Goal: Task Accomplishment & Management: Manage account settings

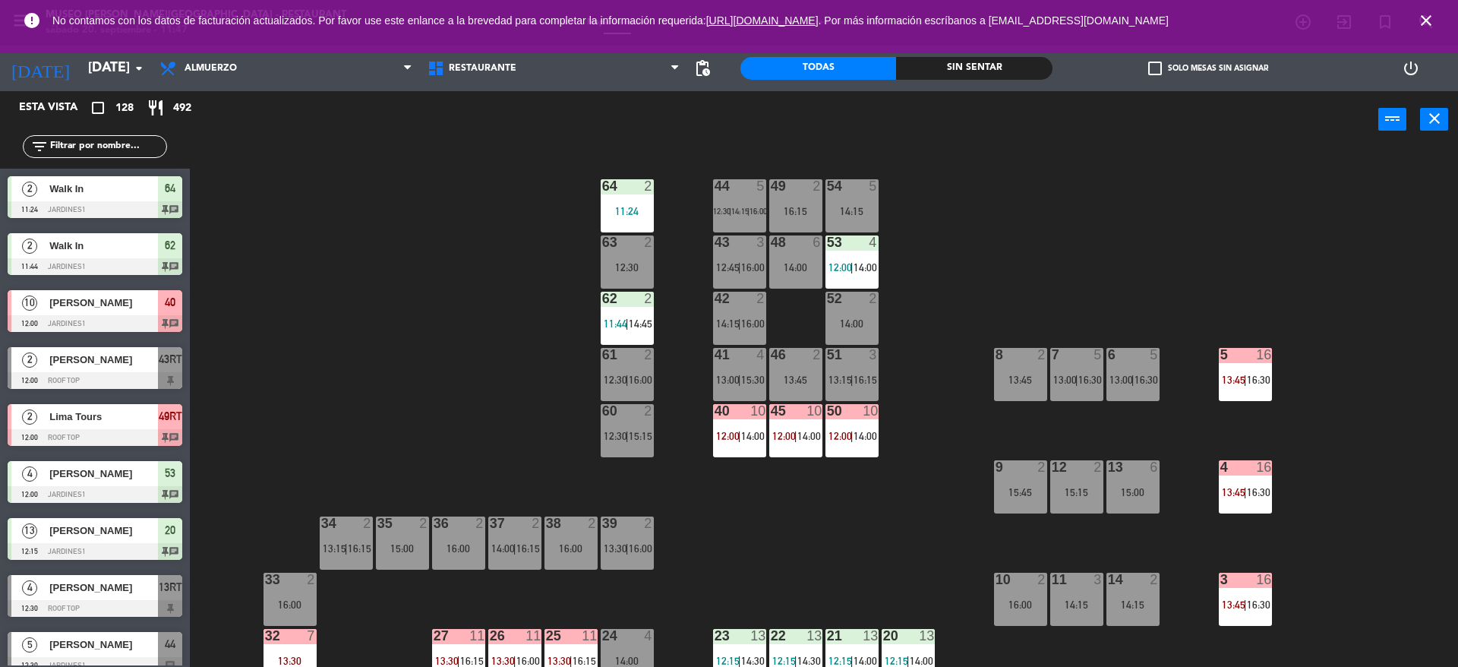
click at [1433, 24] on icon "close" at bounding box center [1426, 20] width 18 height 18
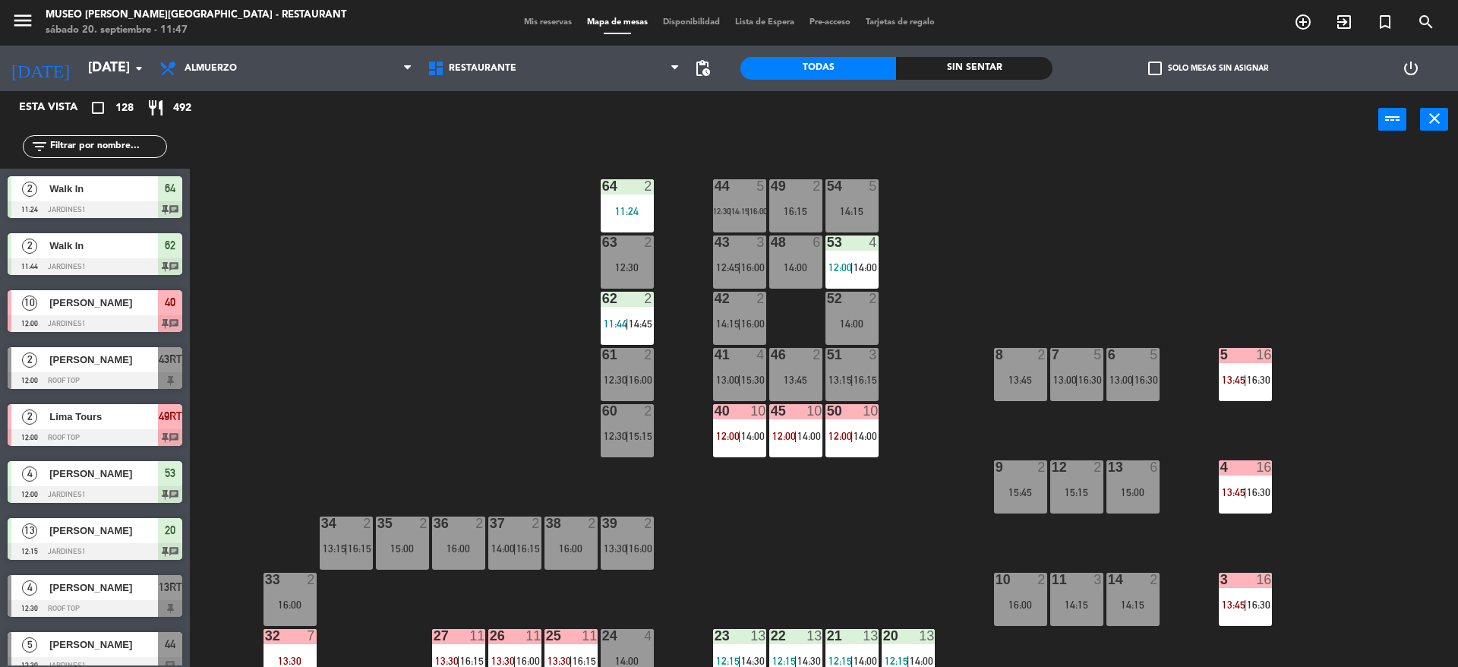
click at [560, 11] on div "menu Museo Larco Café - Restaurant sábado 20. septiembre - 11:47 Mis reservas M…" at bounding box center [729, 23] width 1458 height 46
click at [555, 16] on div "Mis reservas Mapa de mesas Disponibilidad Lista de Espera Pre-acceso Tarjetas d…" at bounding box center [729, 23] width 426 height 14
click at [552, 20] on span "Mis reservas" at bounding box center [547, 22] width 63 height 8
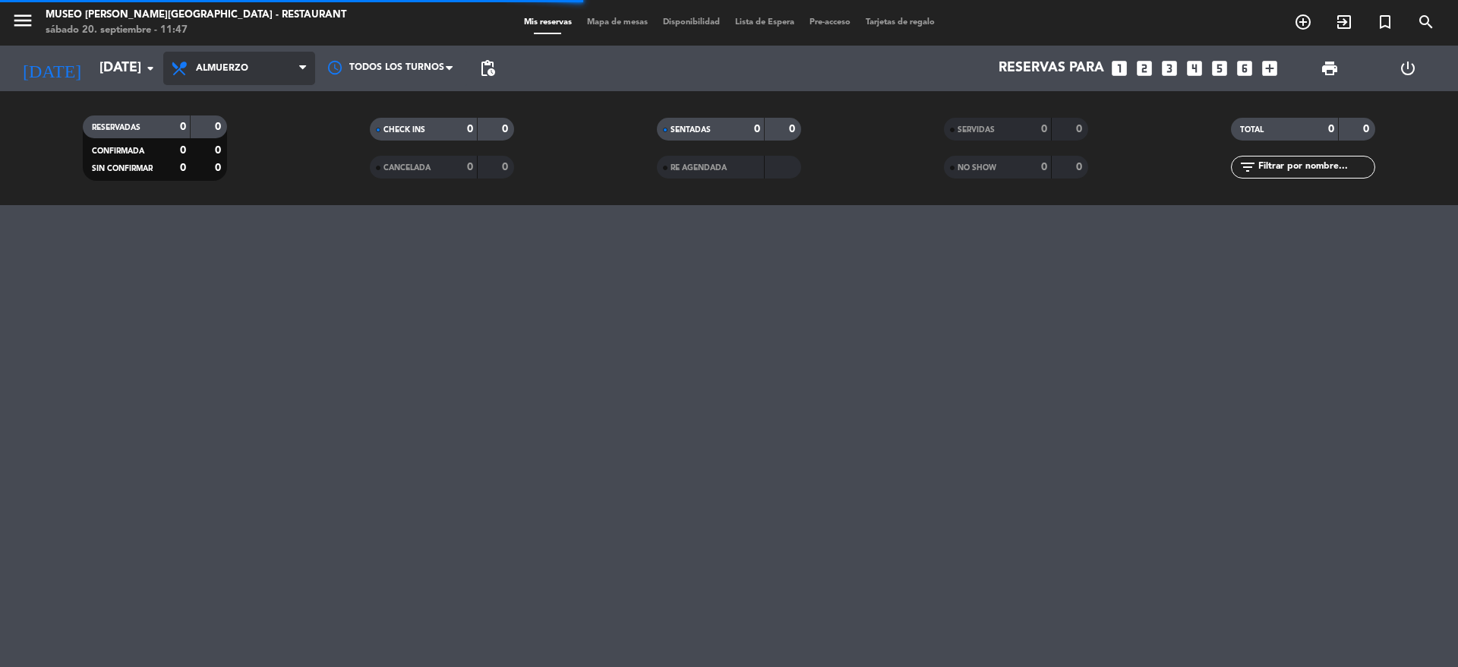
click at [259, 60] on span "Almuerzo" at bounding box center [239, 68] width 152 height 33
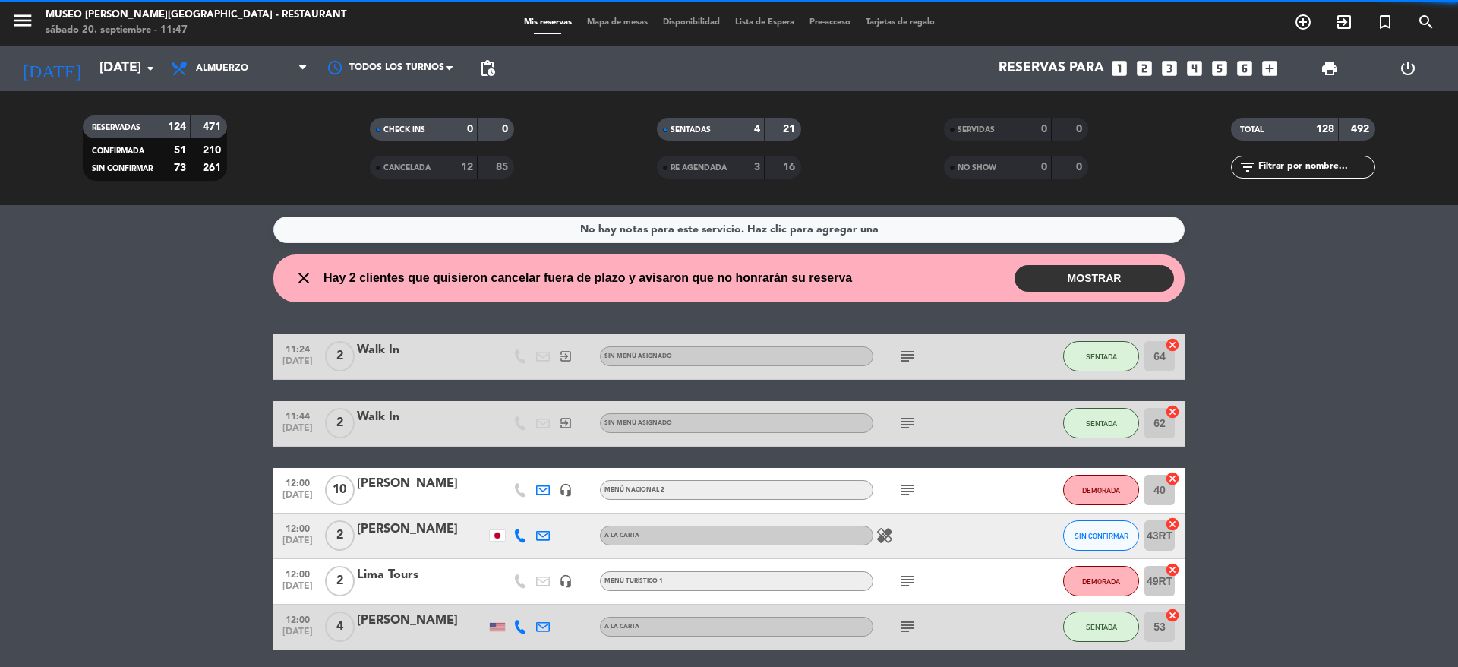
click at [243, 215] on div "No hay notas para este servicio. Haz clic para agregar una close Hay 2 clientes…" at bounding box center [729, 436] width 1458 height 462
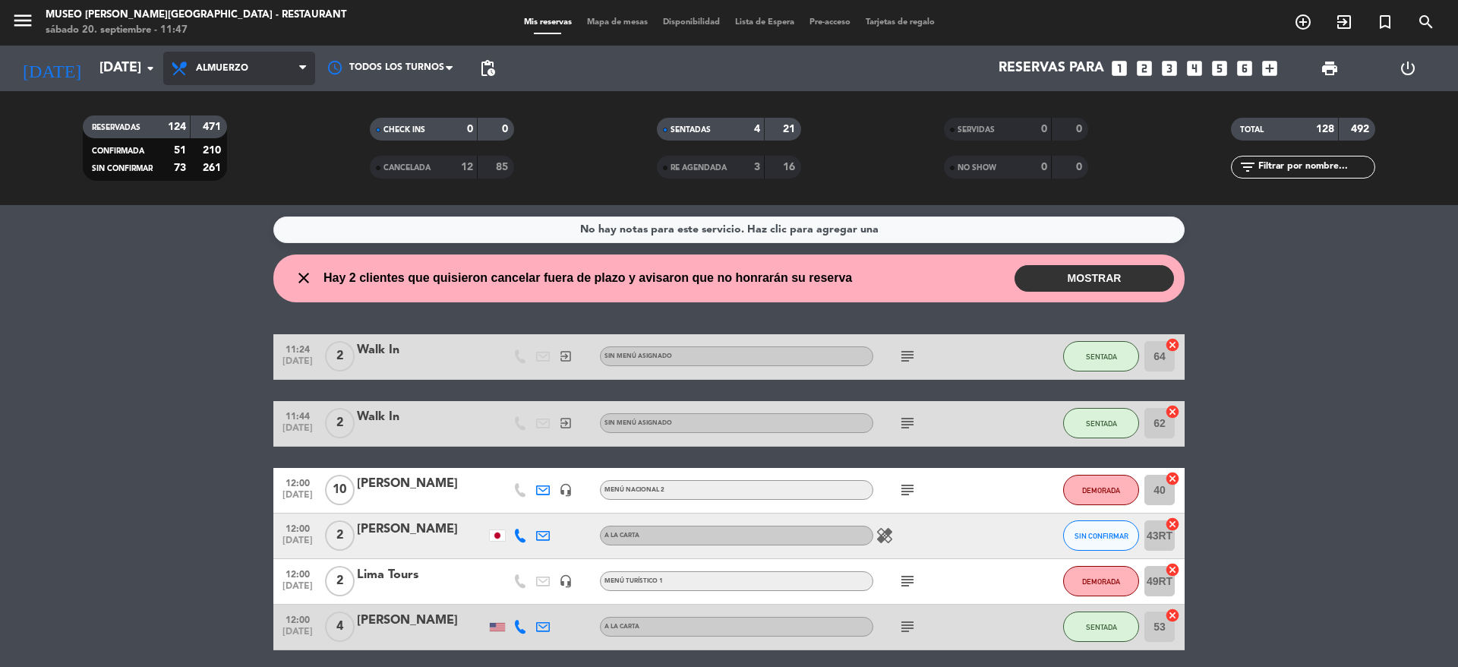
click at [227, 61] on span "Almuerzo" at bounding box center [239, 68] width 152 height 33
click at [244, 197] on div "menu Museo Larco Café - Restaurant sábado 20. septiembre - 11:47 Mis reservas M…" at bounding box center [729, 102] width 1458 height 205
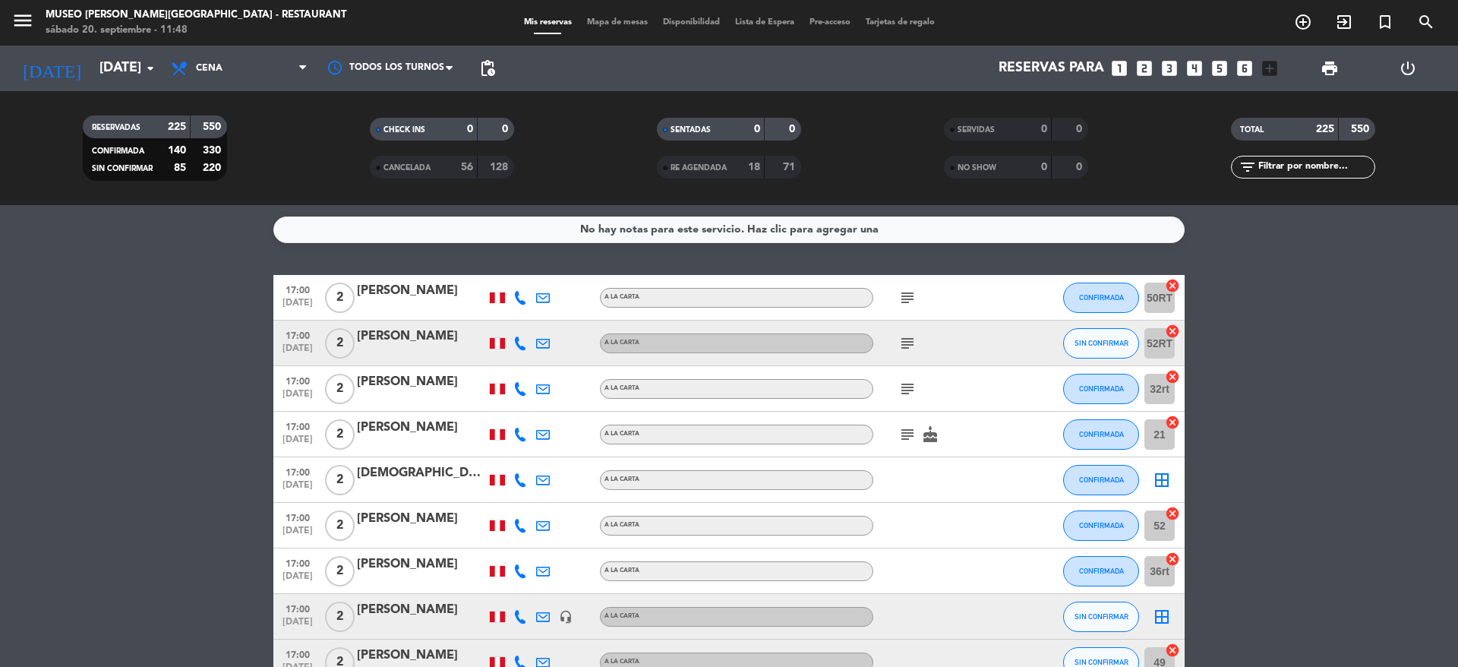
click at [913, 298] on icon "subject" at bounding box center [907, 298] width 18 height 18
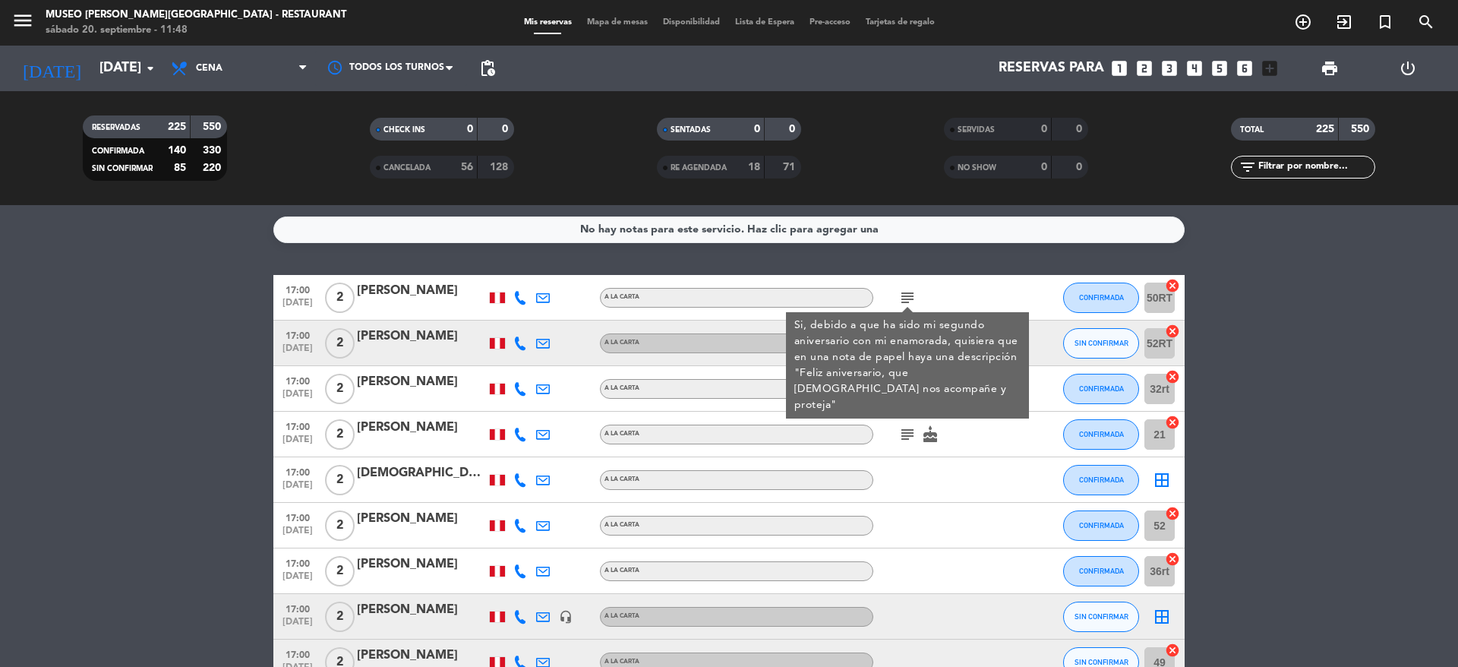
click at [457, 287] on div "[PERSON_NAME]" at bounding box center [421, 291] width 129 height 20
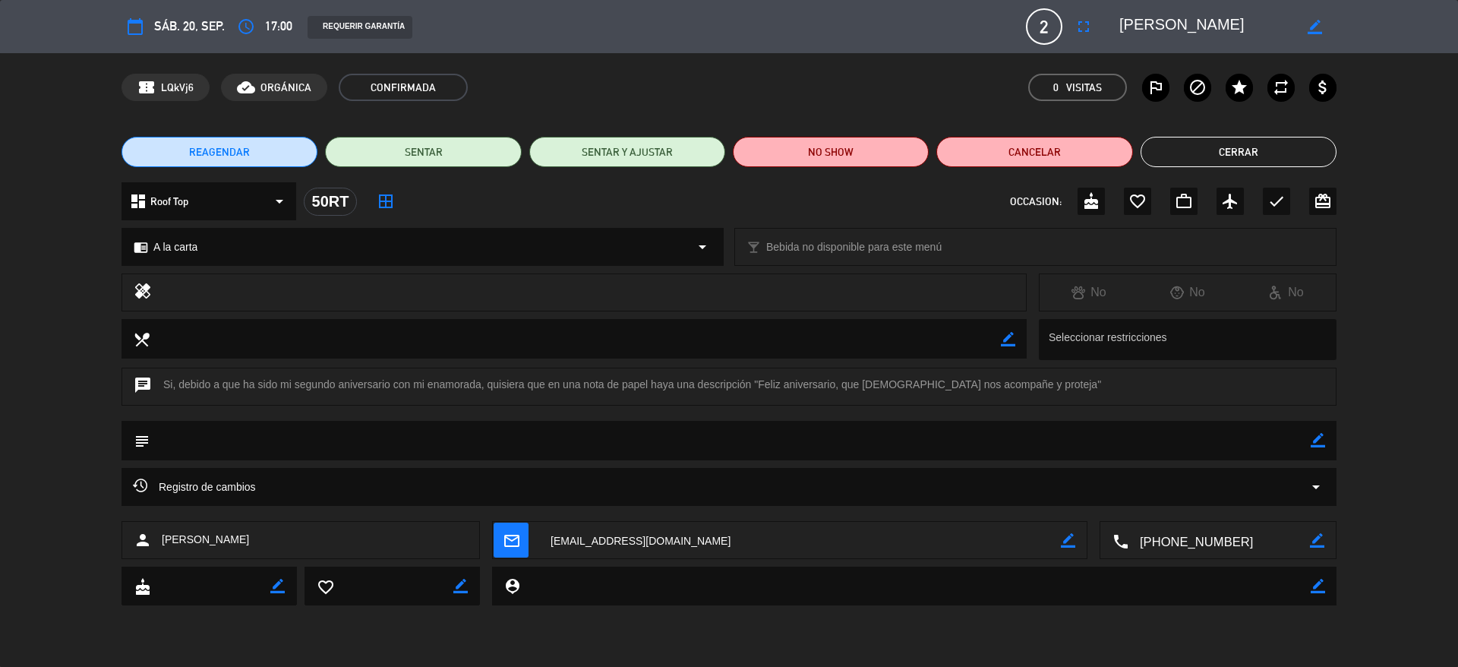
drag, startPoint x: 1212, startPoint y: 30, endPoint x: 1095, endPoint y: 26, distance: 117.0
click at [1095, 26] on div "calendar_today sáb. 20, sep. access_time 17:00 REQUERIR GARANTÍA 2 Brian Nicola…" at bounding box center [728, 26] width 1215 height 36
drag, startPoint x: 750, startPoint y: 387, endPoint x: 1003, endPoint y: 380, distance: 252.9
click at [1003, 380] on div "chat Si, debido a que ha sido mi segundo aniversario con mi enamorada, quisiera…" at bounding box center [728, 386] width 1215 height 38
copy div ""Feliz aniversario, que Dios nos acompañe y proteja""
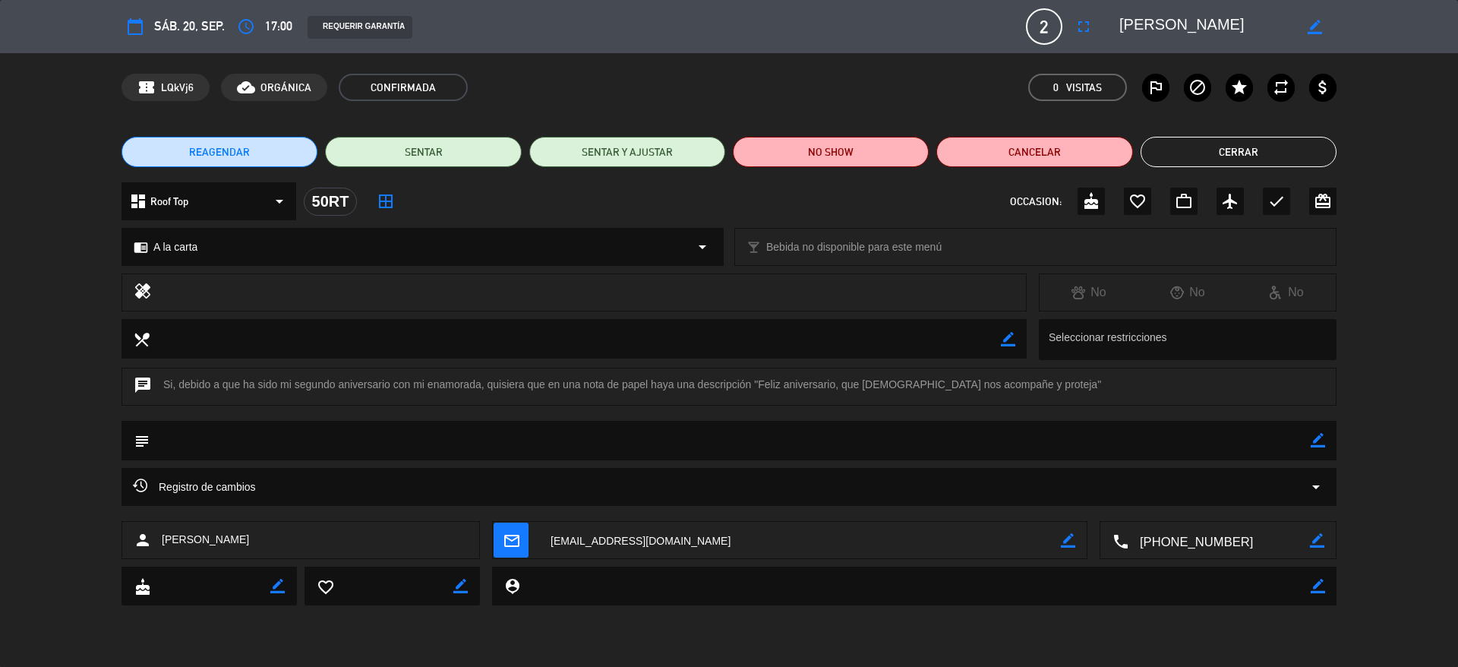
click at [1229, 131] on div "REAGENDAR SENTAR SENTAR Y AJUSTAR NO SHOW Cancelar Cerrar" at bounding box center [729, 151] width 1458 height 61
click at [1197, 153] on button "Cerrar" at bounding box center [1238, 152] width 196 height 30
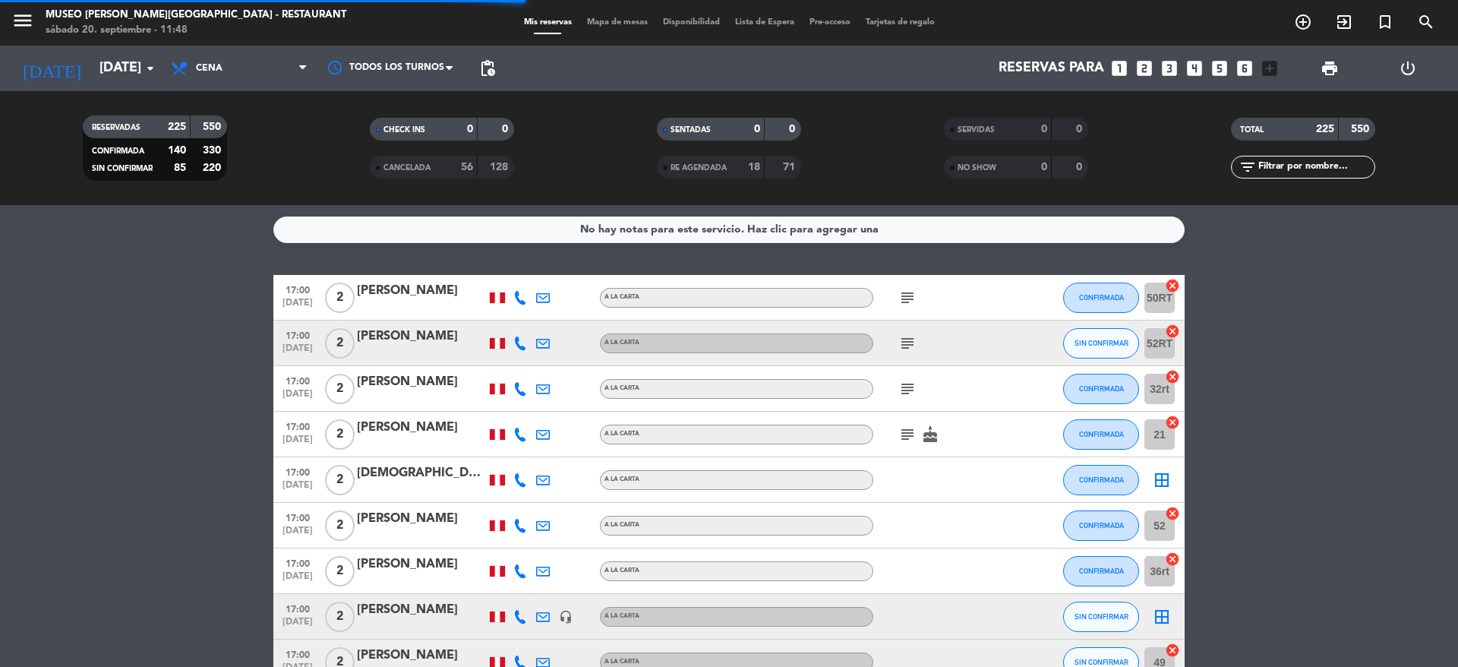
click at [898, 352] on div "subject" at bounding box center [941, 342] width 137 height 45
click at [908, 330] on div "subject" at bounding box center [941, 342] width 137 height 45
click at [908, 341] on icon "subject" at bounding box center [907, 343] width 18 height 18
click at [908, 338] on icon "subject" at bounding box center [907, 343] width 18 height 18
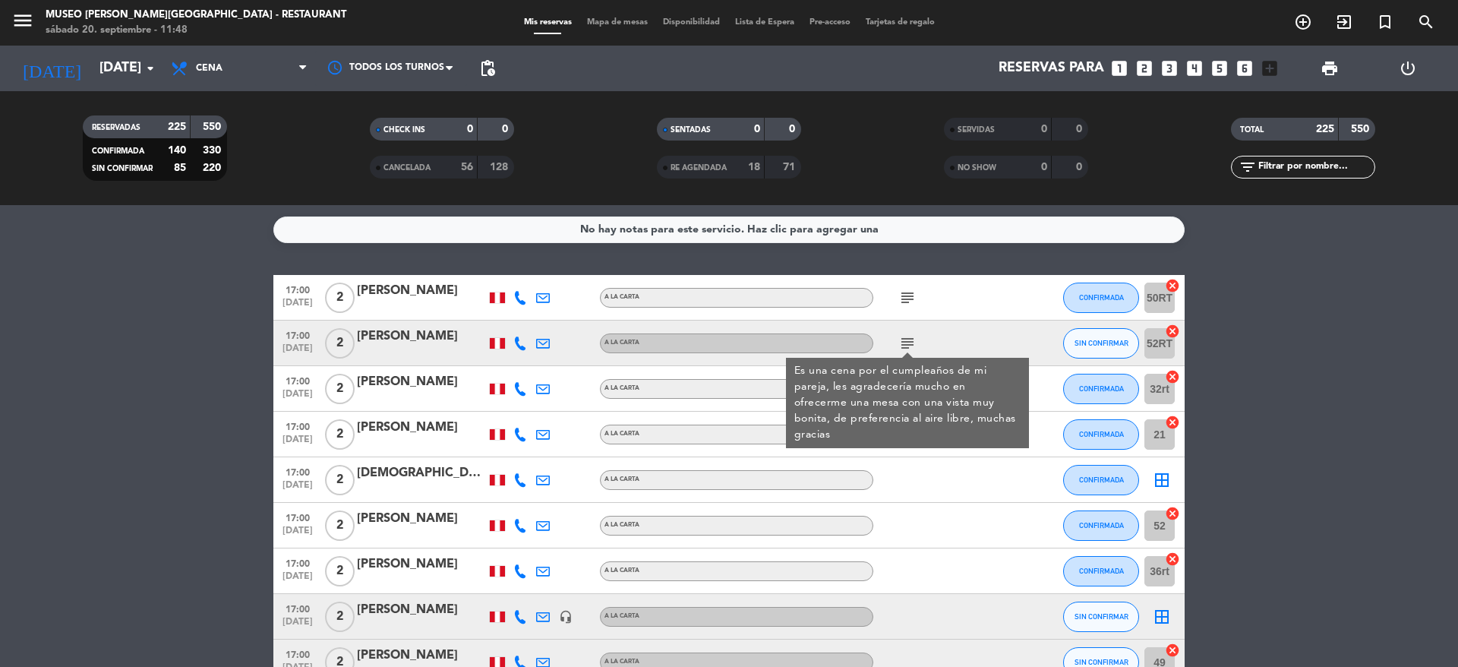
click at [908, 338] on icon "subject" at bounding box center [907, 343] width 18 height 18
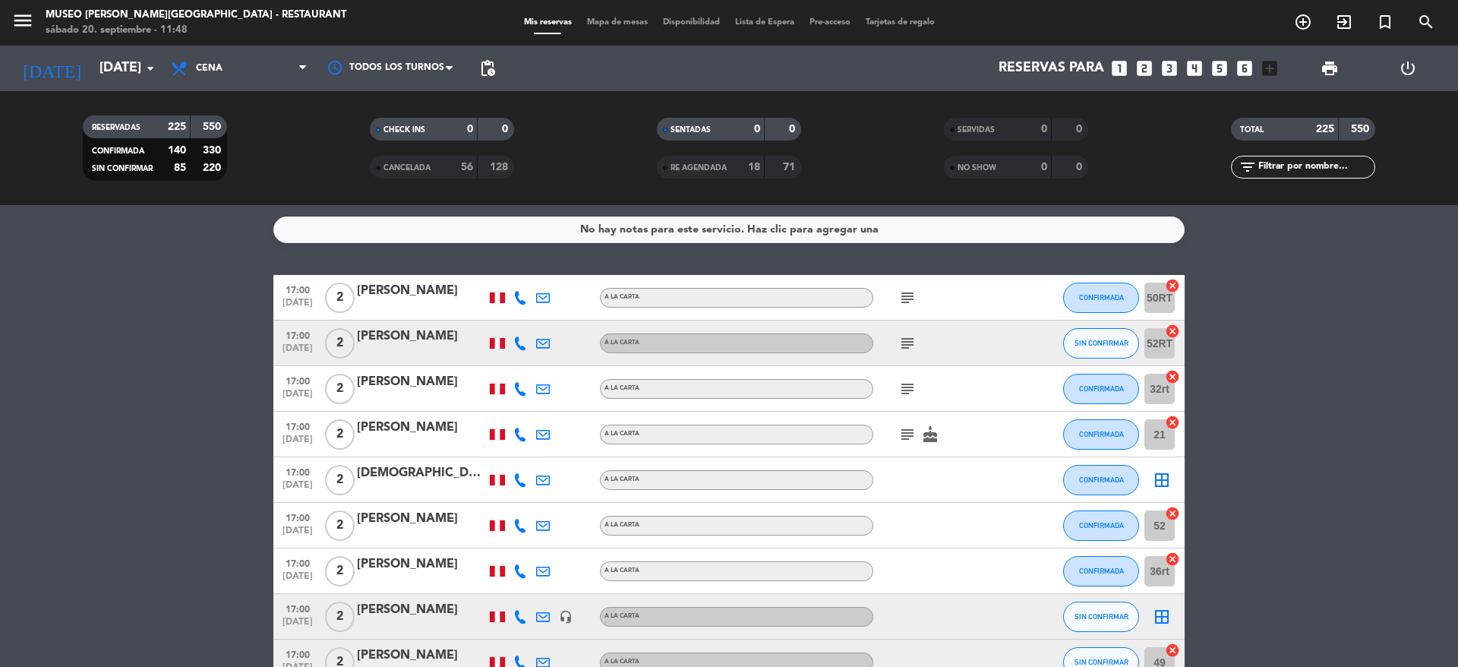
click at [904, 388] on icon "subject" at bounding box center [907, 389] width 18 height 18
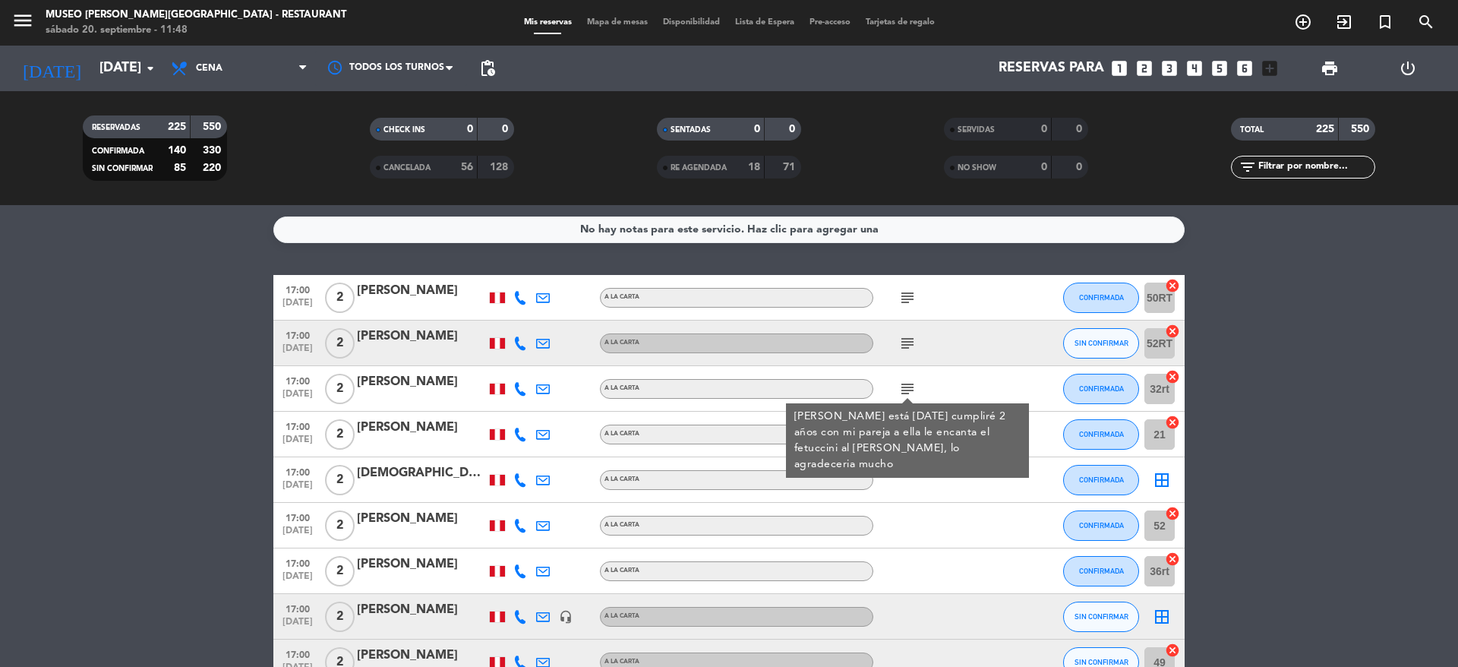
click at [904, 388] on icon "subject" at bounding box center [907, 389] width 18 height 18
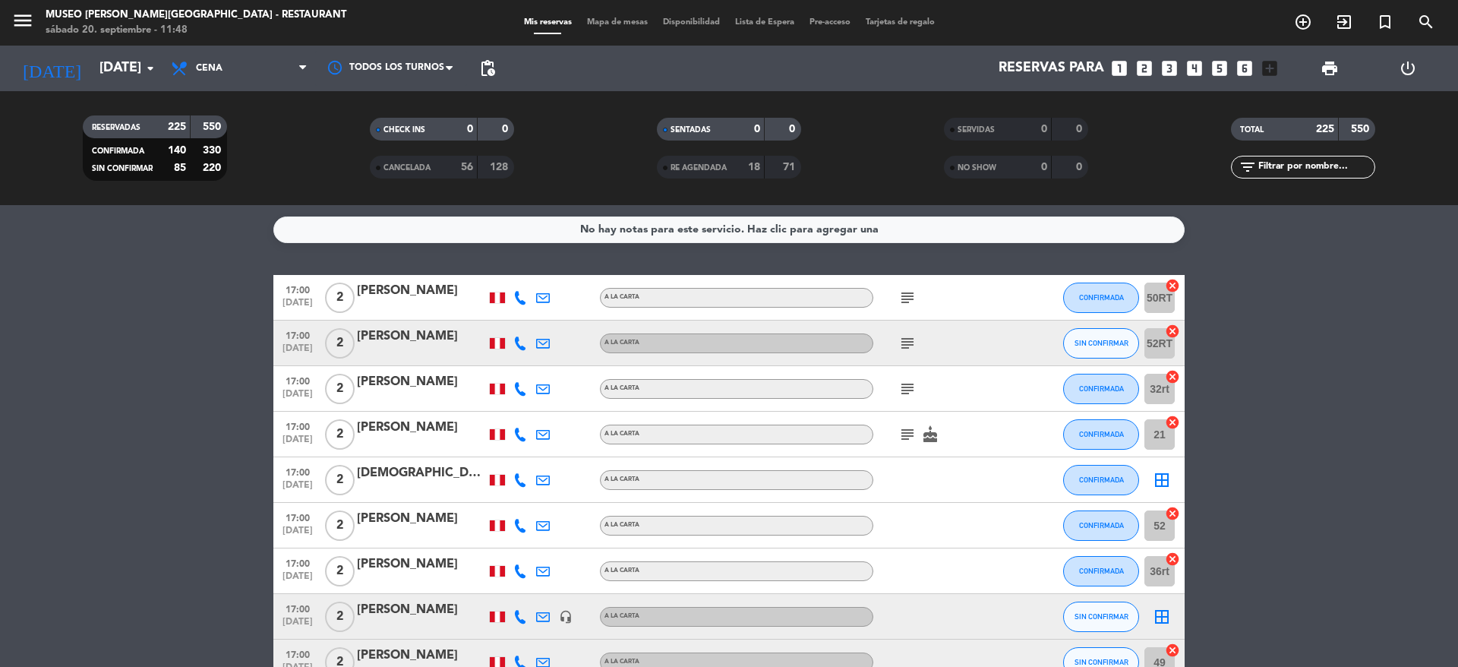
click at [907, 436] on icon "subject" at bounding box center [907, 434] width 18 height 18
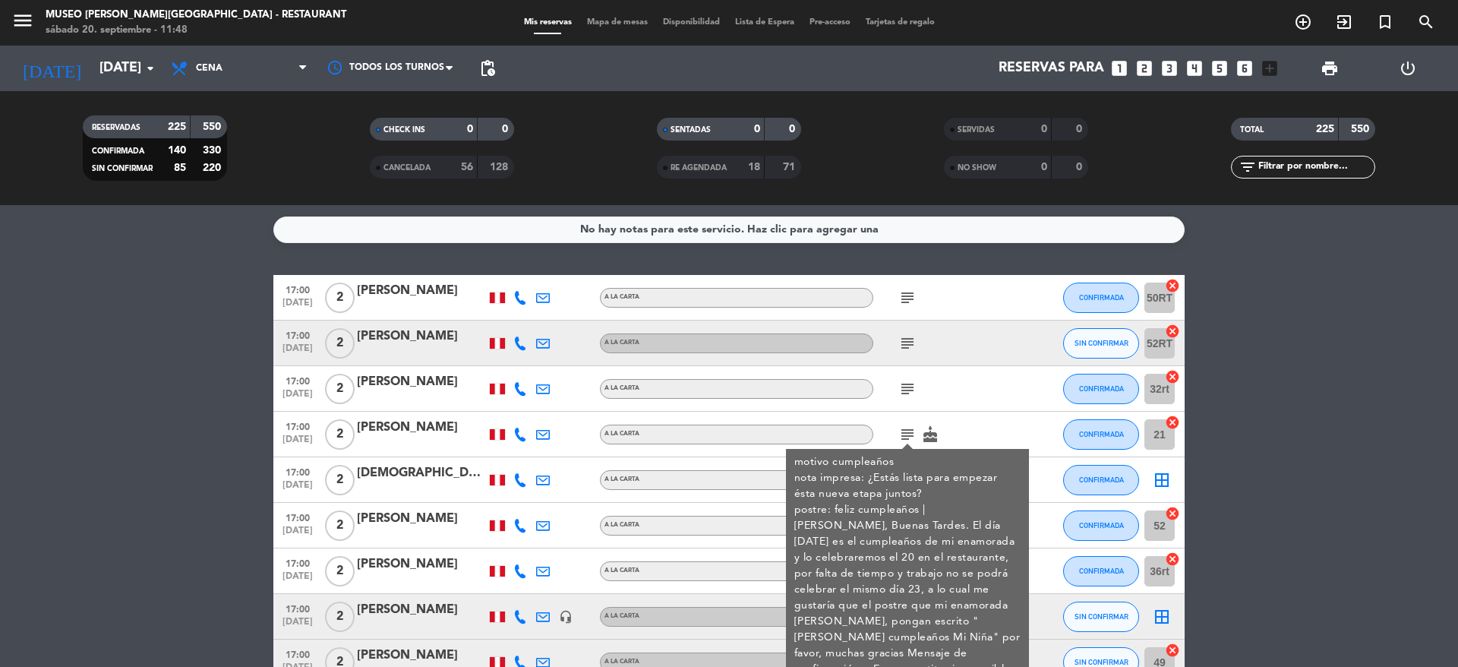
click at [429, 429] on div "[PERSON_NAME]" at bounding box center [421, 428] width 129 height 20
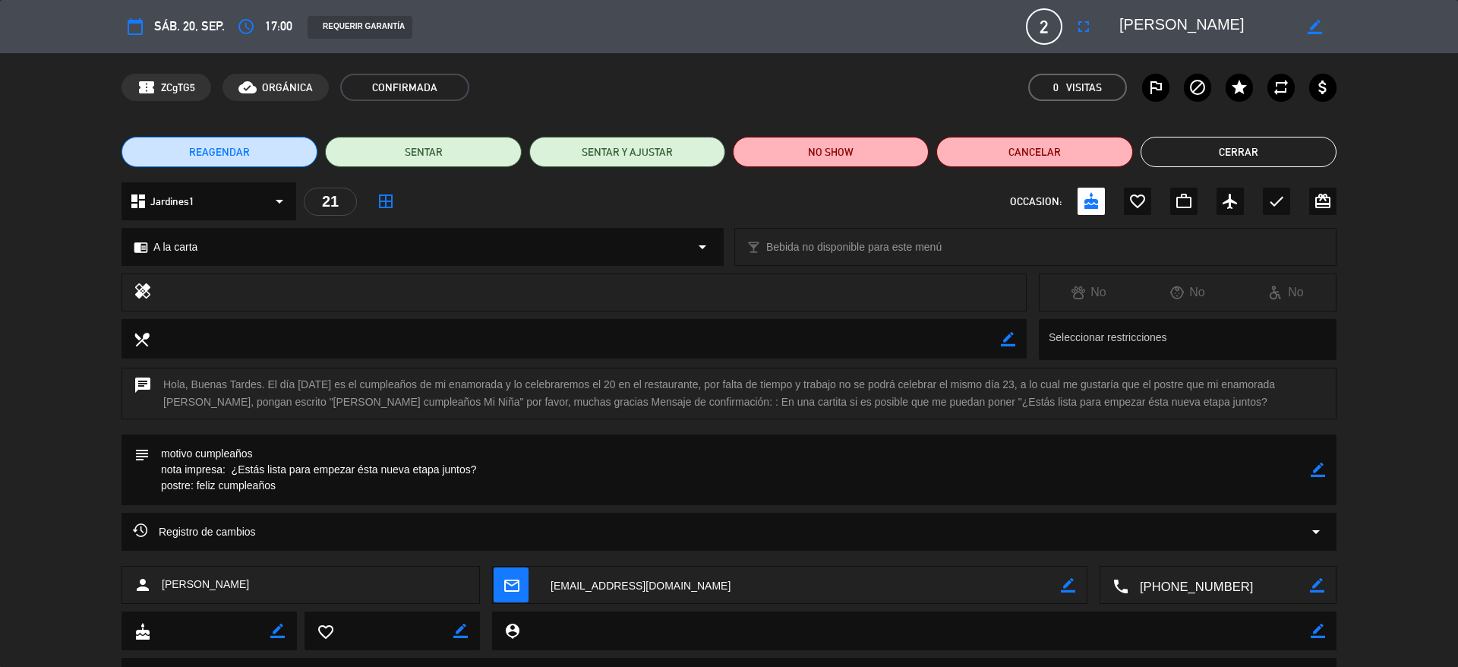
drag, startPoint x: 1247, startPoint y: 24, endPoint x: 1101, endPoint y: 23, distance: 145.8
click at [1101, 23] on editable-input "border_color" at bounding box center [1218, 26] width 235 height 27
drag, startPoint x: 232, startPoint y: 468, endPoint x: 487, endPoint y: 471, distance: 255.9
click at [487, 471] on textarea at bounding box center [730, 469] width 1161 height 71
click at [1158, 145] on button "Cerrar" at bounding box center [1238, 152] width 196 height 30
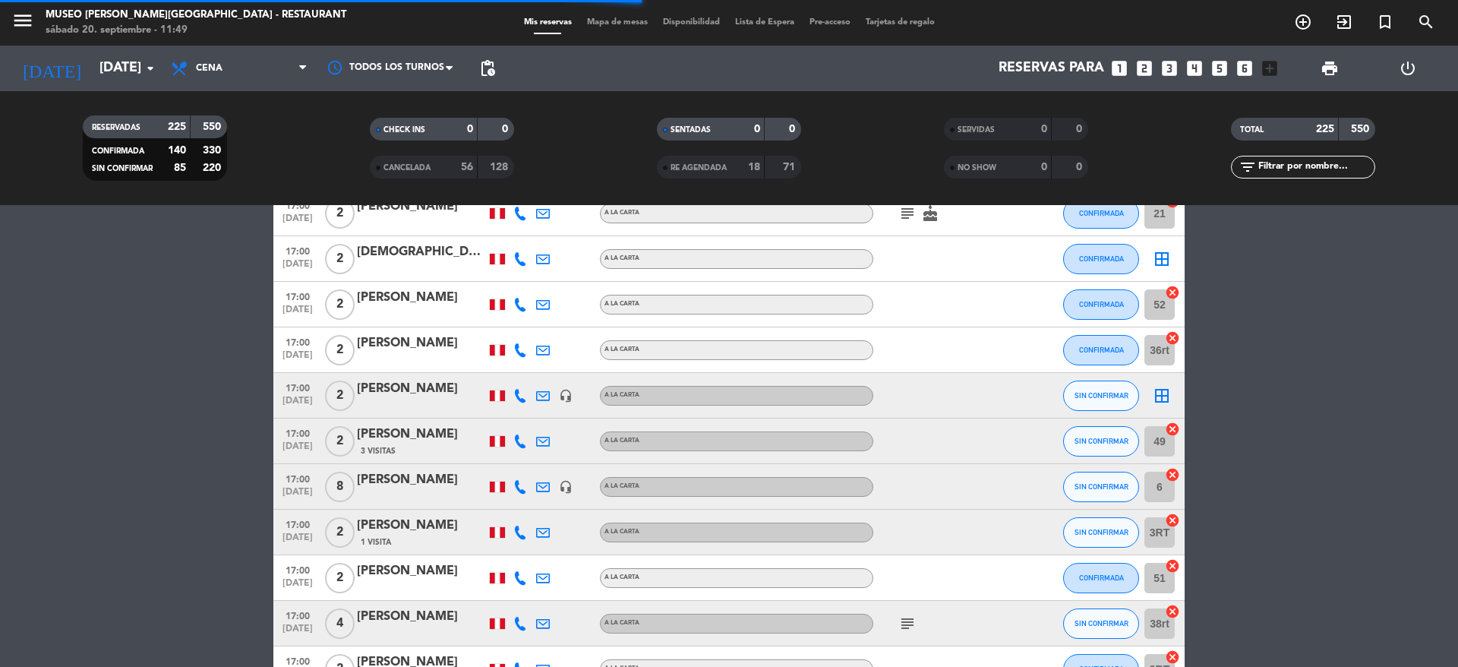
scroll to position [260, 0]
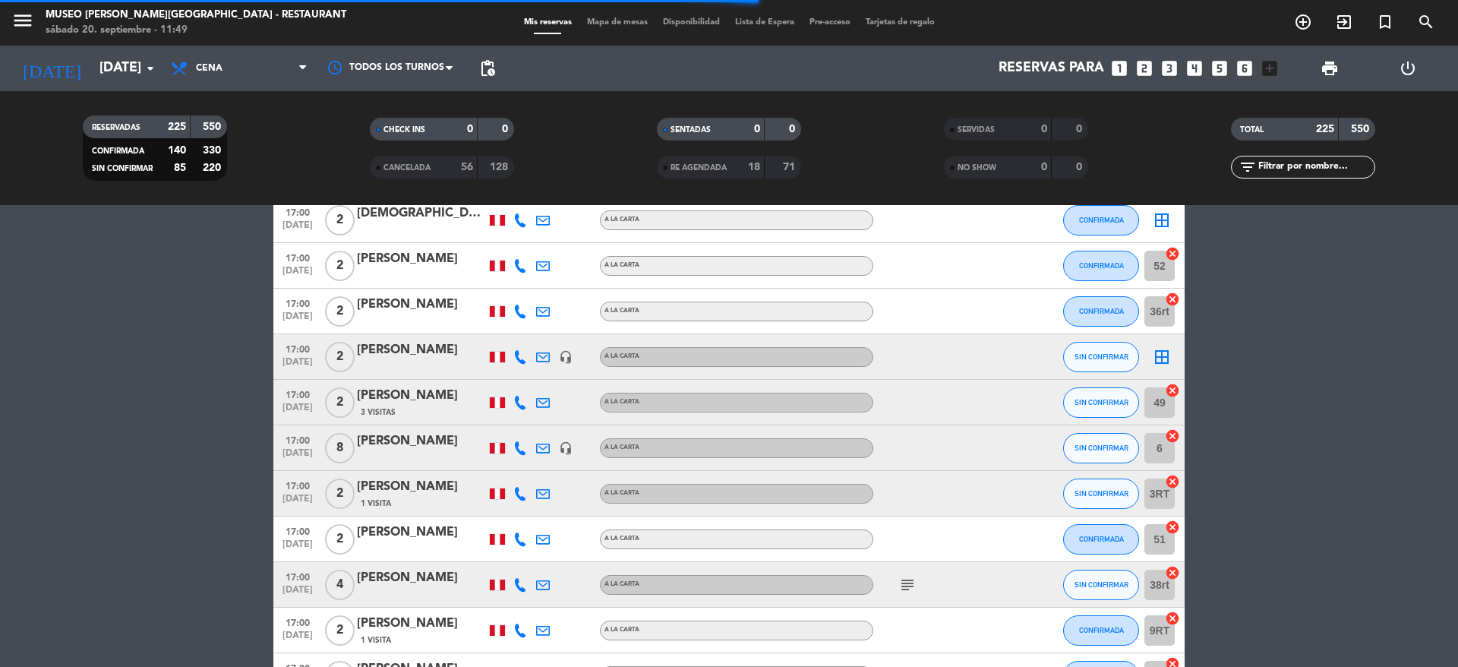
click at [903, 585] on icon "subject" at bounding box center [907, 584] width 18 height 18
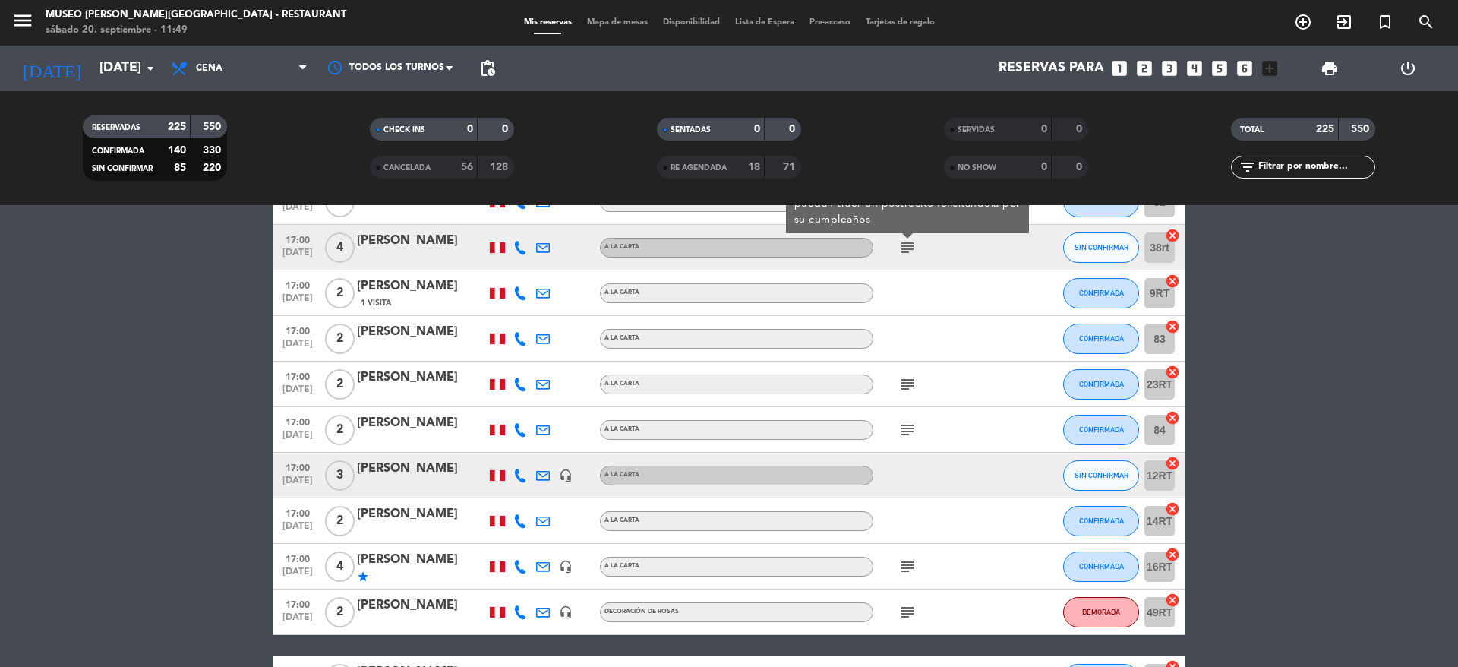
scroll to position [599, 0]
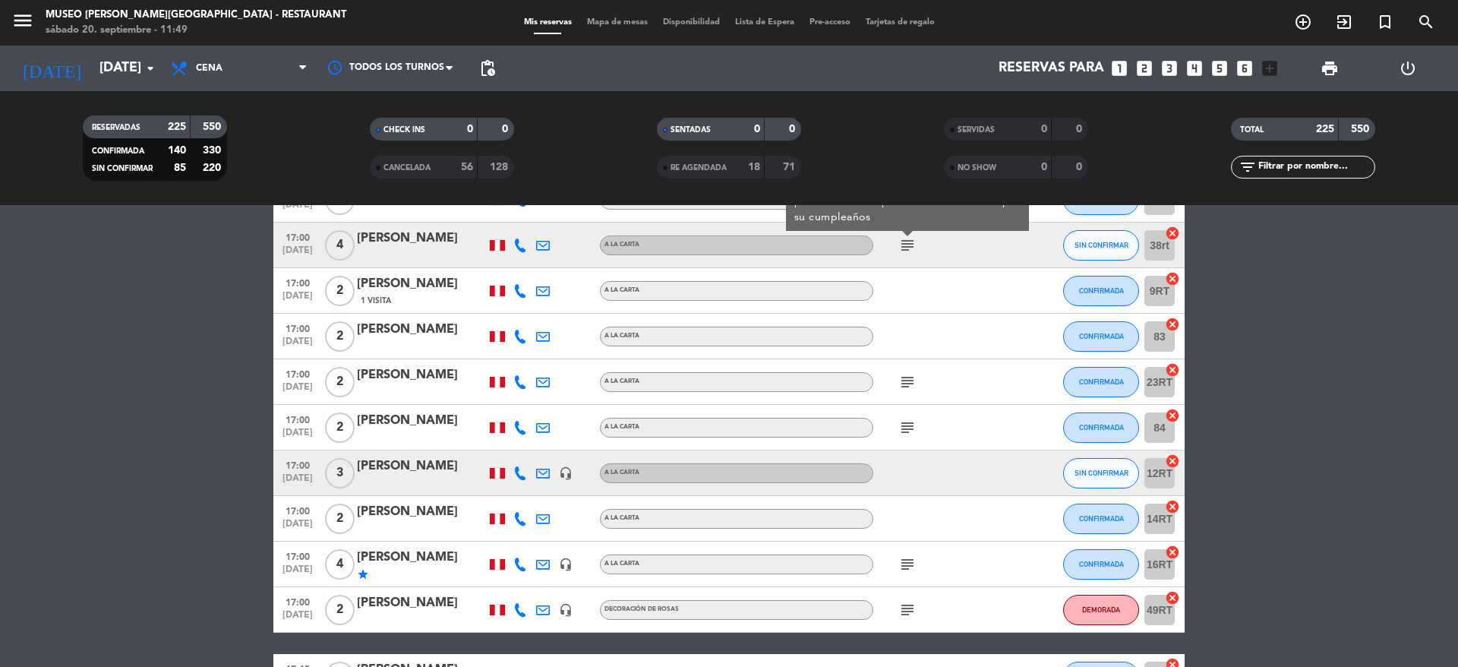
click at [903, 381] on icon "subject" at bounding box center [907, 382] width 18 height 18
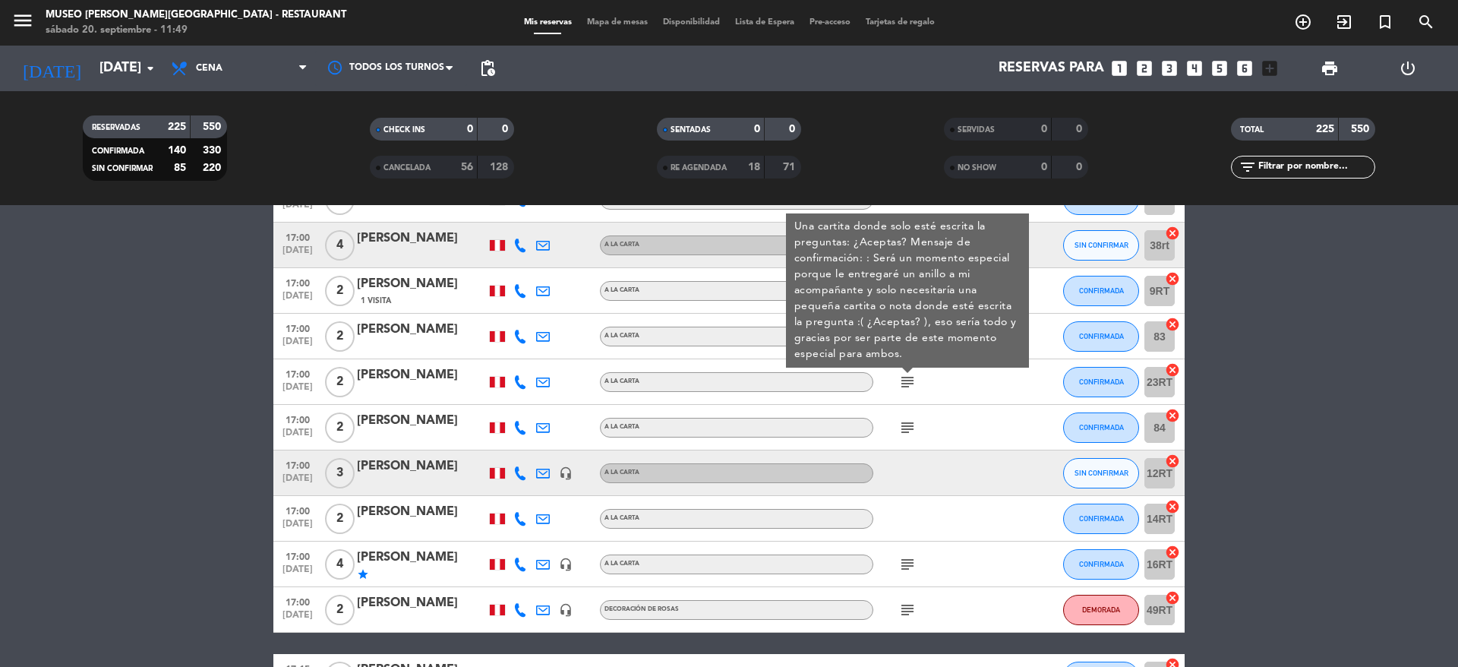
click at [424, 375] on div "[PERSON_NAME]" at bounding box center [421, 375] width 129 height 20
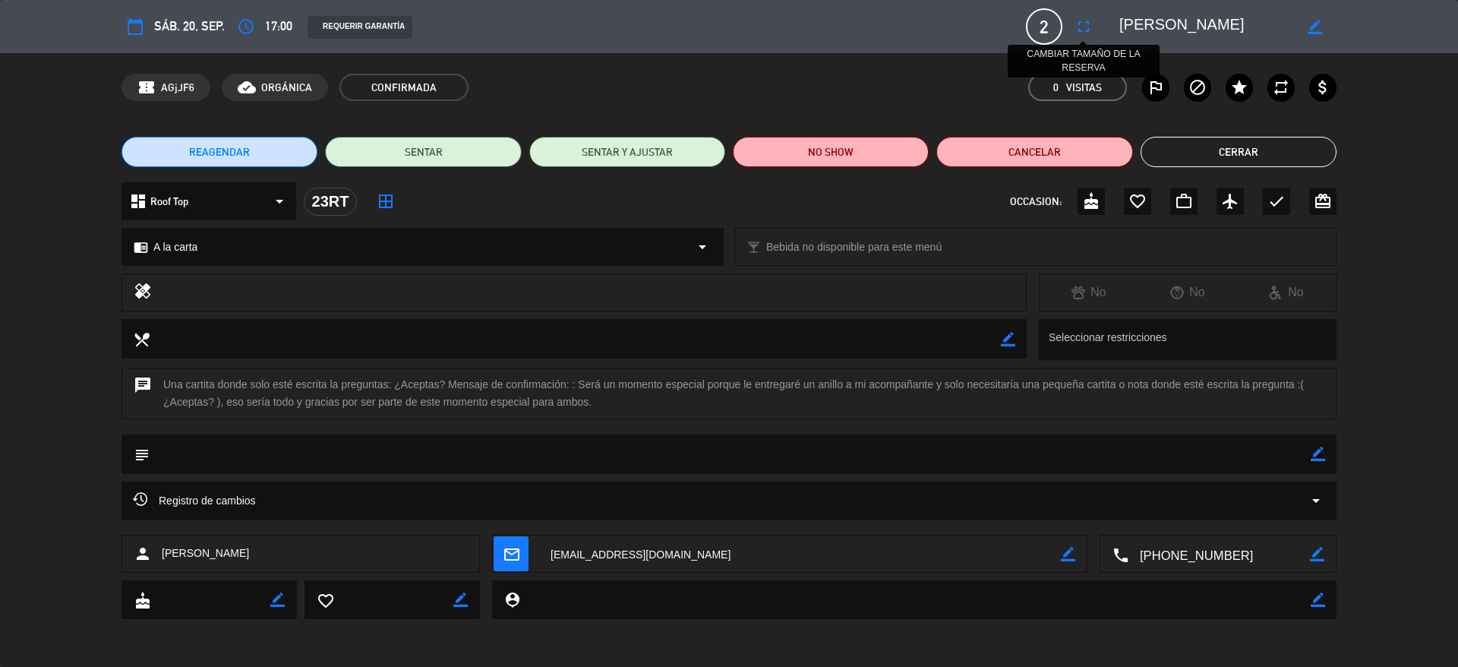
drag, startPoint x: 1239, startPoint y: 32, endPoint x: 1083, endPoint y: 30, distance: 155.6
click at [1083, 30] on div "calendar_today sáb. 20, sep. access_time 17:00 REQUERIR GARANTÍA 2 nicolas more…" at bounding box center [728, 26] width 1215 height 36
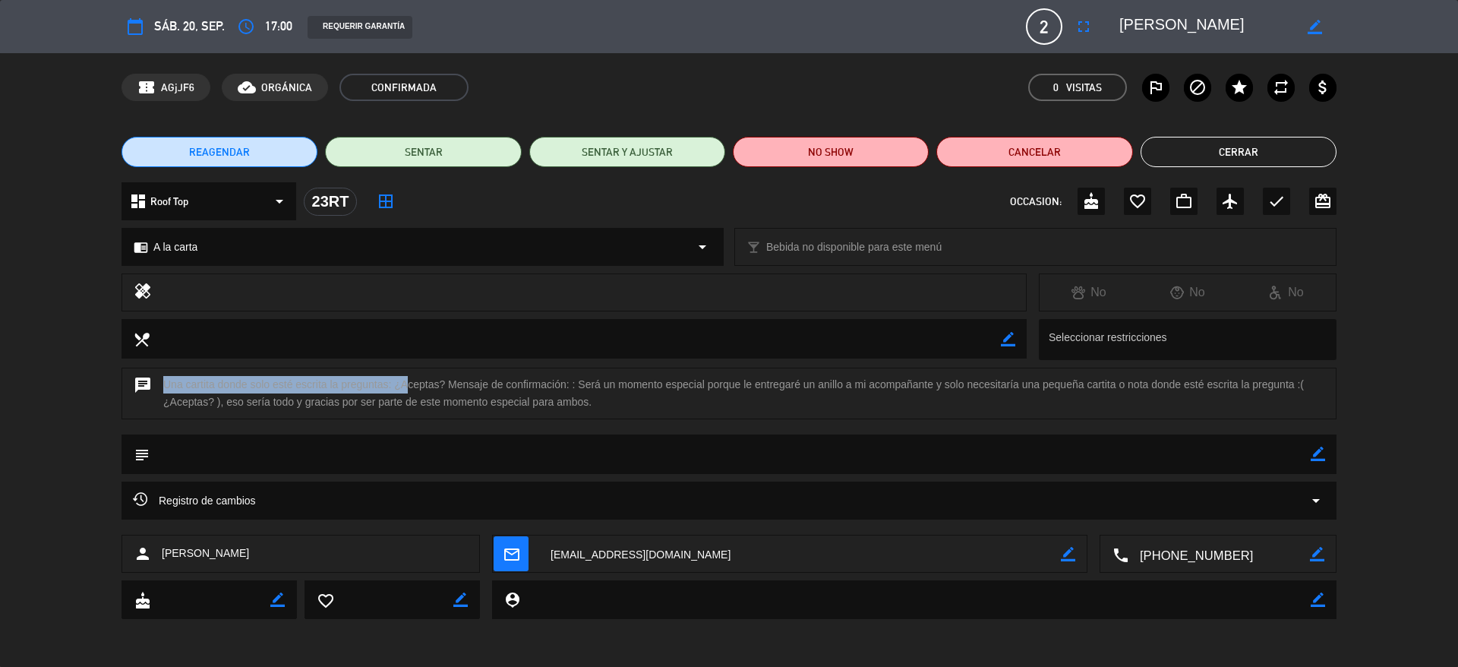
drag, startPoint x: 446, startPoint y: 377, endPoint x: 399, endPoint y: 385, distance: 47.7
click at [399, 385] on div "chat Una cartita donde solo esté escrita la preguntas: ¿Aceptas? Mensaje de con…" at bounding box center [728, 393] width 1215 height 52
click at [393, 385] on div "chat Una cartita donde solo esté escrita la preguntas: ¿Aceptas? Mensaje de con…" at bounding box center [728, 393] width 1215 height 52
drag, startPoint x: 444, startPoint y: 385, endPoint x: 397, endPoint y: 386, distance: 47.1
click at [397, 386] on div "chat Una cartita donde solo esté escrita la preguntas: ¿Aceptas? Mensaje de con…" at bounding box center [728, 393] width 1215 height 52
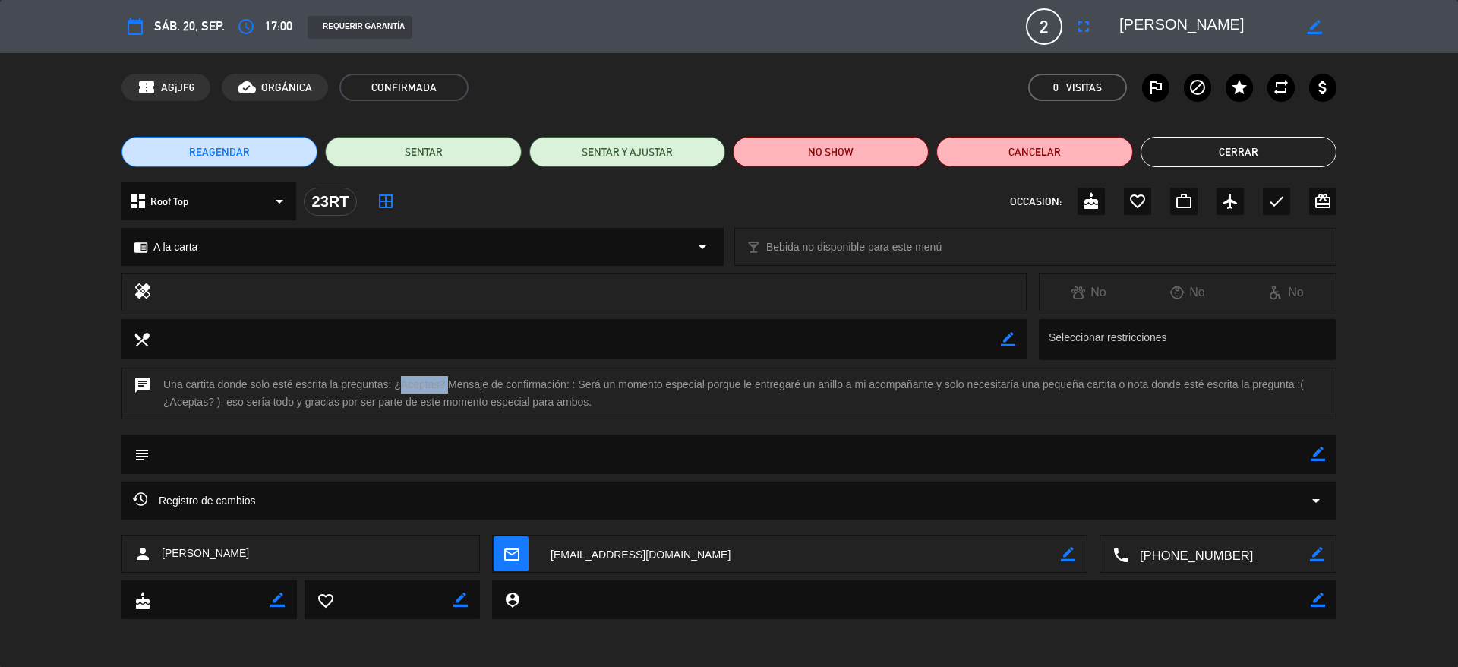
copy div "¿Aceptas?"
click at [1212, 138] on button "Cerrar" at bounding box center [1238, 152] width 196 height 30
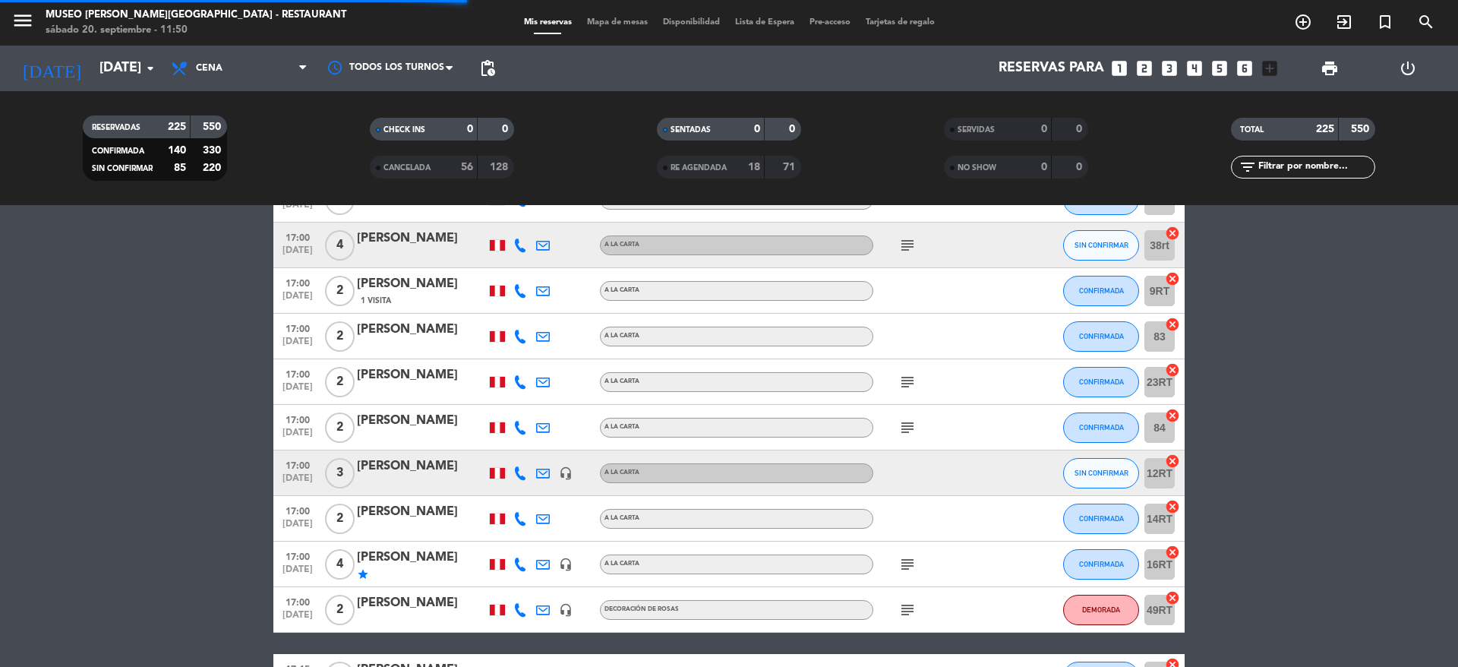
scroll to position [629, 0]
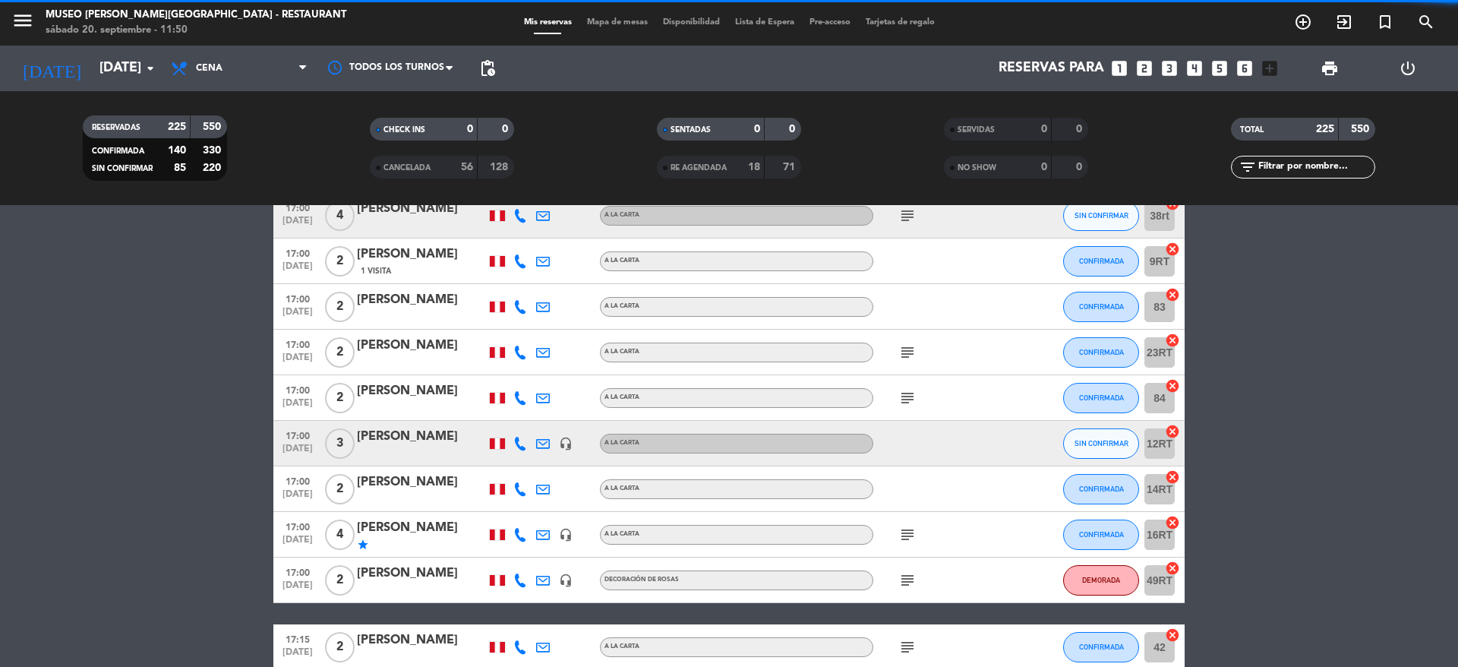
click at [903, 398] on icon "subject" at bounding box center [907, 398] width 18 height 18
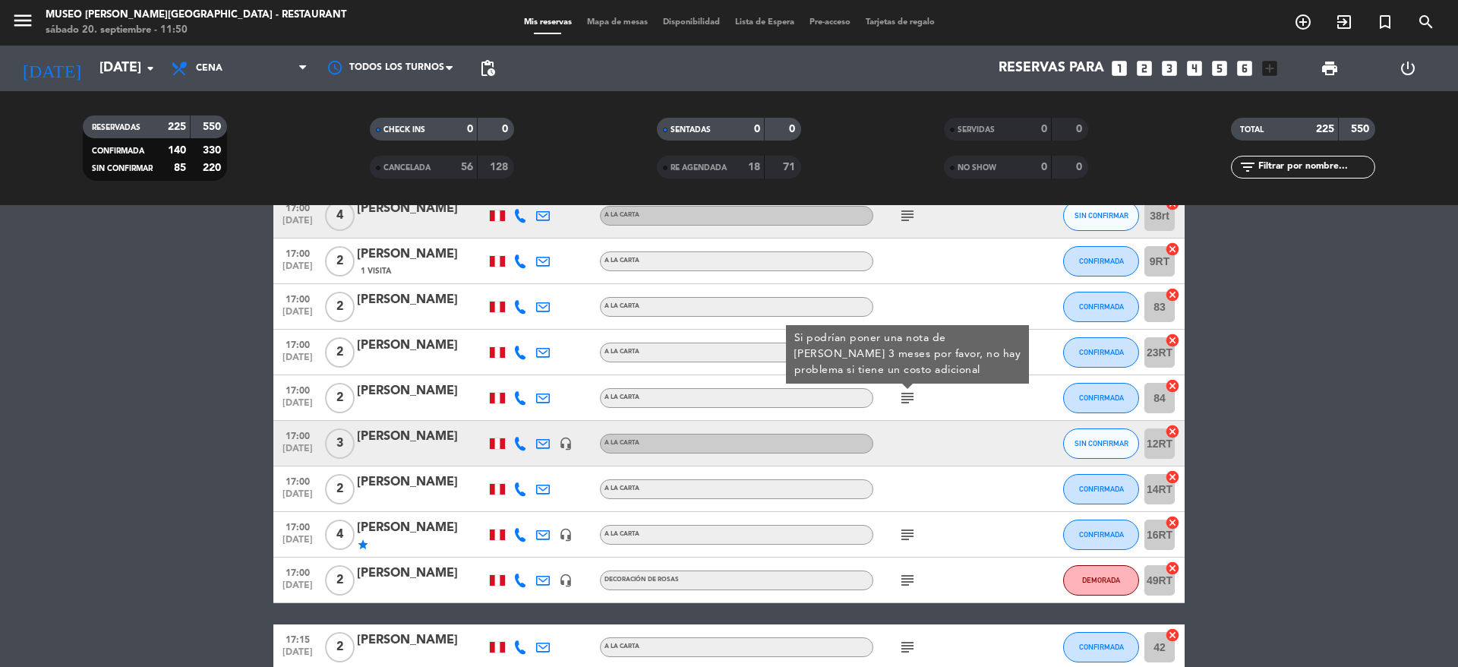
click at [419, 393] on div "[PERSON_NAME]" at bounding box center [421, 391] width 129 height 20
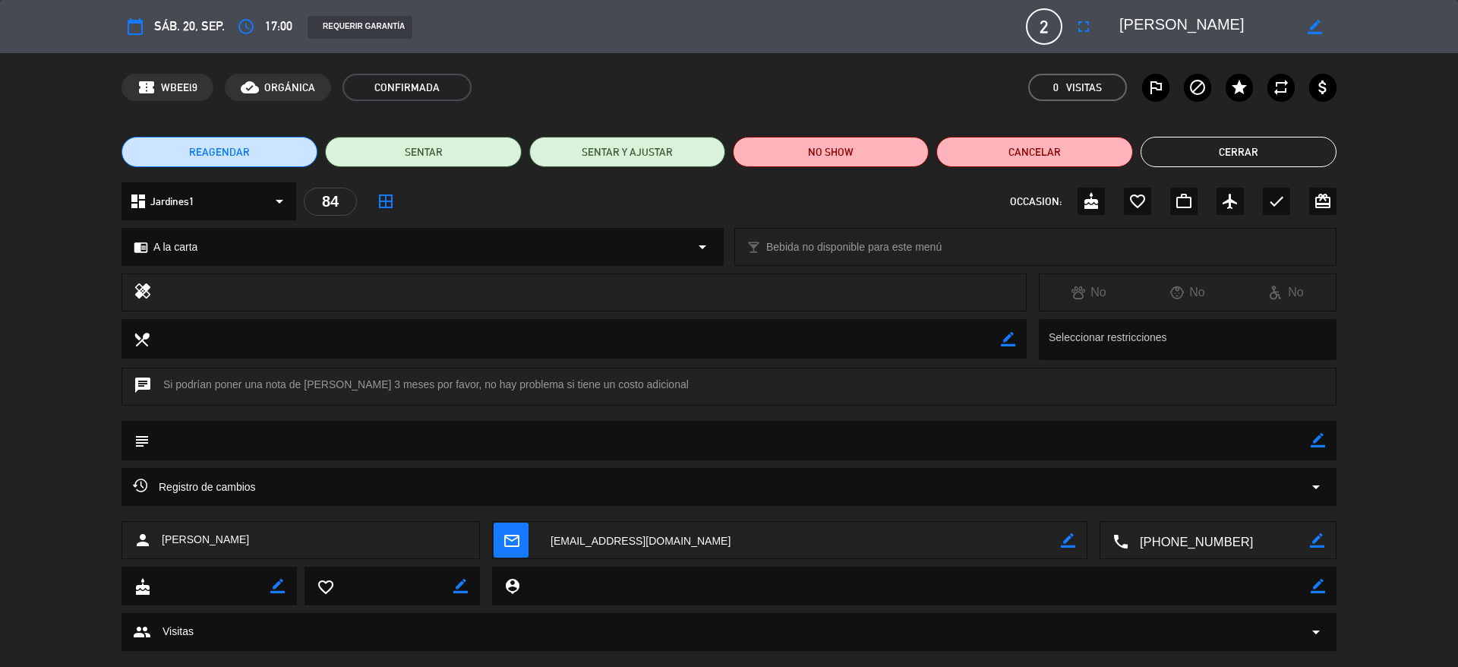
drag, startPoint x: 1178, startPoint y: 21, endPoint x: 1075, endPoint y: 17, distance: 103.4
click at [1075, 17] on div "calendar_today sáb. 20, sep. access_time 17:00 REQUERIR GARANTÍA 2 Paul Fuentes…" at bounding box center [728, 26] width 1215 height 36
click at [1212, 18] on textarea at bounding box center [1206, 26] width 174 height 27
drag, startPoint x: 1225, startPoint y: 23, endPoint x: 1117, endPoint y: 23, distance: 108.6
click at [1117, 23] on div "border_color" at bounding box center [1222, 26] width 228 height 27
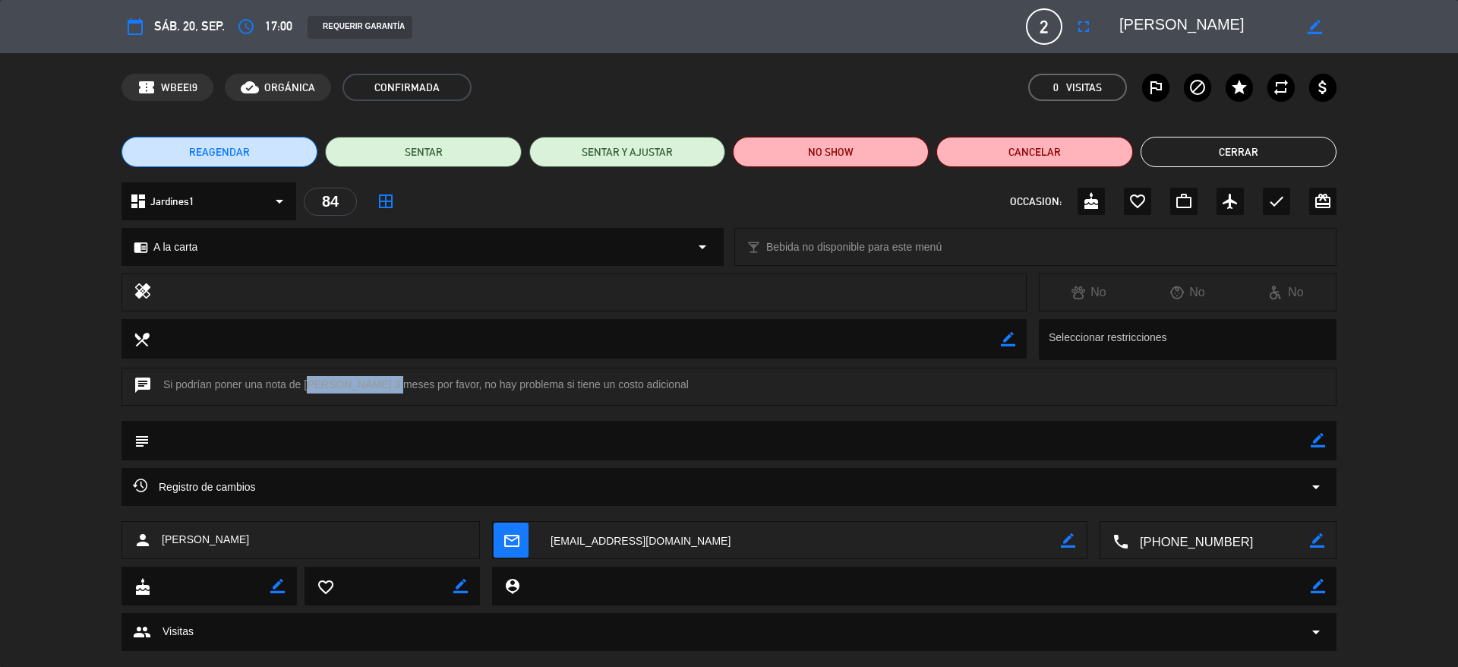
drag, startPoint x: 378, startPoint y: 386, endPoint x: 305, endPoint y: 386, distance: 72.9
click at [305, 386] on div "chat Si podrían poner una nota de Felices 3 meses por favor, no hay problema si…" at bounding box center [728, 386] width 1215 height 38
copy div "Felices 3 meses"
click at [1285, 154] on button "Cerrar" at bounding box center [1238, 152] width 196 height 30
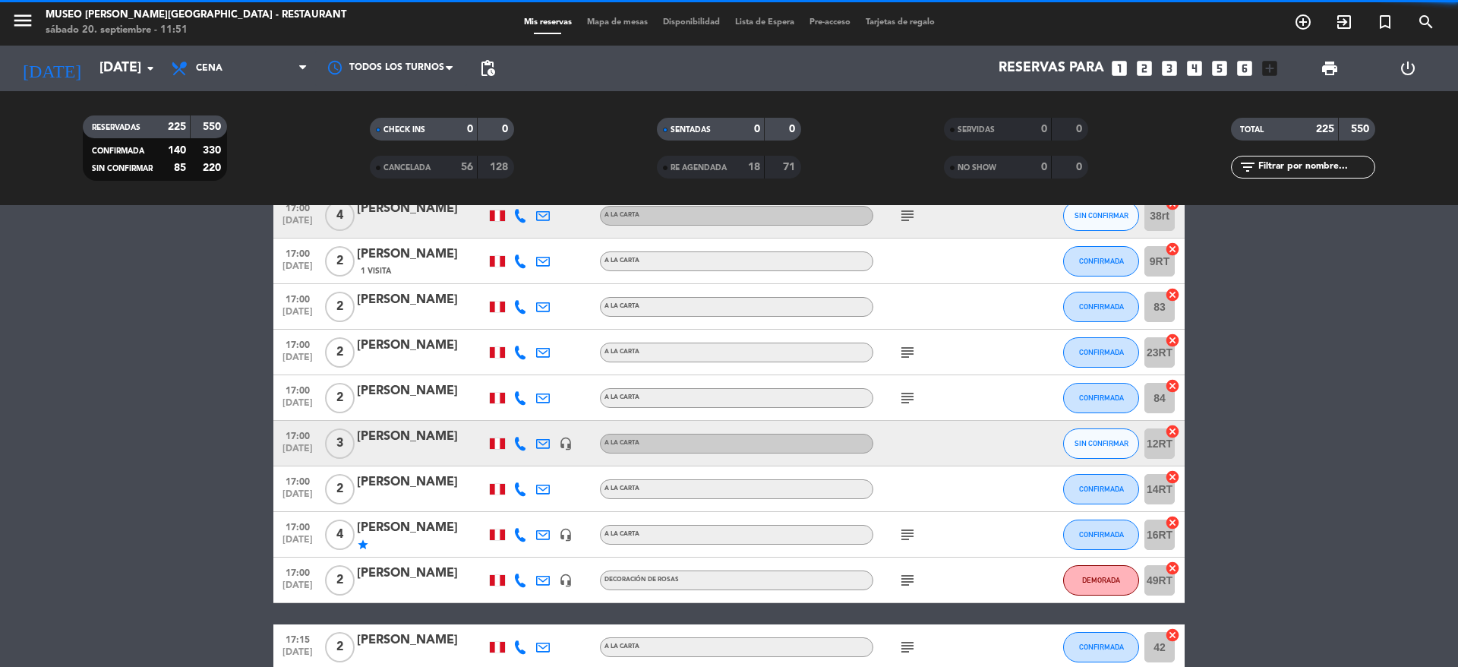
click at [900, 533] on icon "subject" at bounding box center [907, 534] width 18 height 18
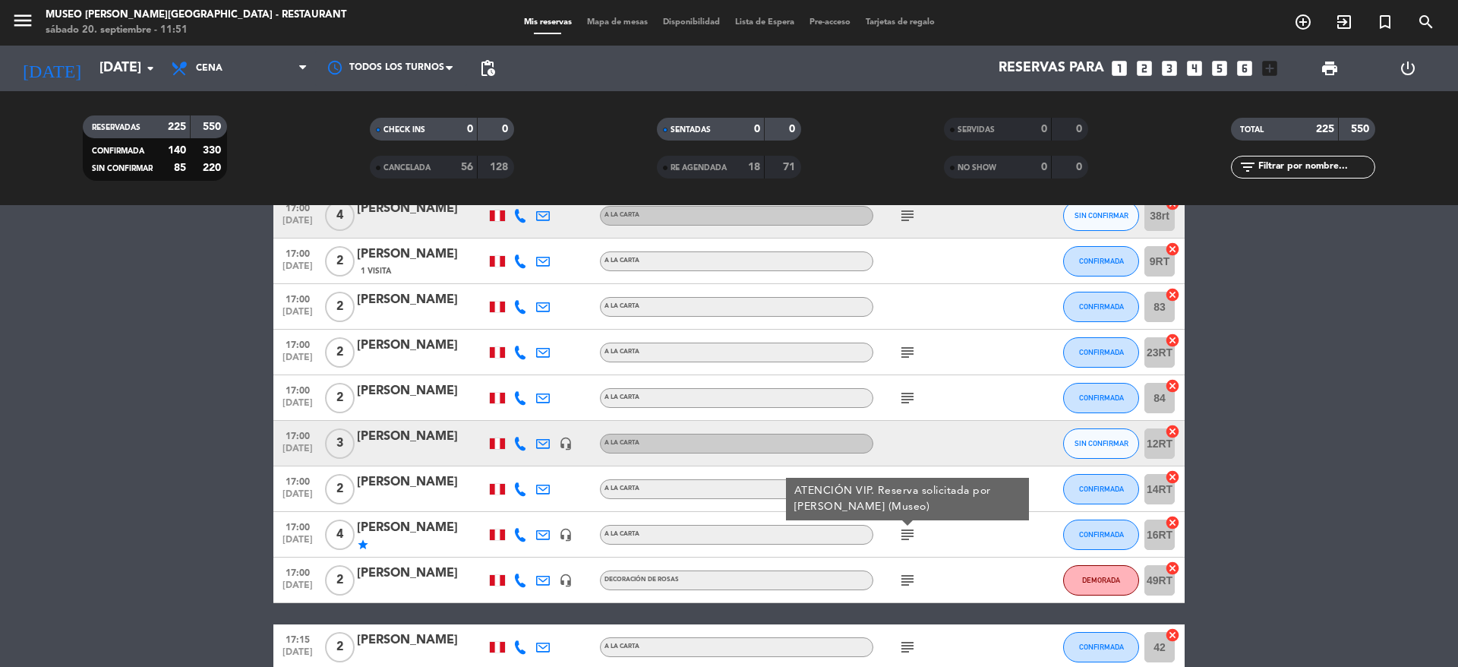
scroll to position [645, 0]
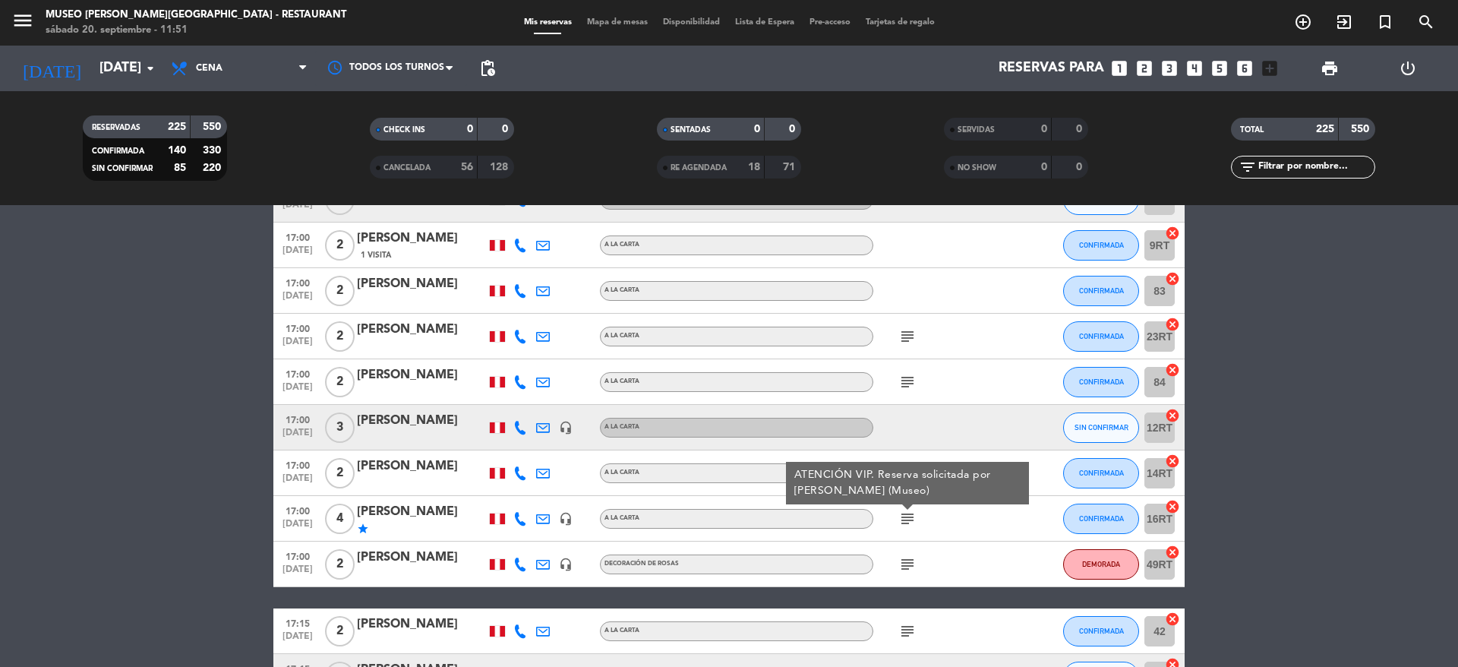
click at [903, 564] on icon "subject" at bounding box center [907, 564] width 18 height 18
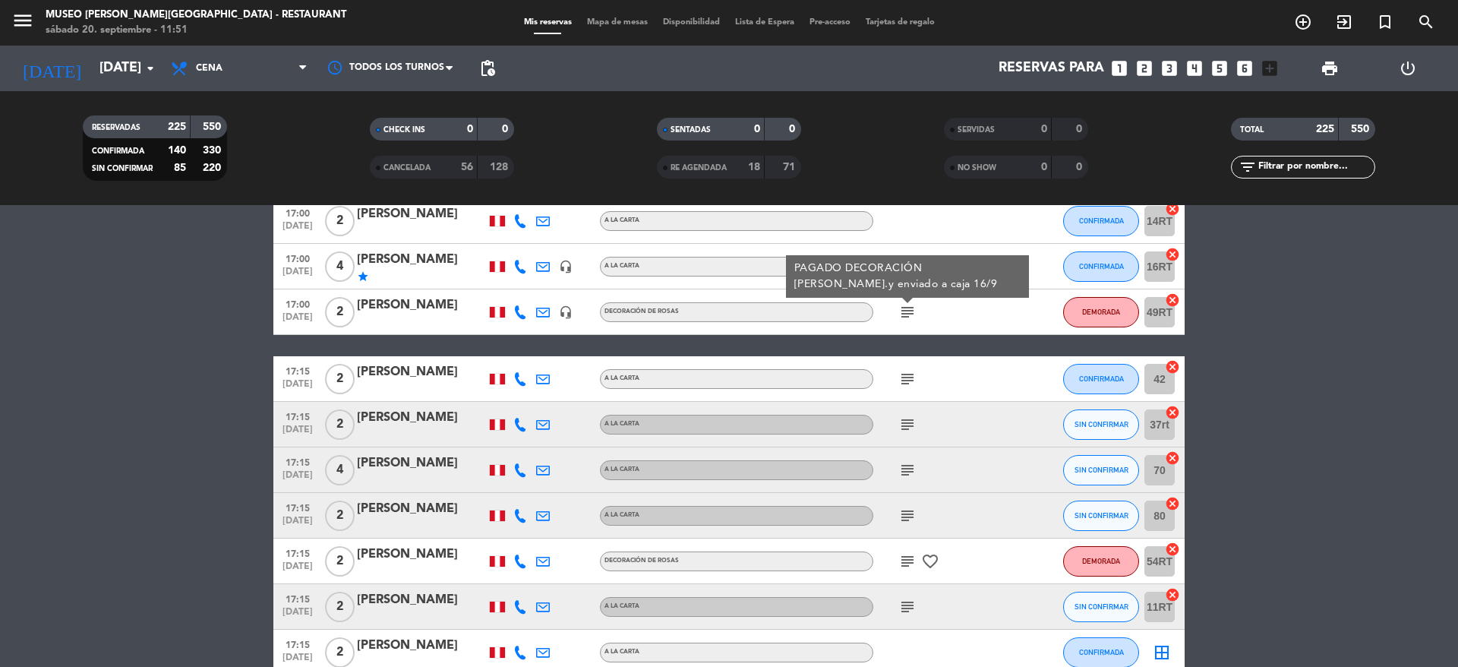
scroll to position [900, 0]
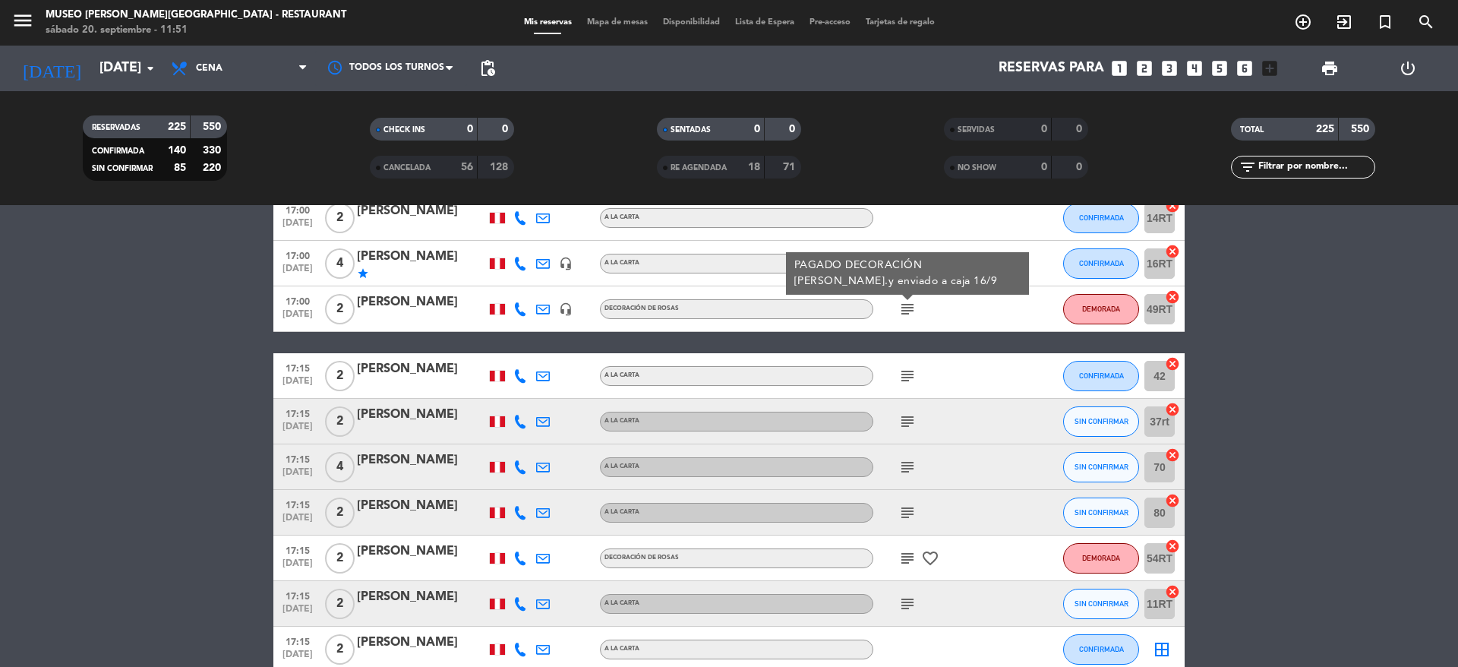
click at [902, 388] on div "subject" at bounding box center [941, 375] width 137 height 45
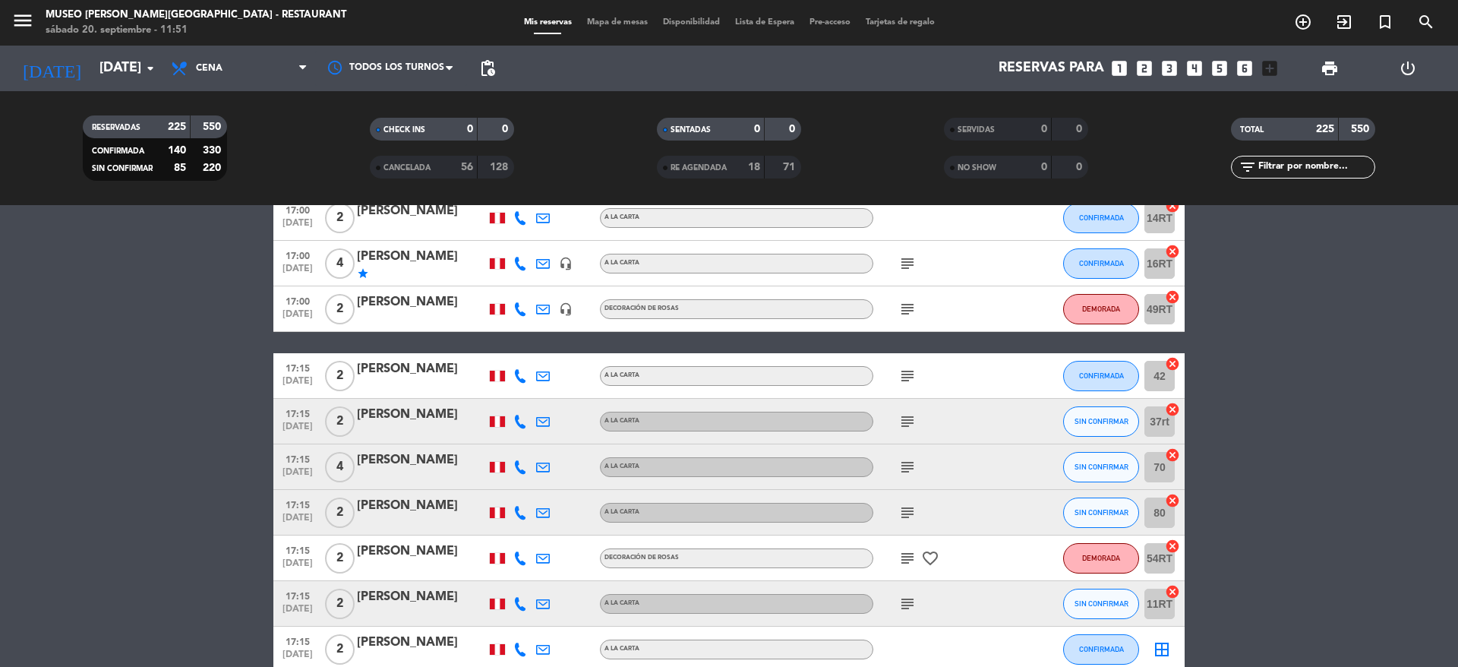
click at [902, 377] on icon "subject" at bounding box center [907, 376] width 18 height 18
click at [911, 418] on icon "subject" at bounding box center [907, 421] width 18 height 18
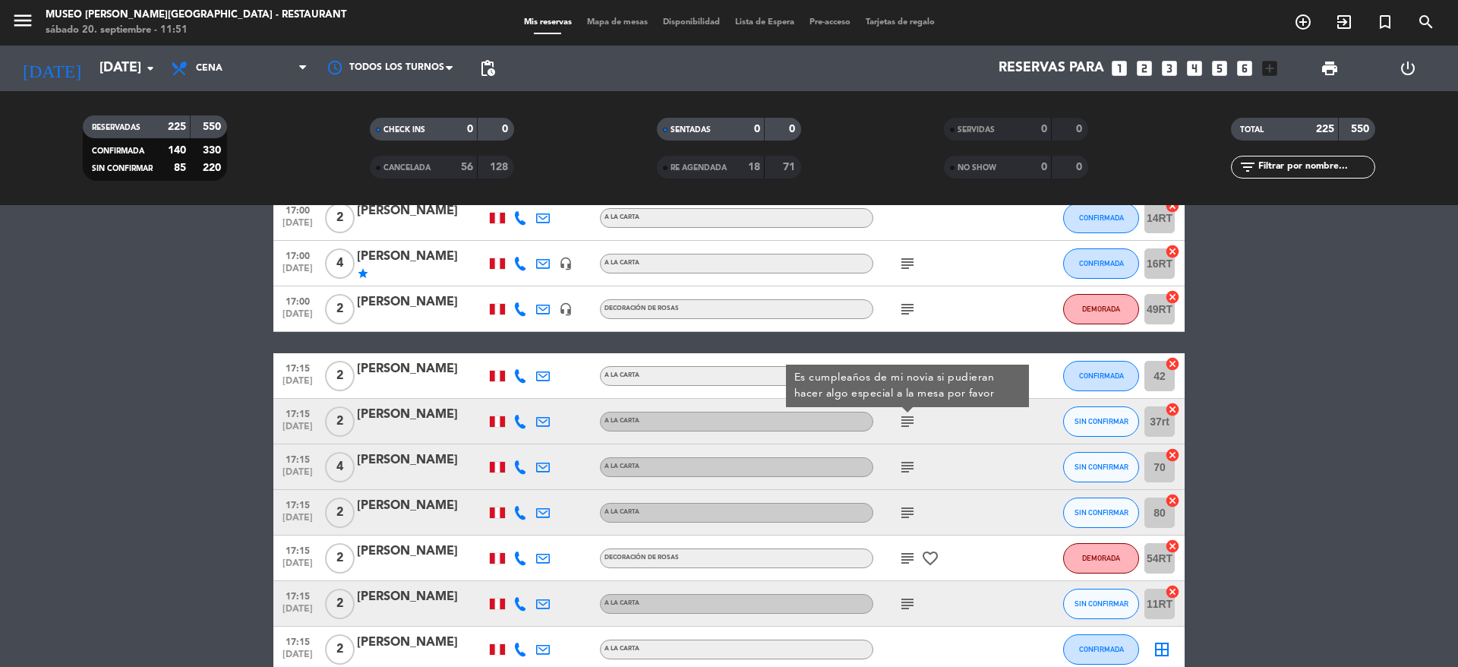
click at [911, 458] on icon "subject" at bounding box center [907, 467] width 18 height 18
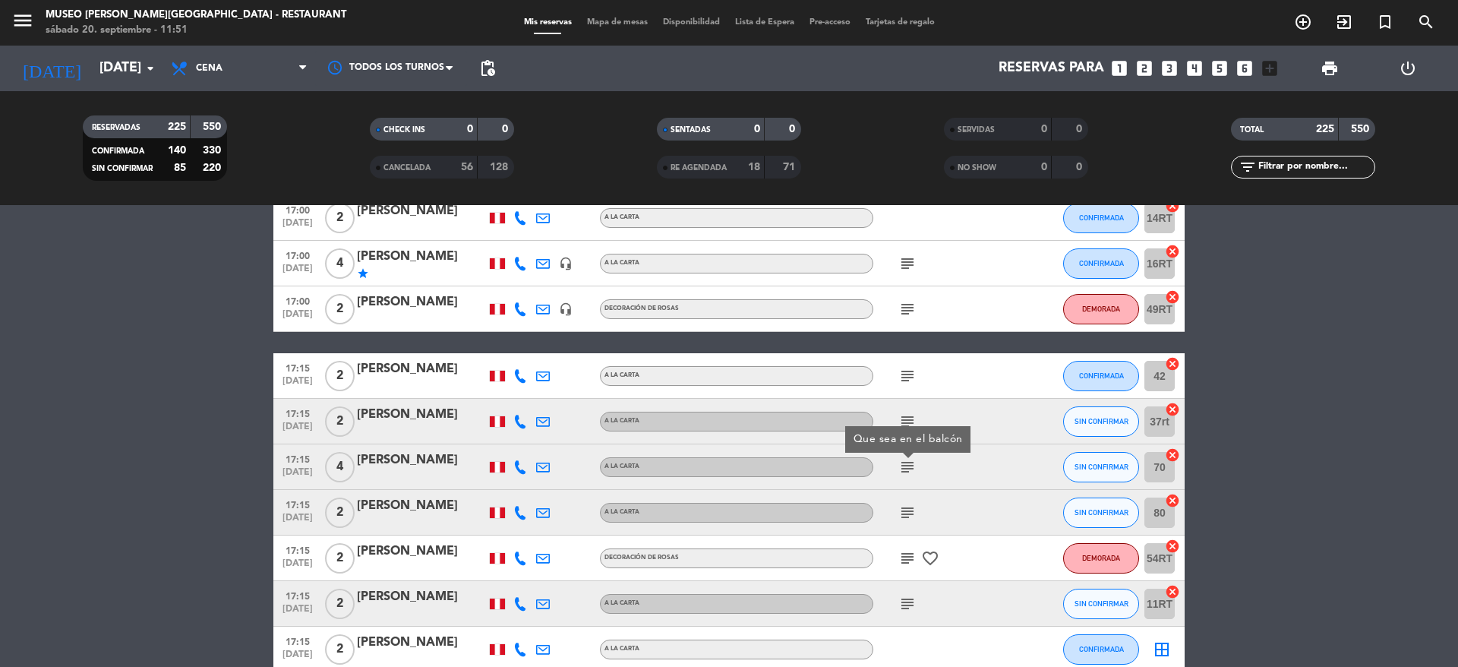
click at [911, 459] on icon "subject" at bounding box center [907, 467] width 18 height 18
click at [908, 506] on icon "subject" at bounding box center [907, 512] width 18 height 18
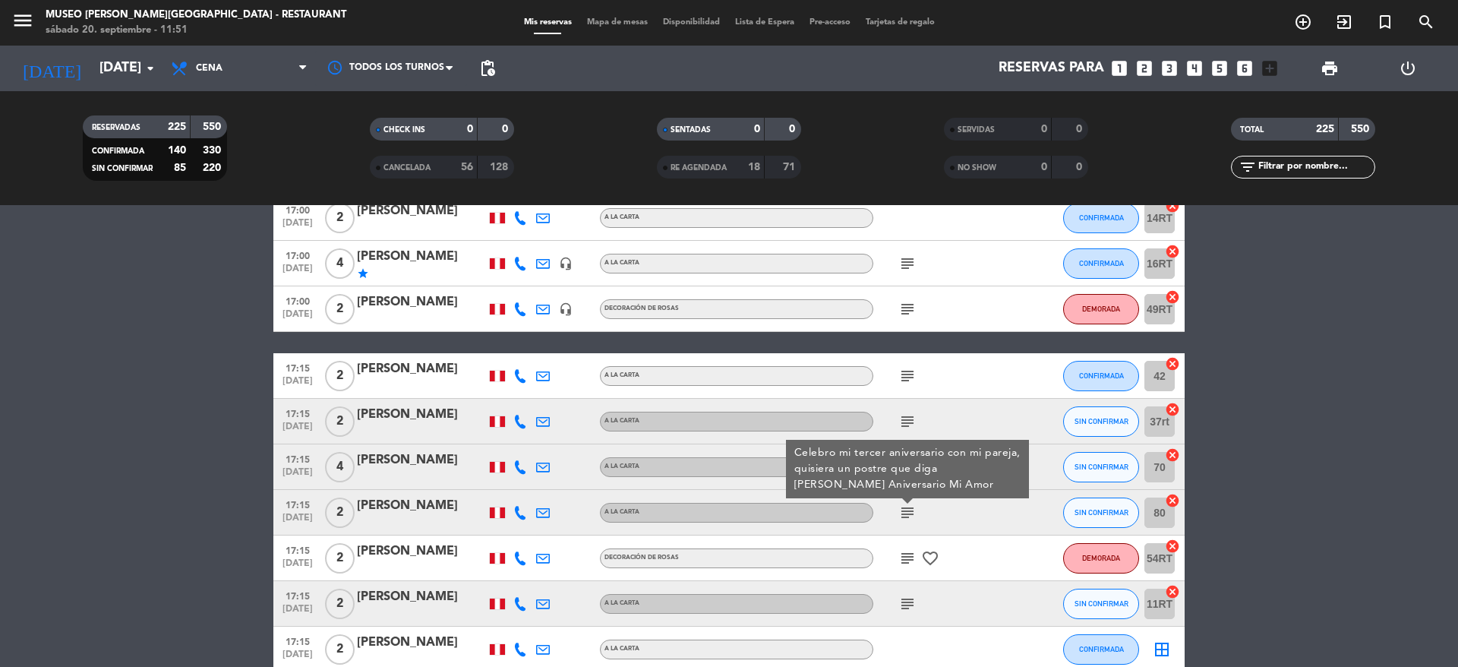
click at [421, 491] on div "17:15 sep. 20 2 Diego Alonso Padilla Diaz A la carta subject Celebro mi tercer …" at bounding box center [728, 513] width 911 height 46
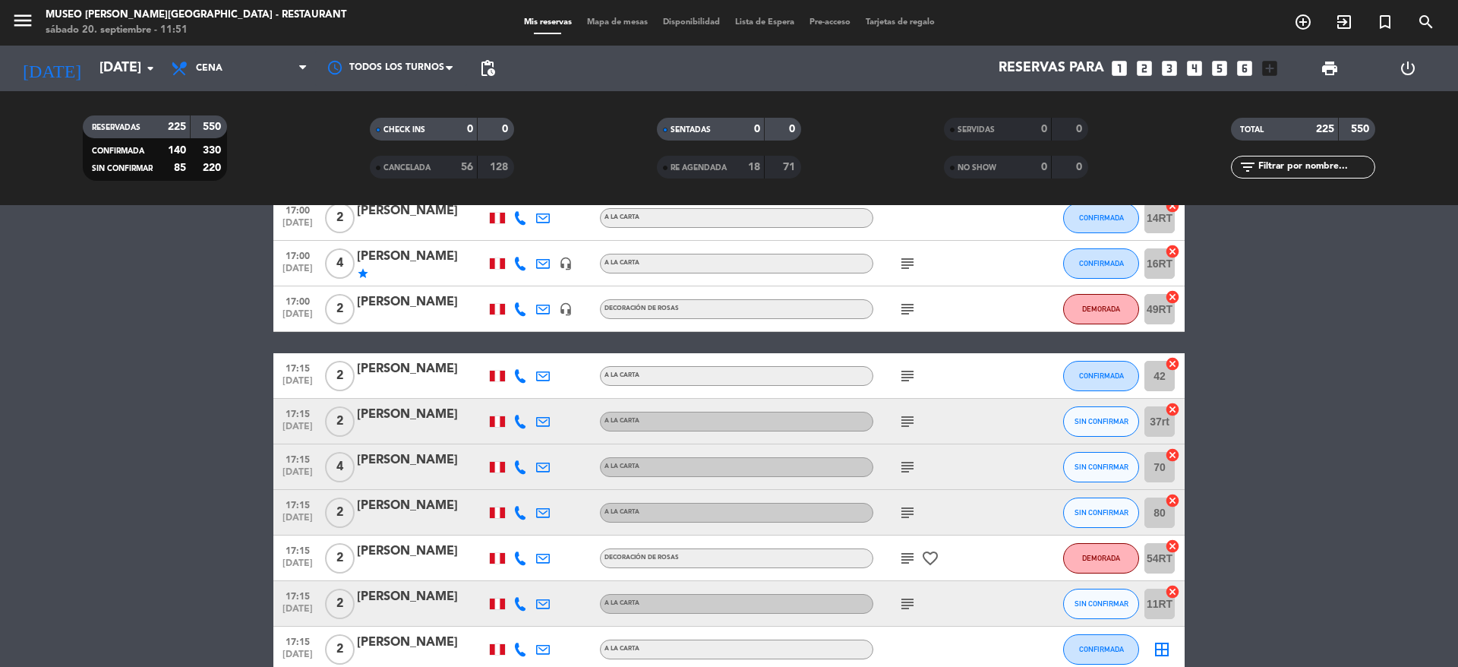
click at [410, 501] on div "[PERSON_NAME]" at bounding box center [421, 506] width 129 height 20
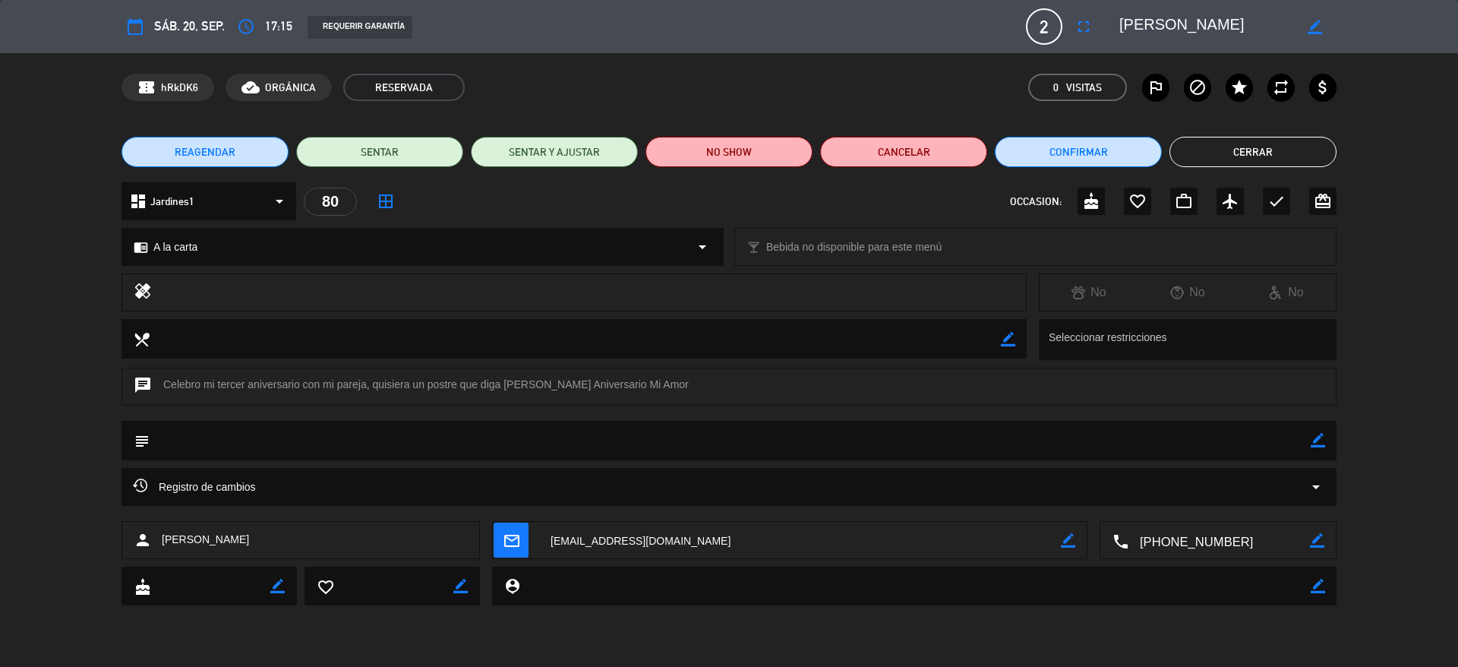
drag, startPoint x: 1259, startPoint y: 22, endPoint x: 1121, endPoint y: 35, distance: 138.0
click at [1121, 35] on textarea at bounding box center [1206, 26] width 174 height 27
drag, startPoint x: 501, startPoint y: 384, endPoint x: 622, endPoint y: 389, distance: 120.8
click at [622, 389] on div "chat Celebro mi tercer aniversario con mi pareja, quisiera un postre que diga F…" at bounding box center [728, 386] width 1215 height 38
copy div "Feliz Aniversario Mi Amor"
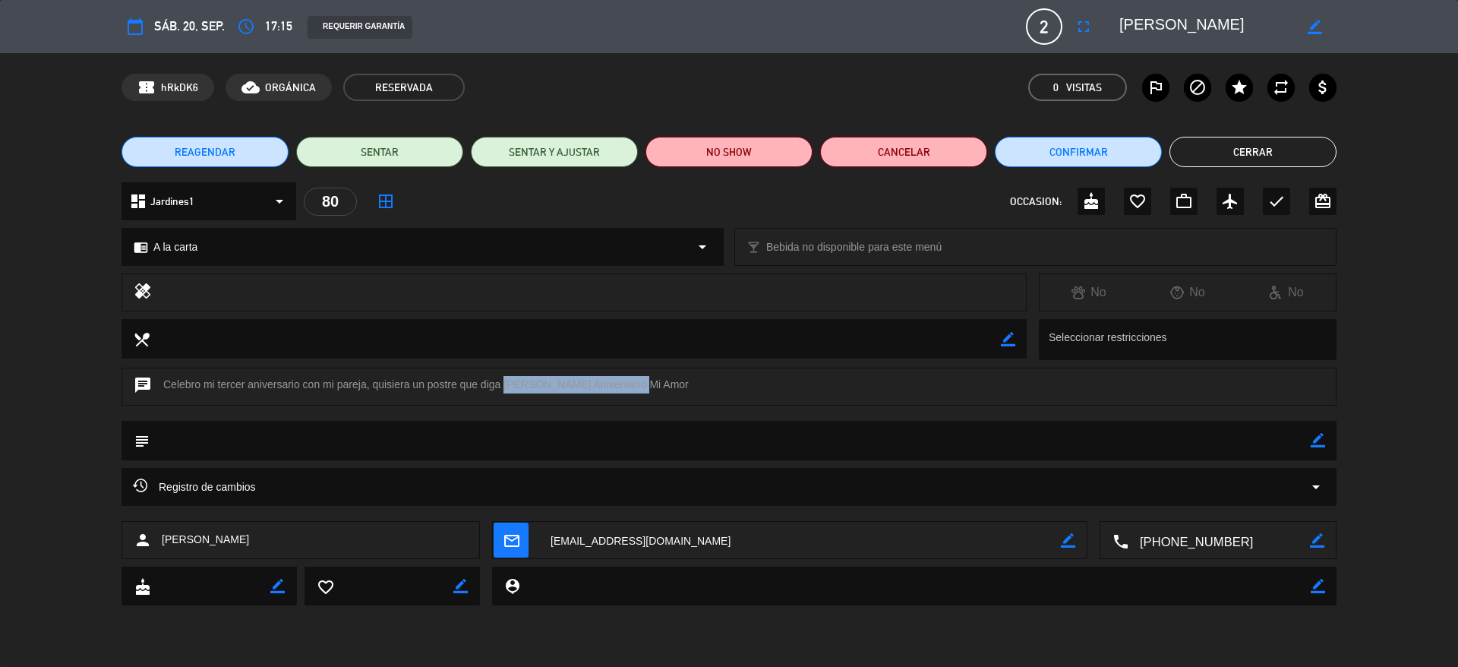
click at [1247, 160] on button "Cerrar" at bounding box center [1252, 152] width 167 height 30
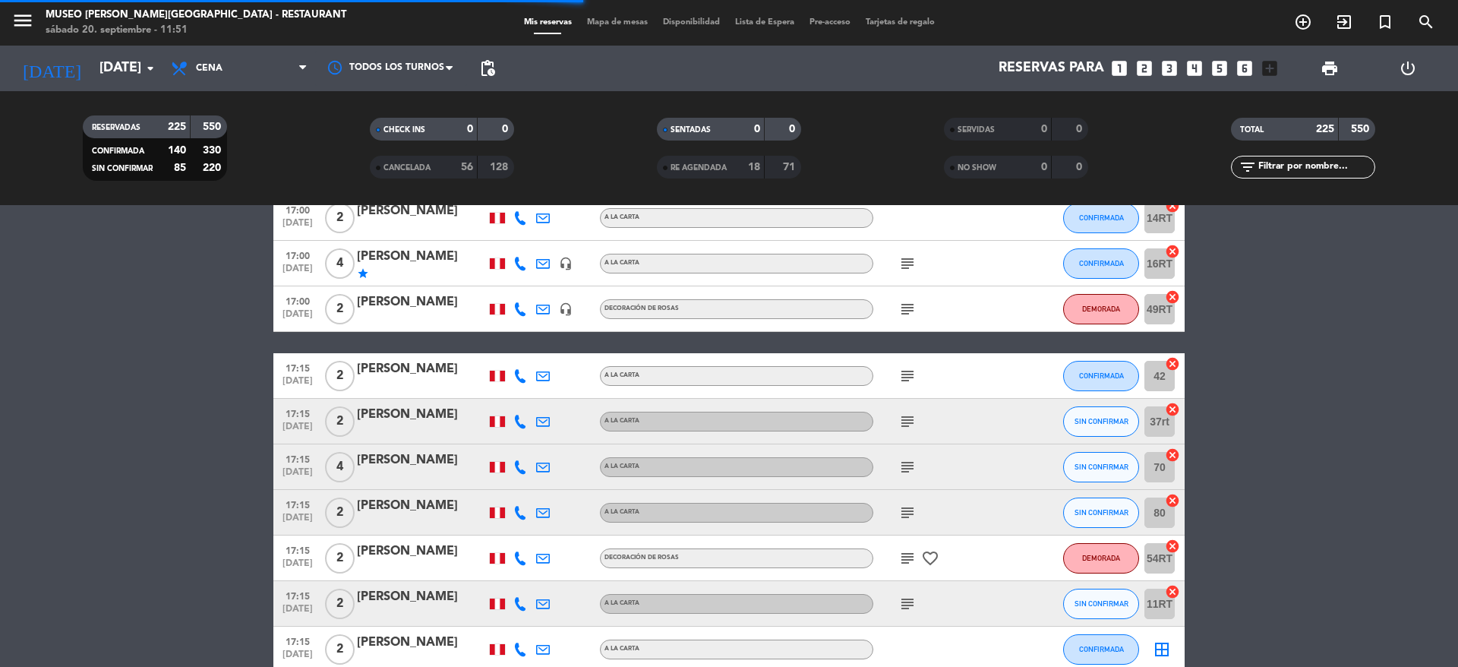
click at [903, 551] on icon "subject" at bounding box center [907, 558] width 18 height 18
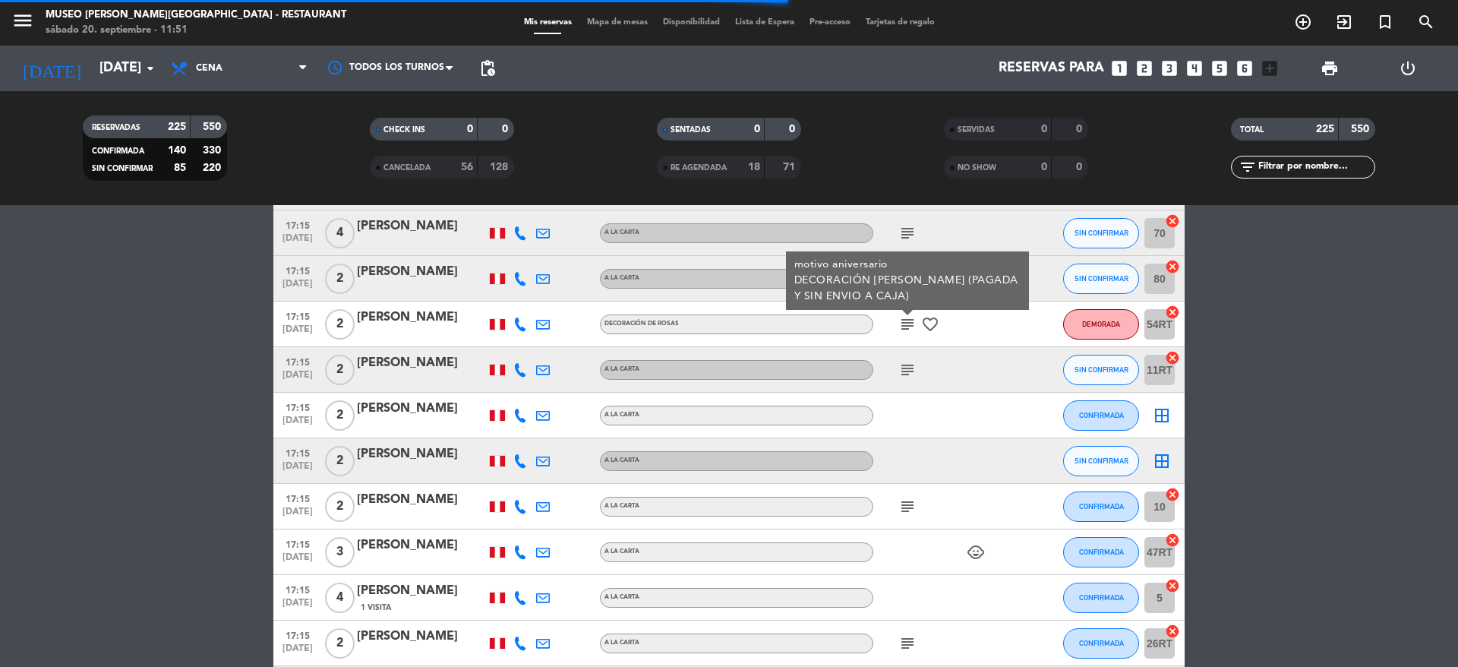
scroll to position [1134, 0]
click at [903, 368] on icon "subject" at bounding box center [907, 369] width 18 height 18
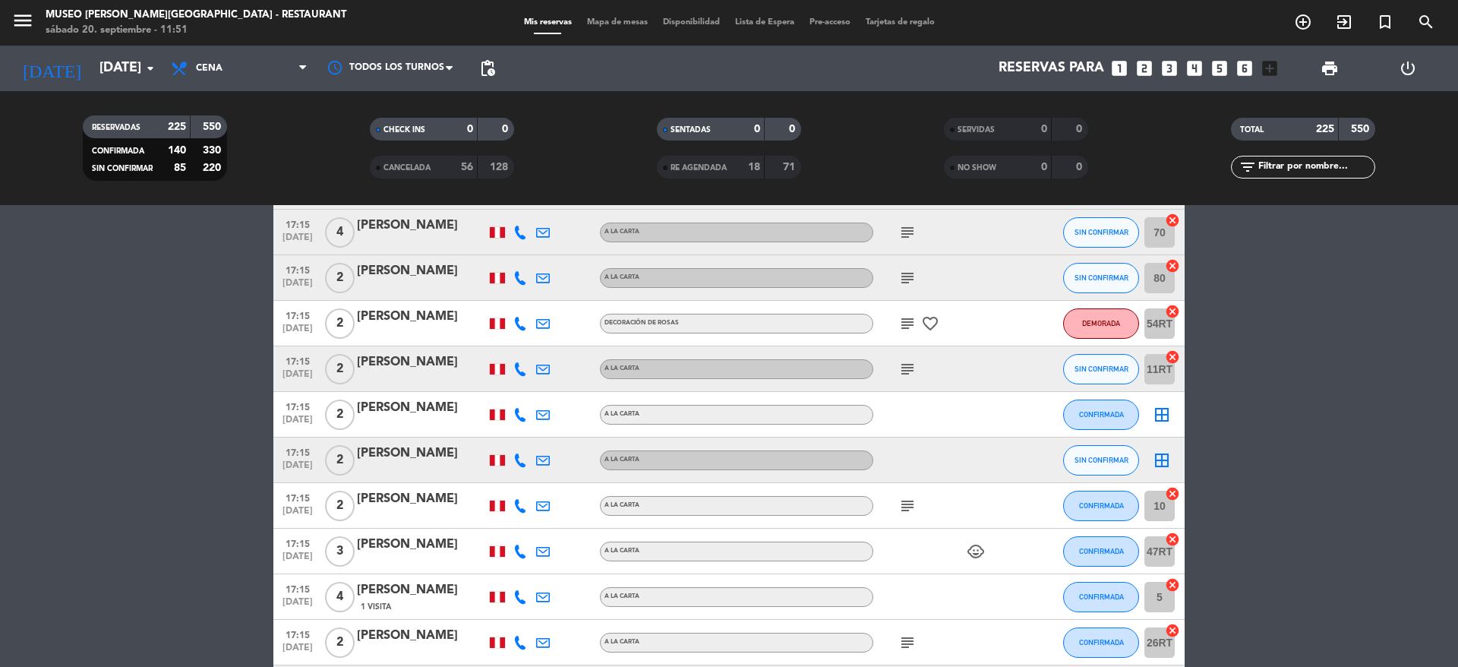
click at [915, 497] on icon "subject" at bounding box center [907, 506] width 18 height 18
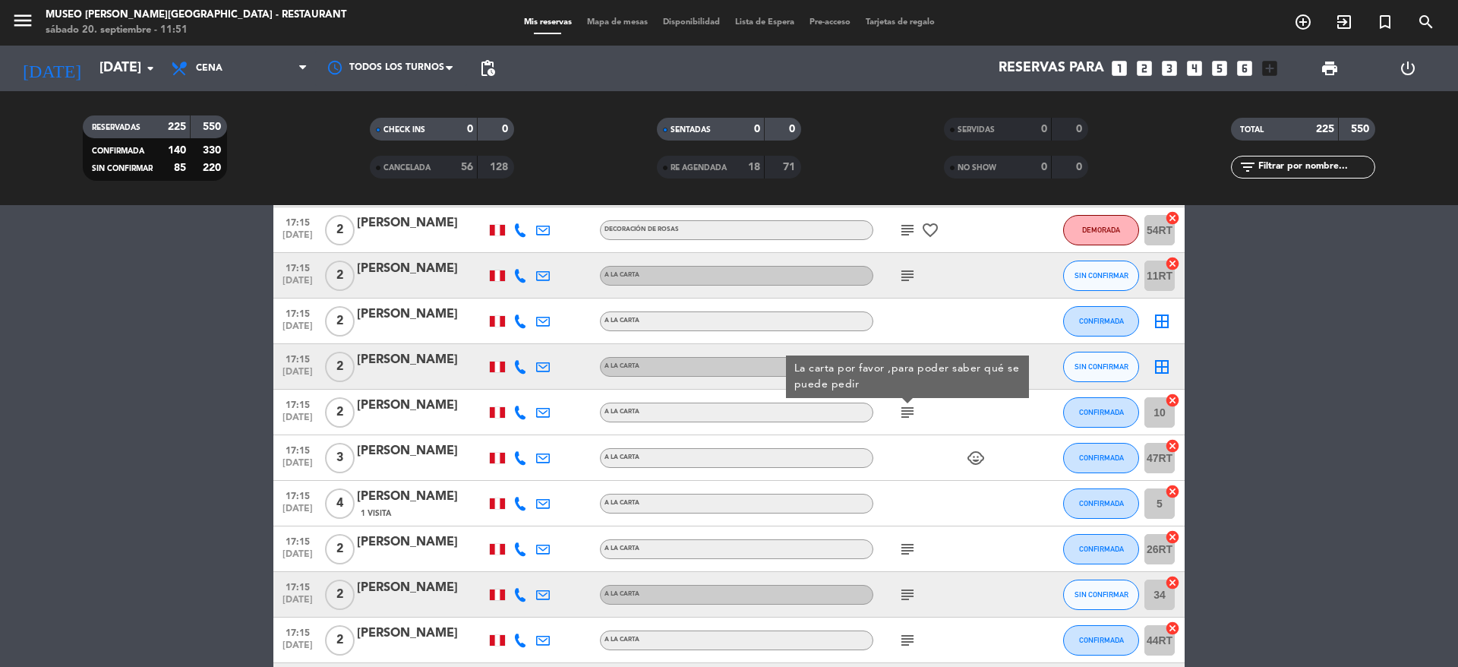
scroll to position [1301, 0]
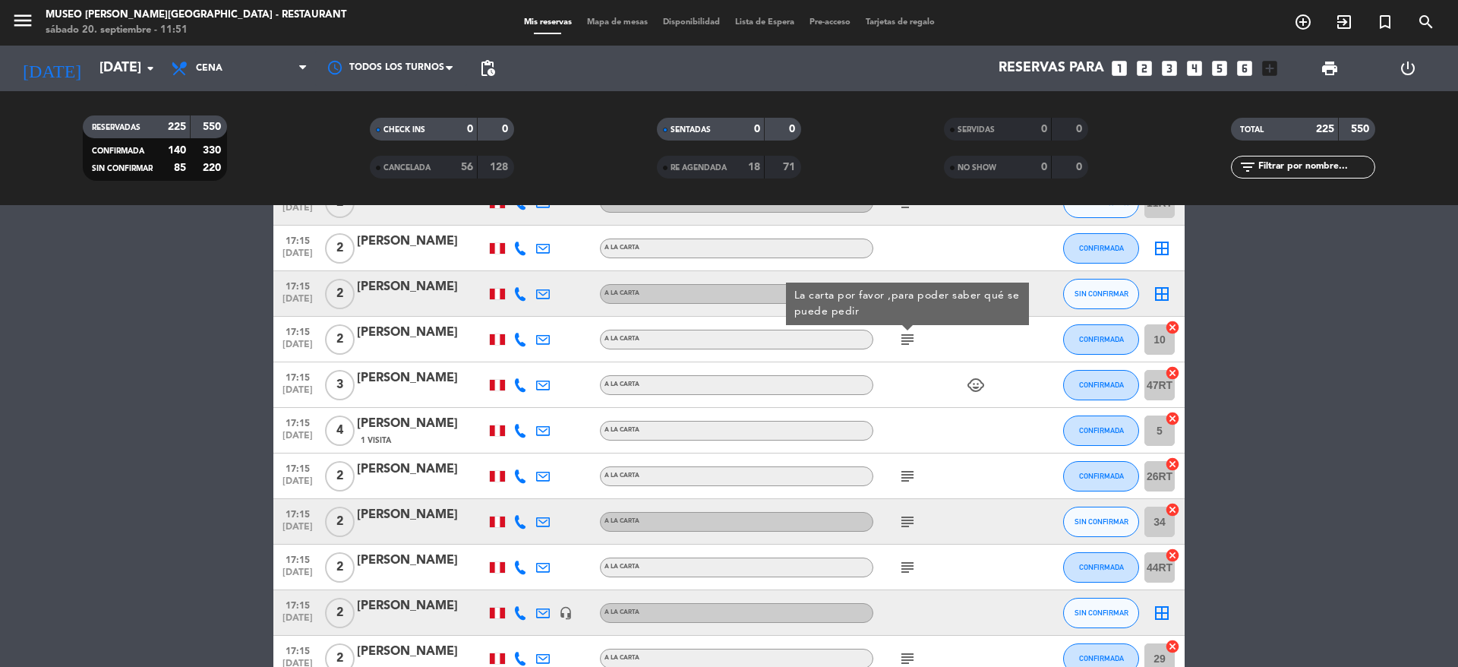
click at [902, 471] on icon "subject" at bounding box center [907, 476] width 18 height 18
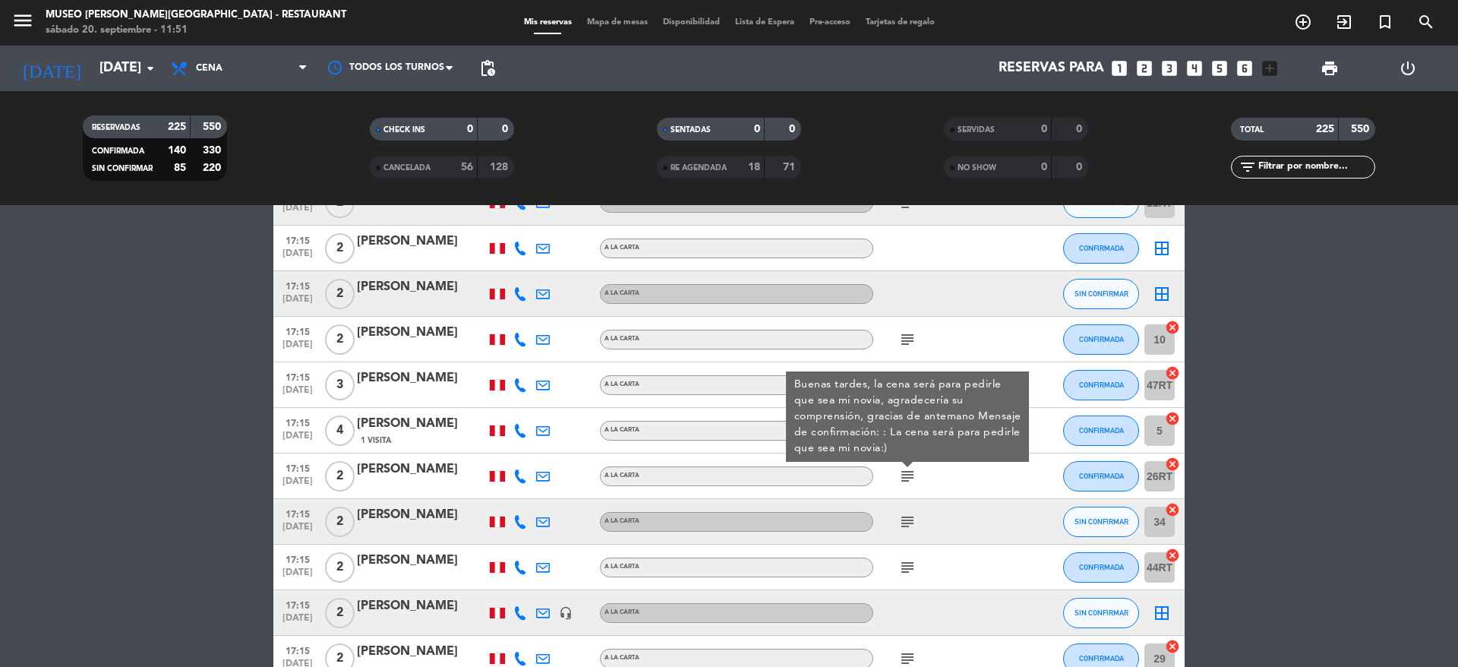
click at [904, 525] on icon "subject" at bounding box center [907, 521] width 18 height 18
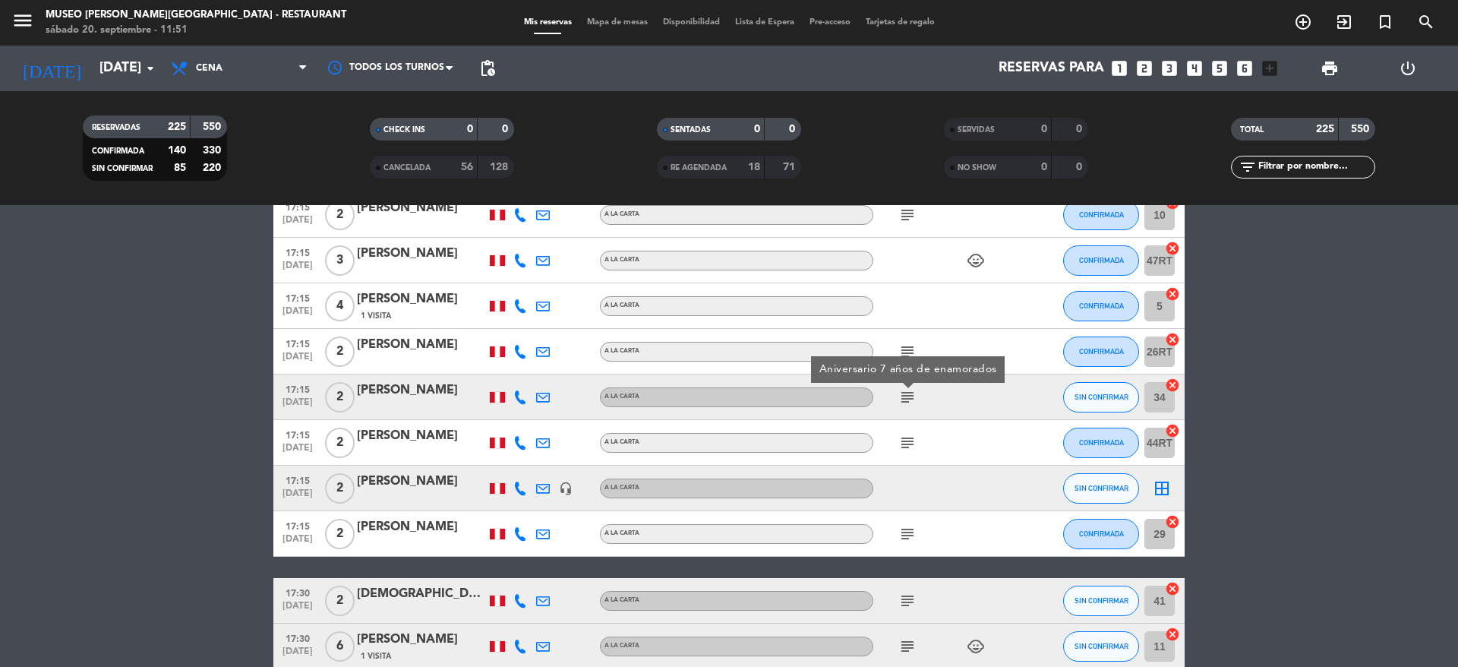
scroll to position [1426, 0]
click at [905, 440] on icon "subject" at bounding box center [907, 442] width 18 height 18
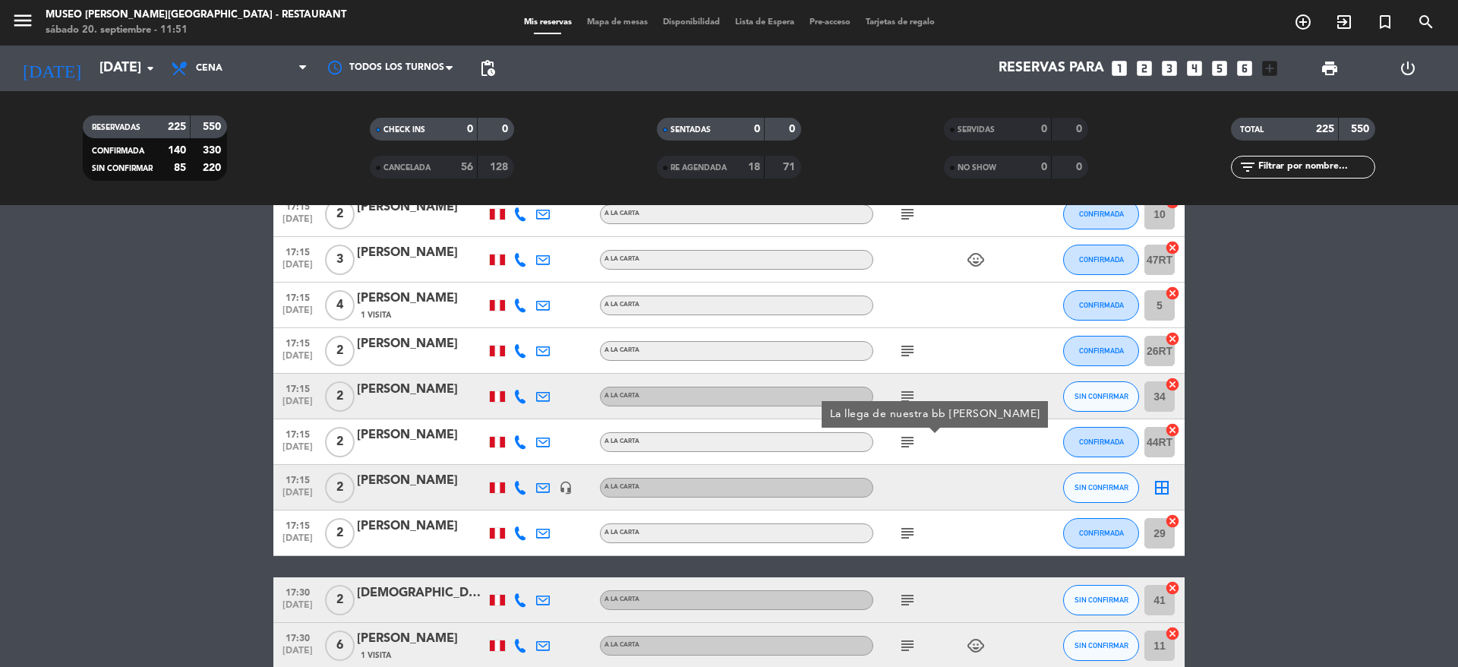
click at [909, 530] on icon "subject" at bounding box center [907, 533] width 18 height 18
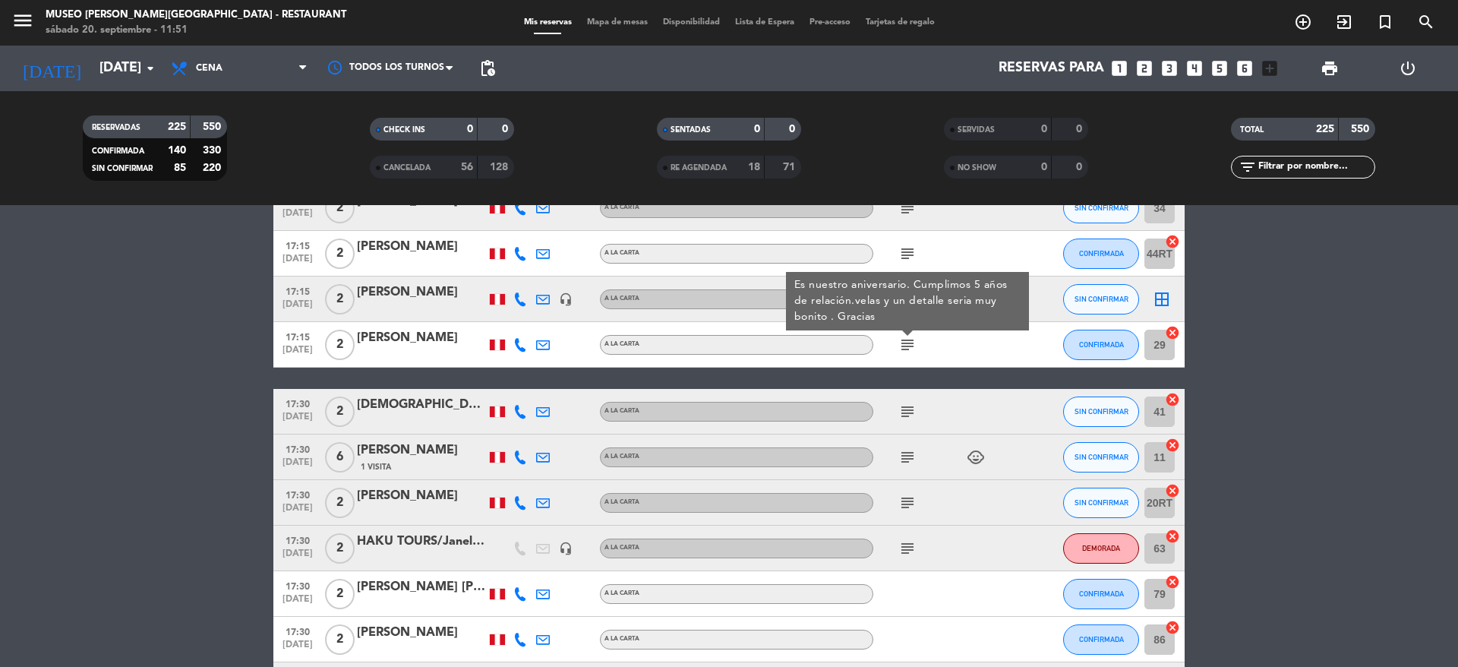
scroll to position [1628, 0]
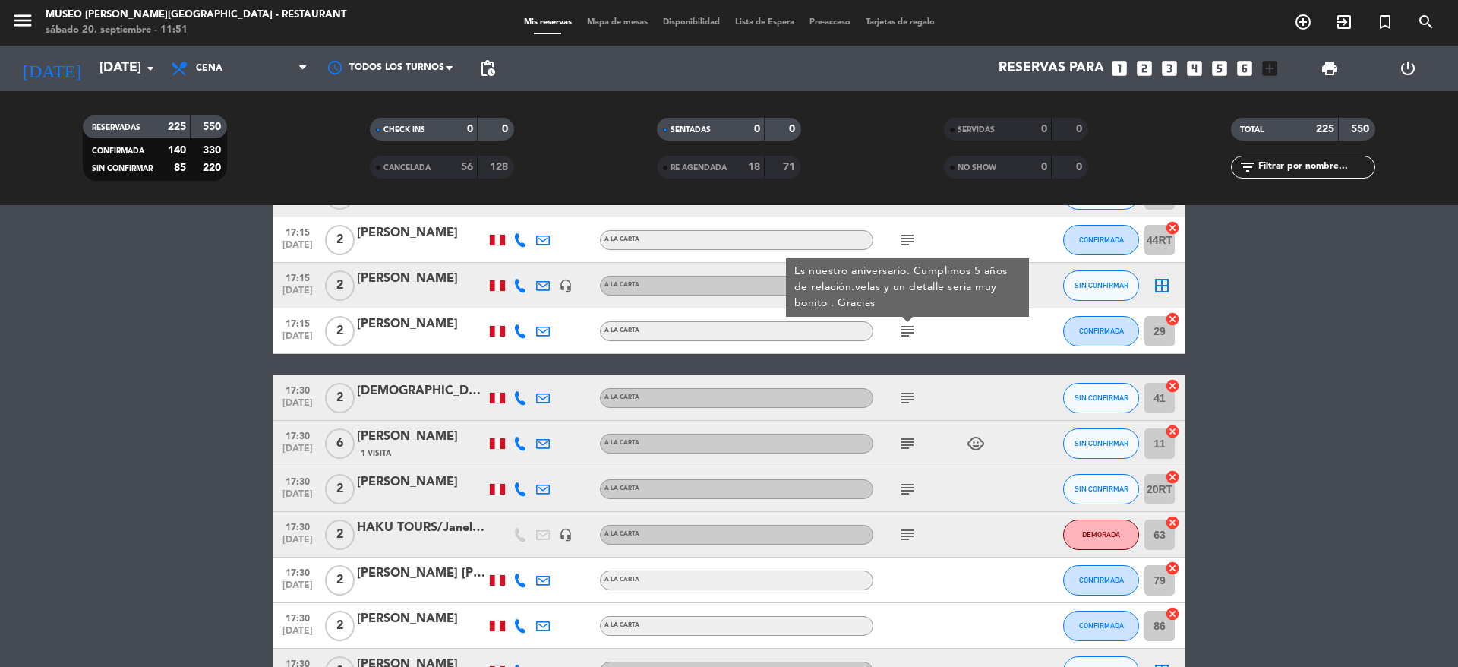
click at [907, 395] on icon "subject" at bounding box center [907, 398] width 18 height 18
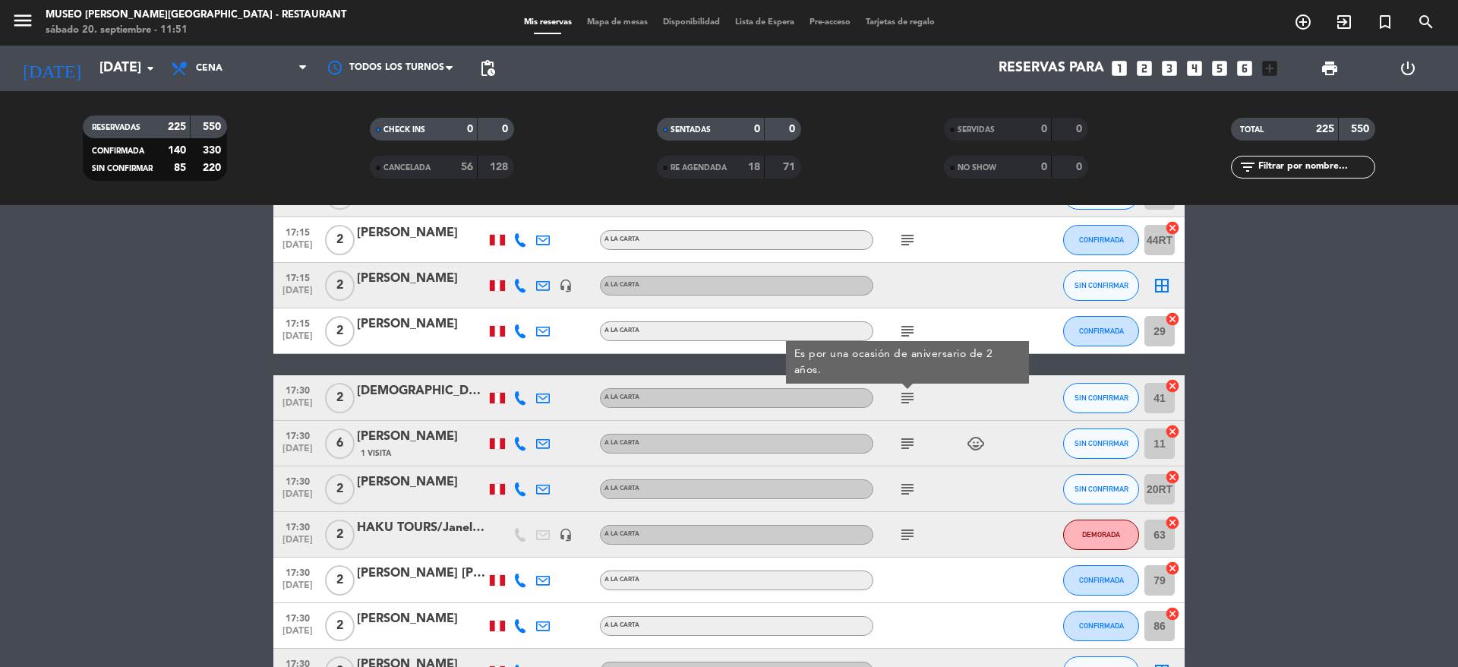
click at [907, 447] on icon "subject" at bounding box center [907, 443] width 18 height 18
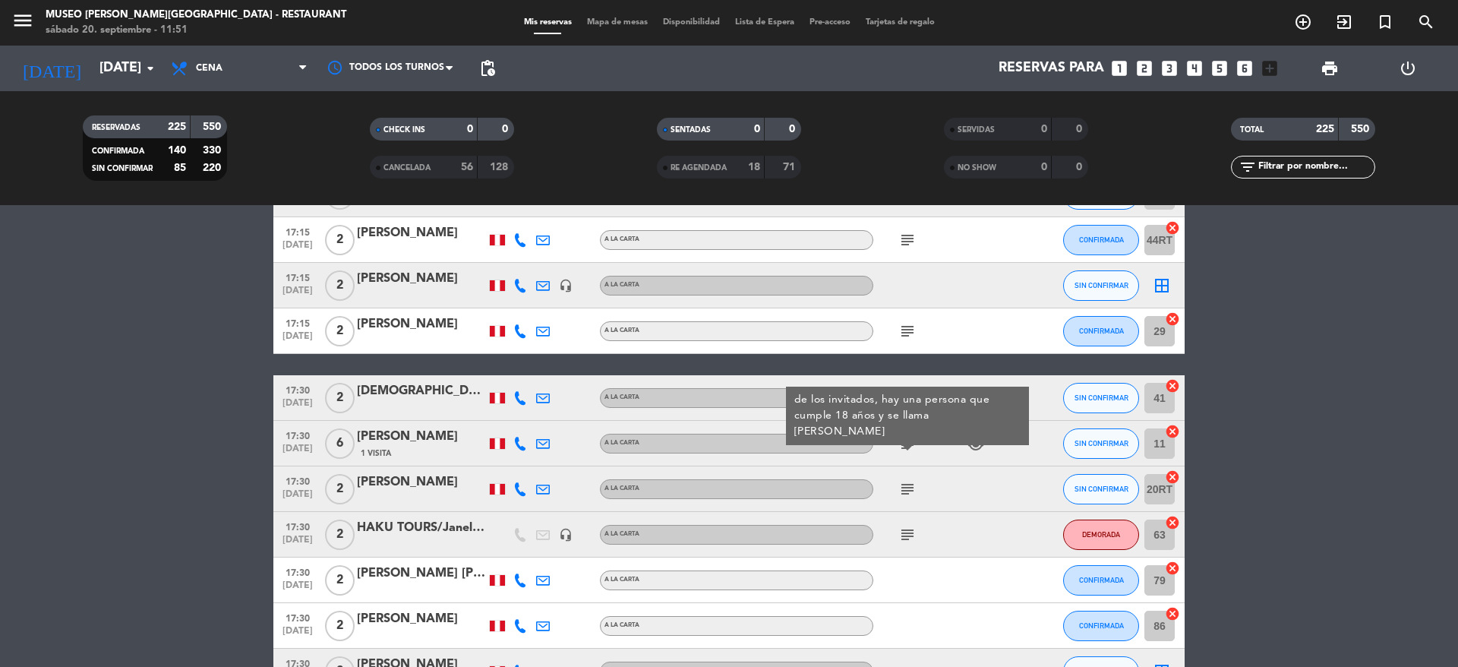
click at [903, 481] on icon "subject" at bounding box center [907, 489] width 18 height 18
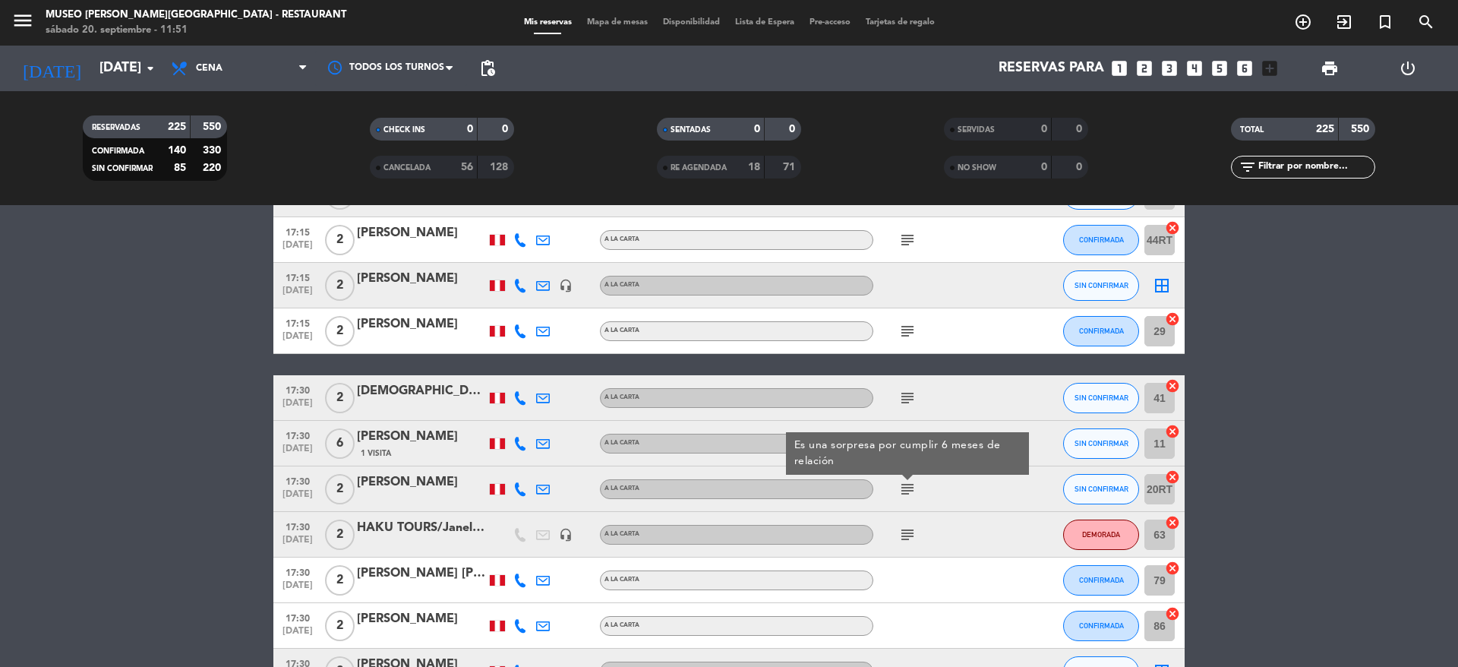
click at [912, 537] on icon "subject" at bounding box center [907, 534] width 18 height 18
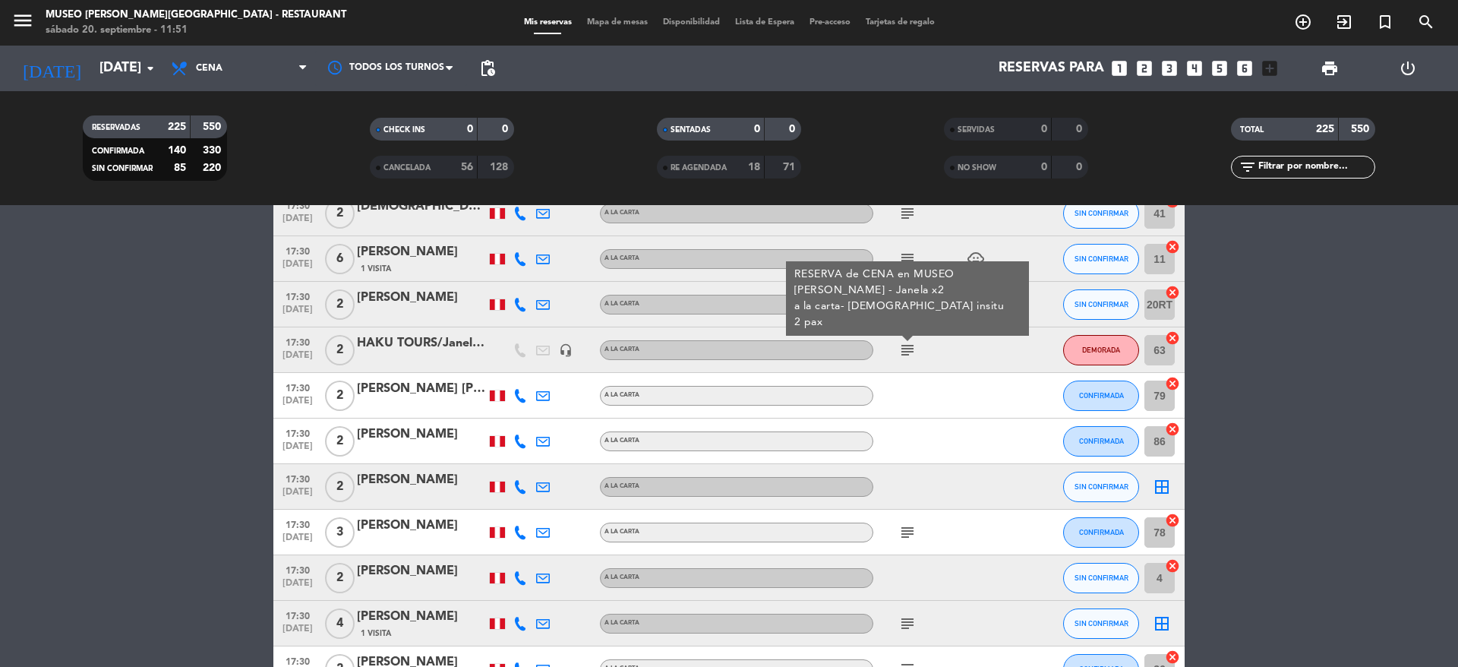
scroll to position [1961, 0]
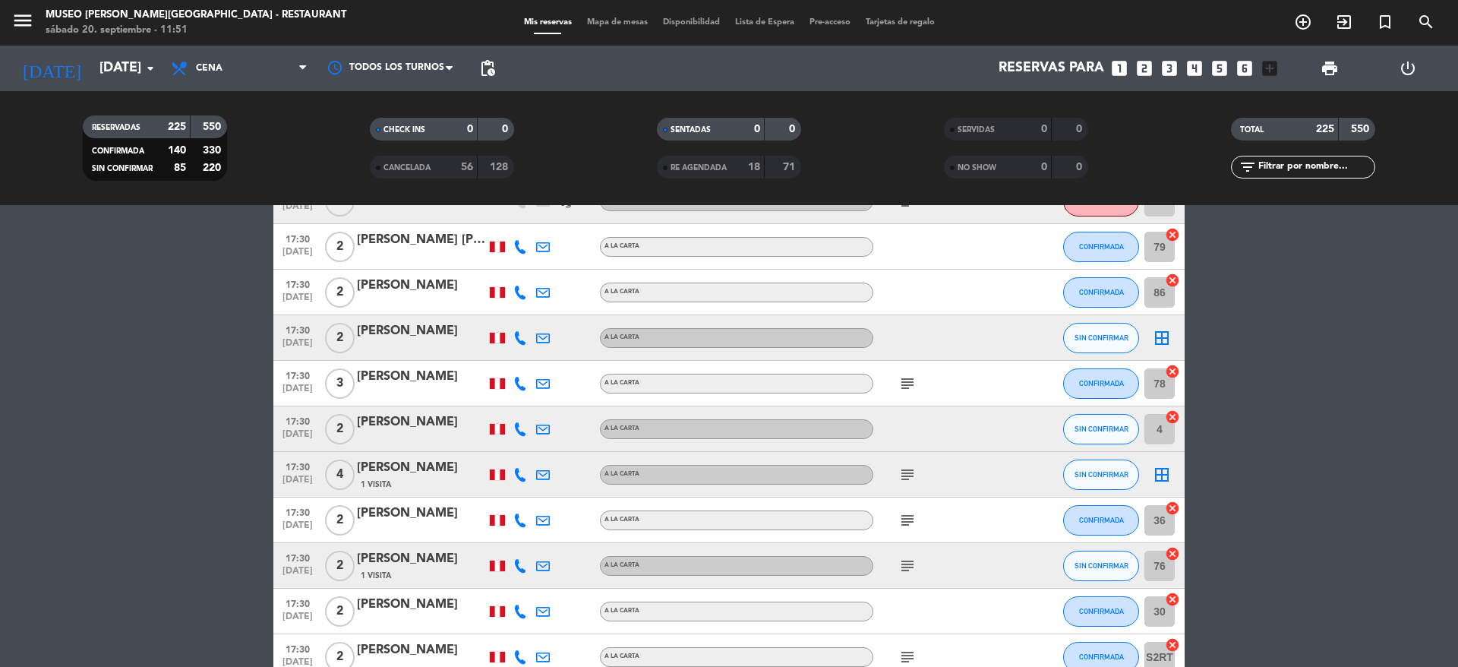
click at [907, 386] on icon "subject" at bounding box center [907, 383] width 18 height 18
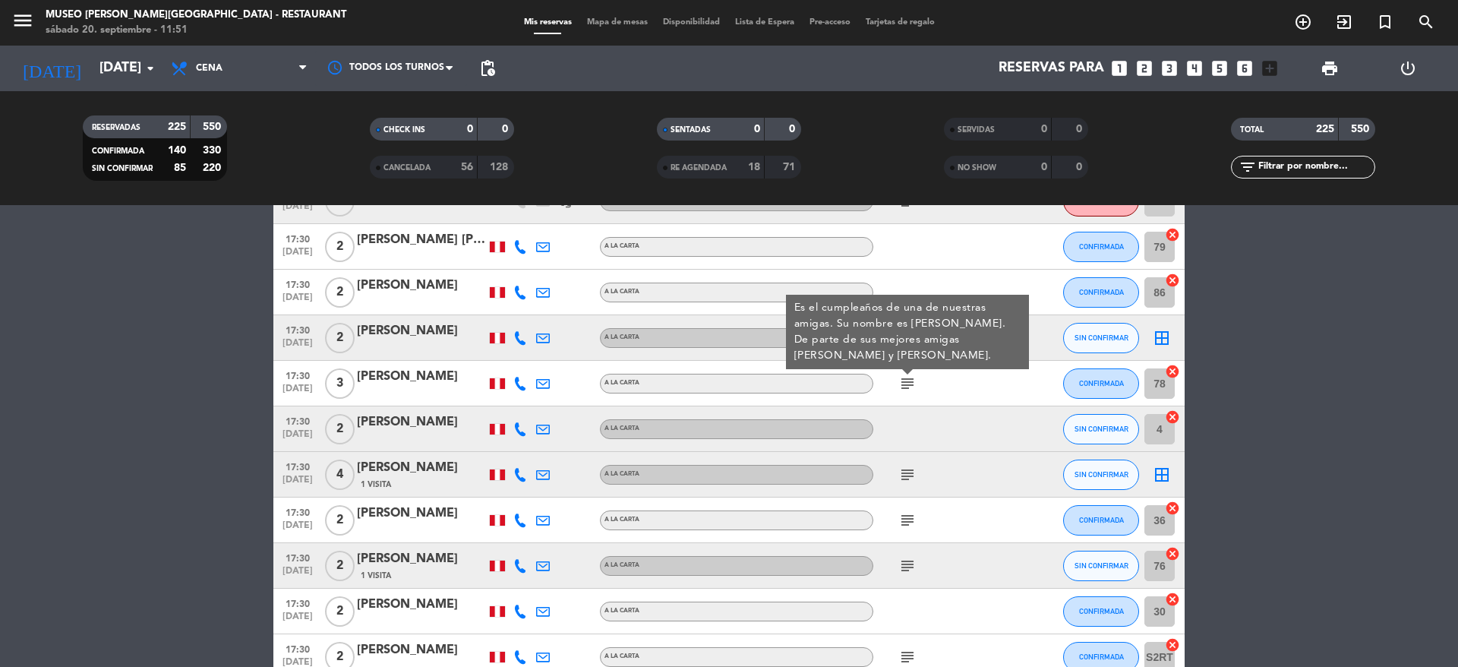
click at [410, 383] on div "[PERSON_NAME]" at bounding box center [421, 377] width 129 height 20
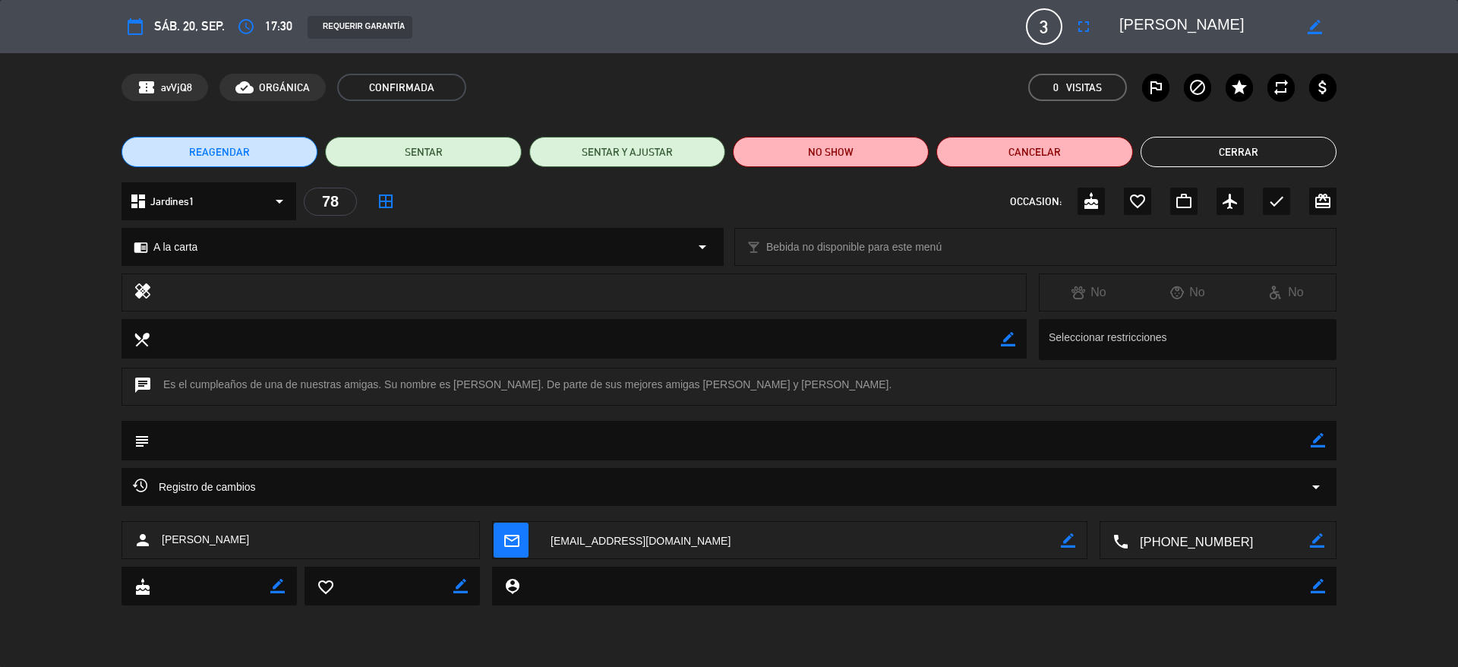
drag, startPoint x: 1234, startPoint y: 14, endPoint x: 1085, endPoint y: 19, distance: 149.6
click at [1085, 19] on div "calendar_today sáb. 20, sep. access_time 17:30 REQUERIR GARANTÍA 3 Lisset Espin…" at bounding box center [728, 26] width 1215 height 36
drag, startPoint x: 550, startPoint y: 379, endPoint x: 489, endPoint y: 382, distance: 61.6
click at [489, 382] on div "chat Es el cumpleaños de una de nuestras amigas. Su nombre es Angie Lucero Cháv…" at bounding box center [728, 386] width 1215 height 38
drag, startPoint x: 585, startPoint y: 386, endPoint x: 455, endPoint y: 385, distance: 129.8
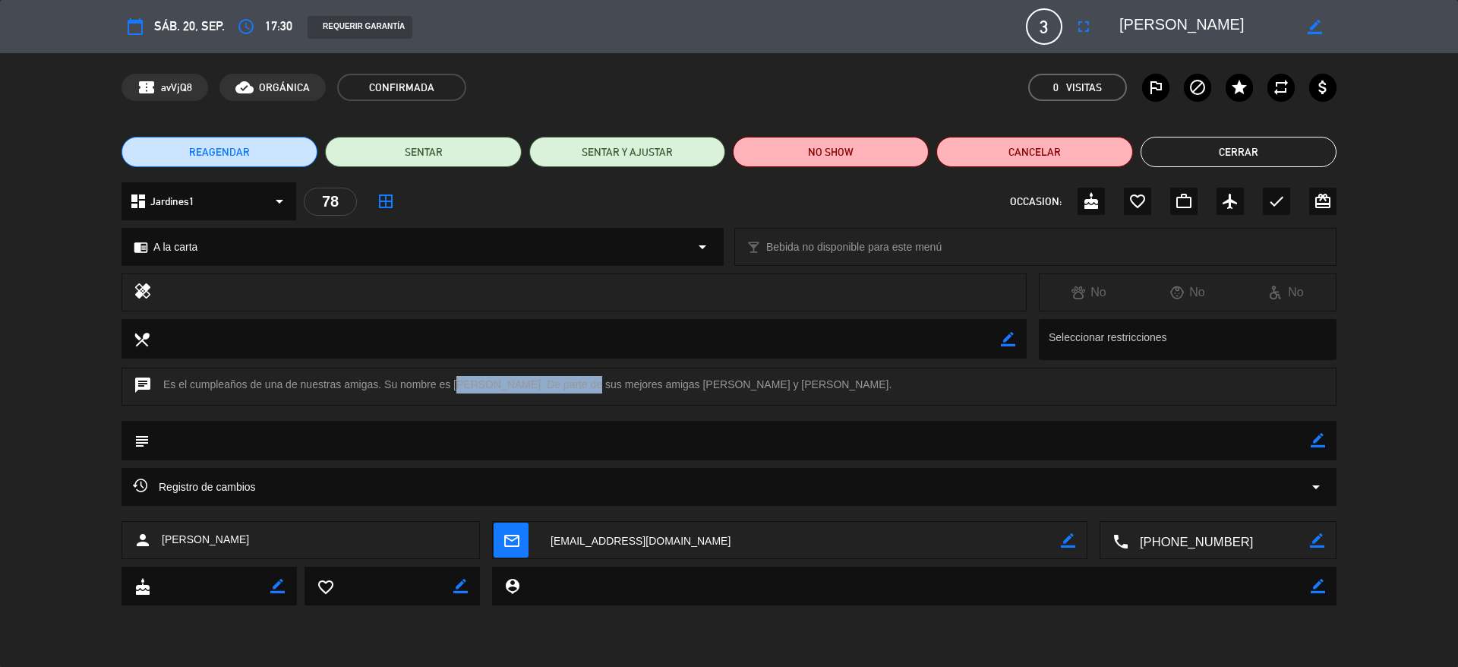
click at [455, 385] on div "chat Es el cumpleaños de una de nuestras amigas. Su nombre es Angie Lucero Cháv…" at bounding box center [728, 386] width 1215 height 38
copy div "Angie Lucero Chávez León."
click at [1178, 146] on button "Cerrar" at bounding box center [1238, 152] width 196 height 30
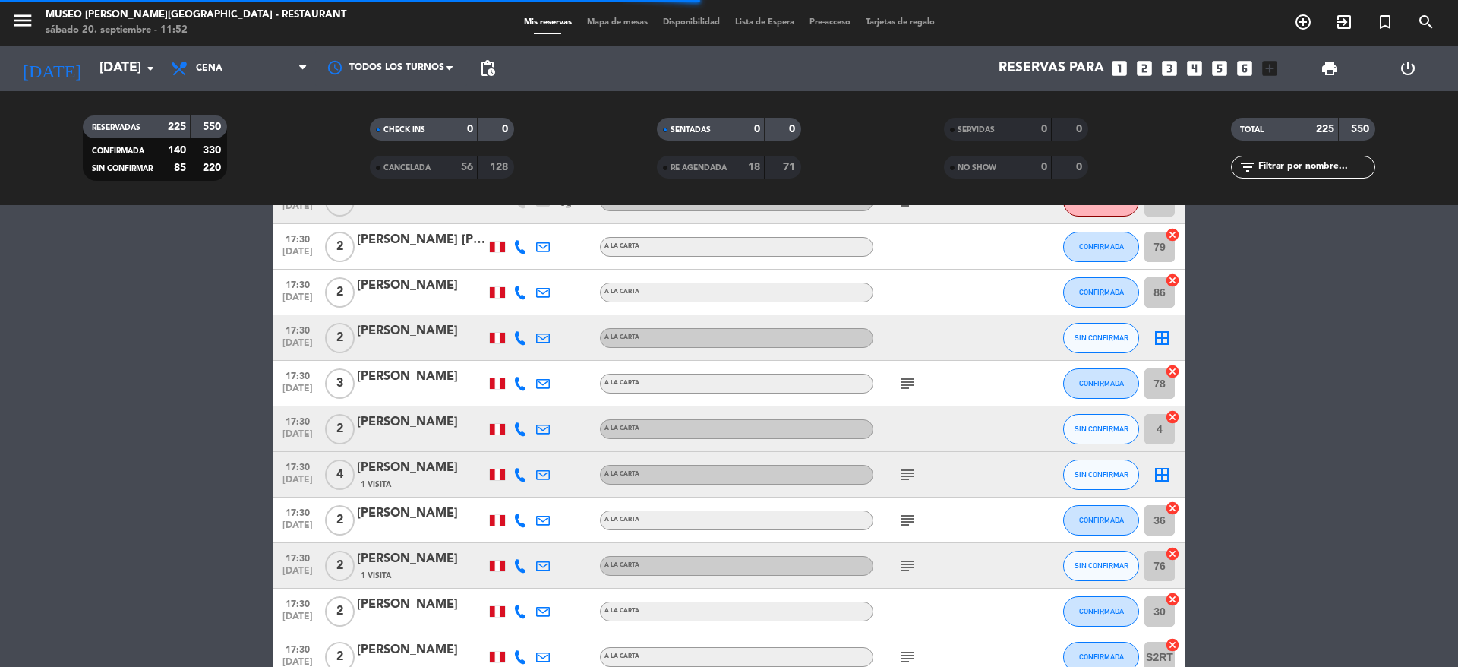
click at [910, 471] on icon "subject" at bounding box center [907, 474] width 18 height 18
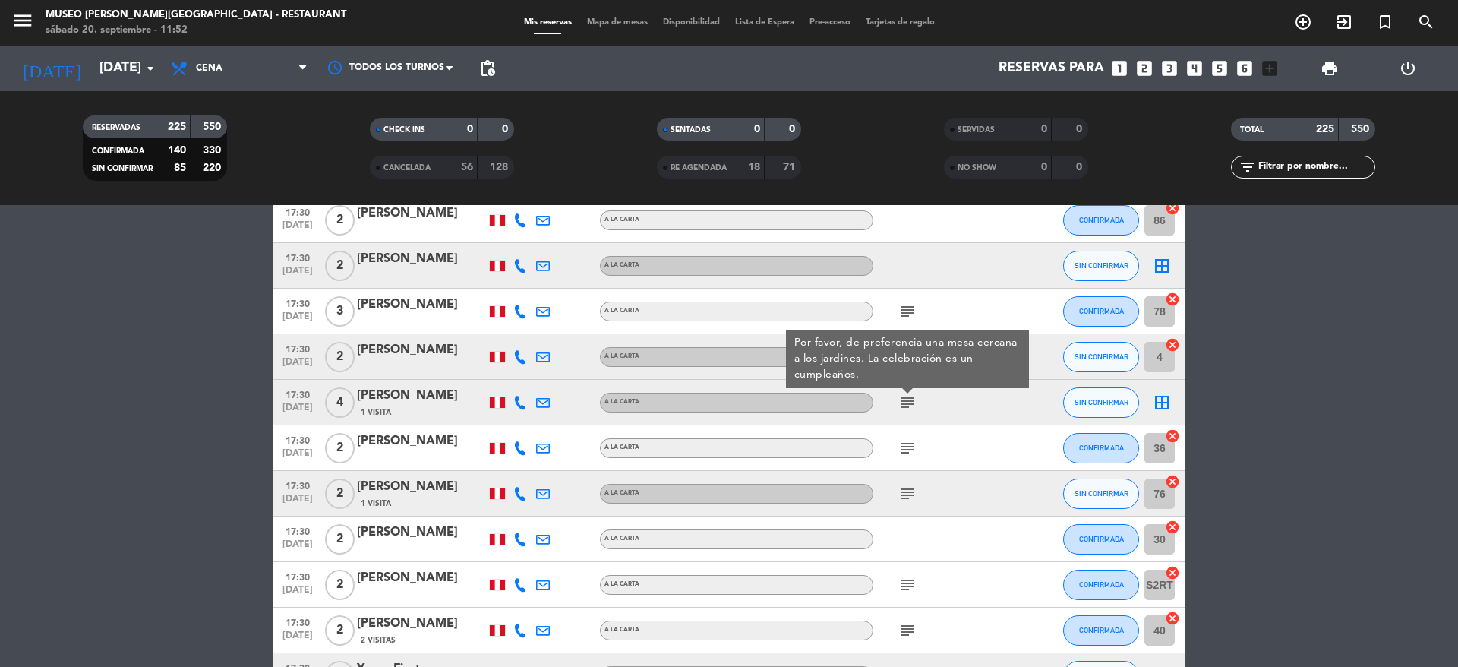
scroll to position [2049, 0]
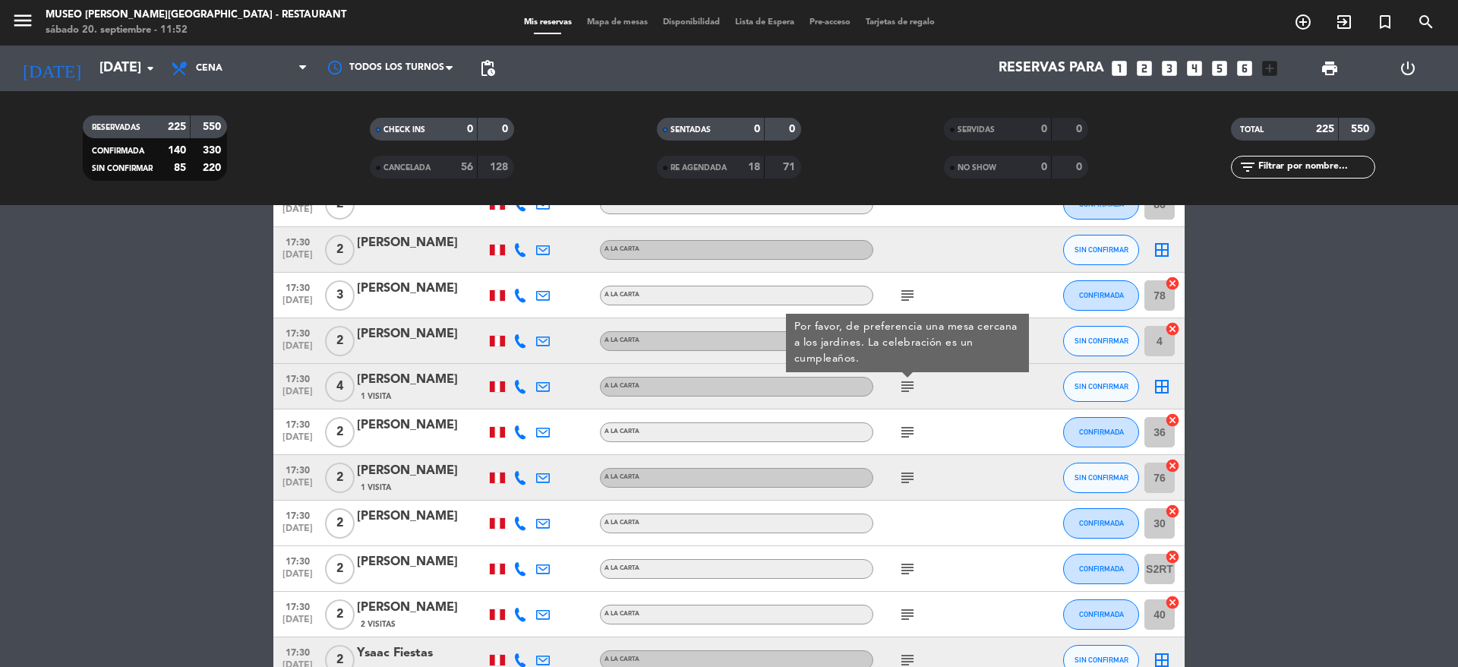
click at [902, 436] on icon "subject" at bounding box center [907, 432] width 18 height 18
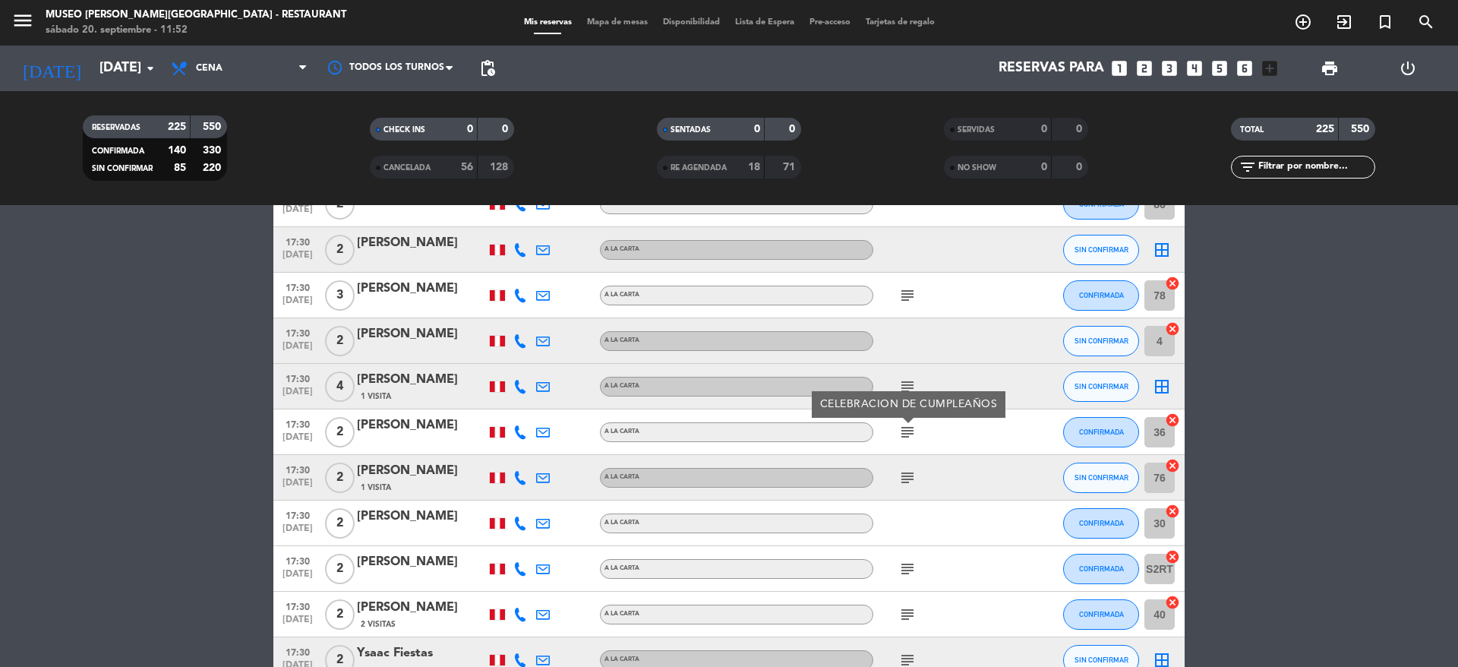
click at [907, 474] on icon "subject" at bounding box center [907, 477] width 18 height 18
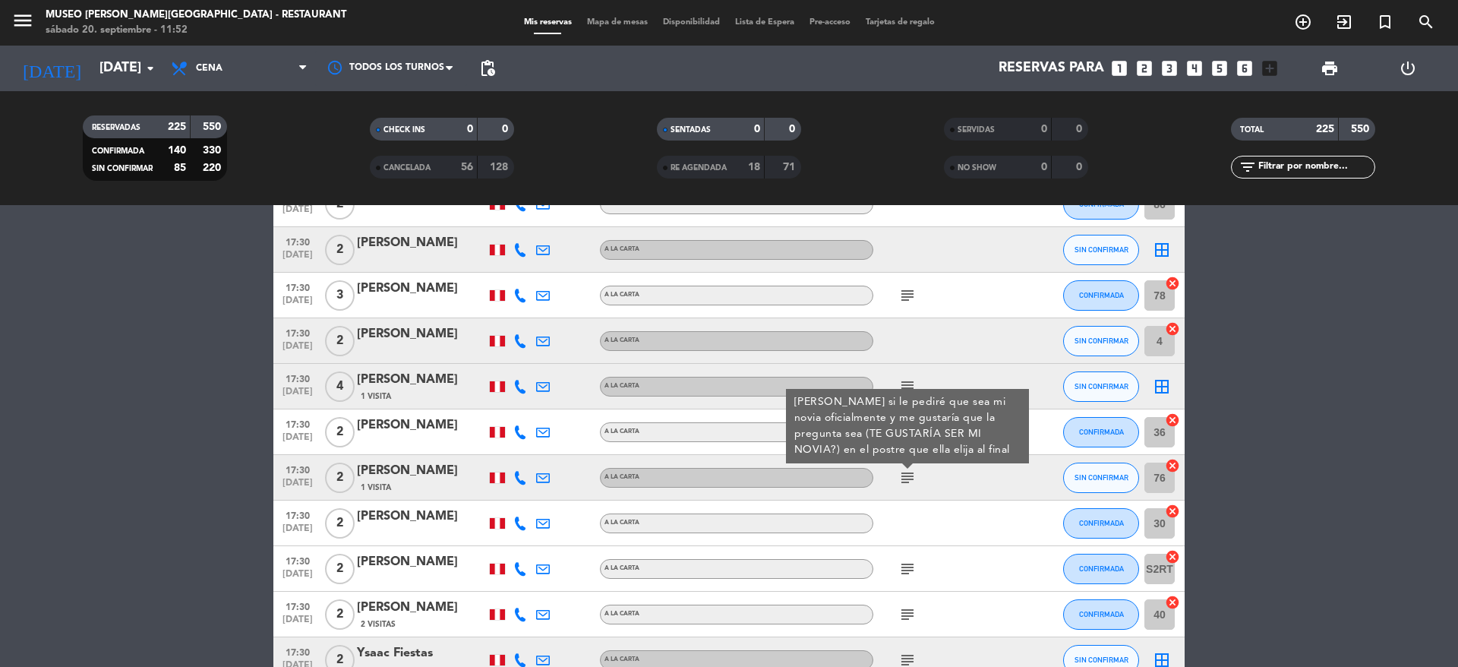
click at [401, 473] on div "[PERSON_NAME]" at bounding box center [421, 471] width 129 height 20
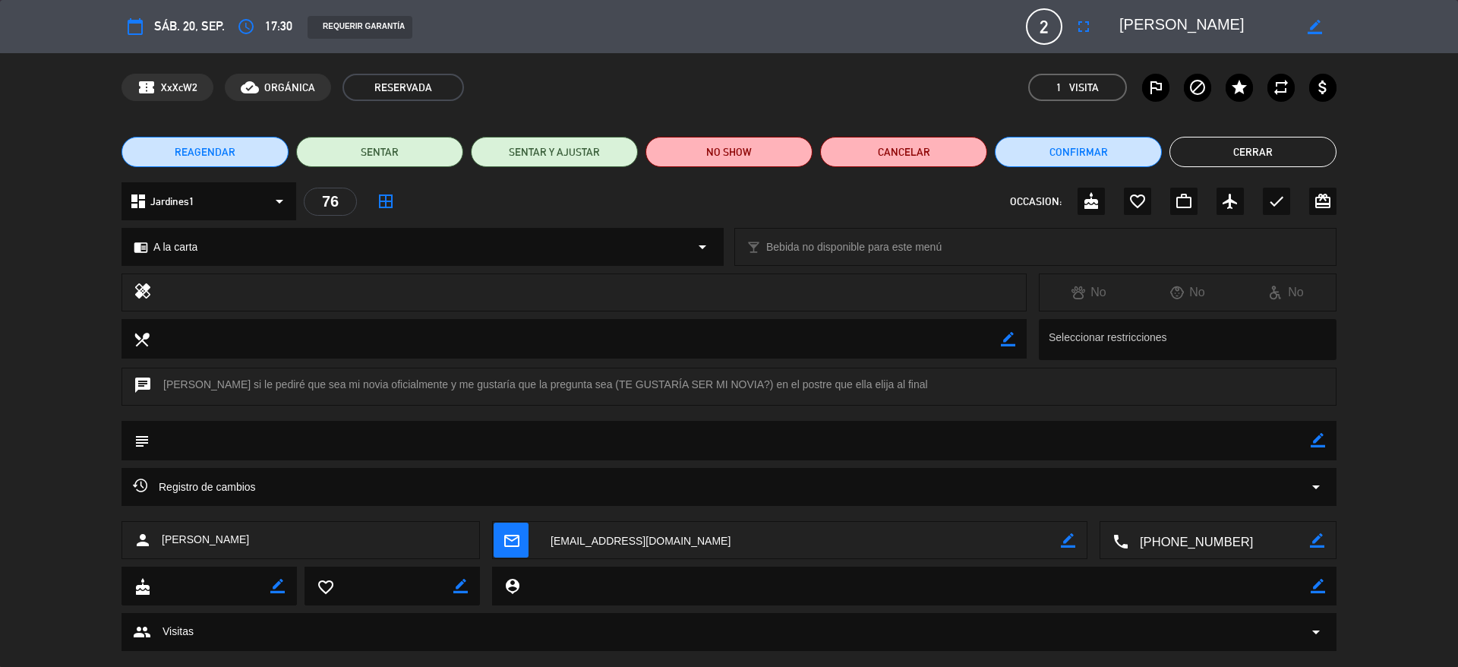
drag, startPoint x: 1224, startPoint y: 24, endPoint x: 1066, endPoint y: 28, distance: 158.0
click at [1066, 28] on div "calendar_today sáb. 20, sep. access_time 17:30 REQUERIR GARANTÍA 2 Rodrigo Vida…" at bounding box center [728, 26] width 1215 height 36
drag, startPoint x: 554, startPoint y: 384, endPoint x: 699, endPoint y: 382, distance: 145.0
click at [699, 382] on div "chat Hola si le pediré que sea mi novia oficialmente y me gustaría que la pregu…" at bounding box center [728, 386] width 1215 height 38
click at [700, 382] on div "chat Hola si le pediré que sea mi novia oficialmente y me gustaría que la pregu…" at bounding box center [728, 386] width 1215 height 38
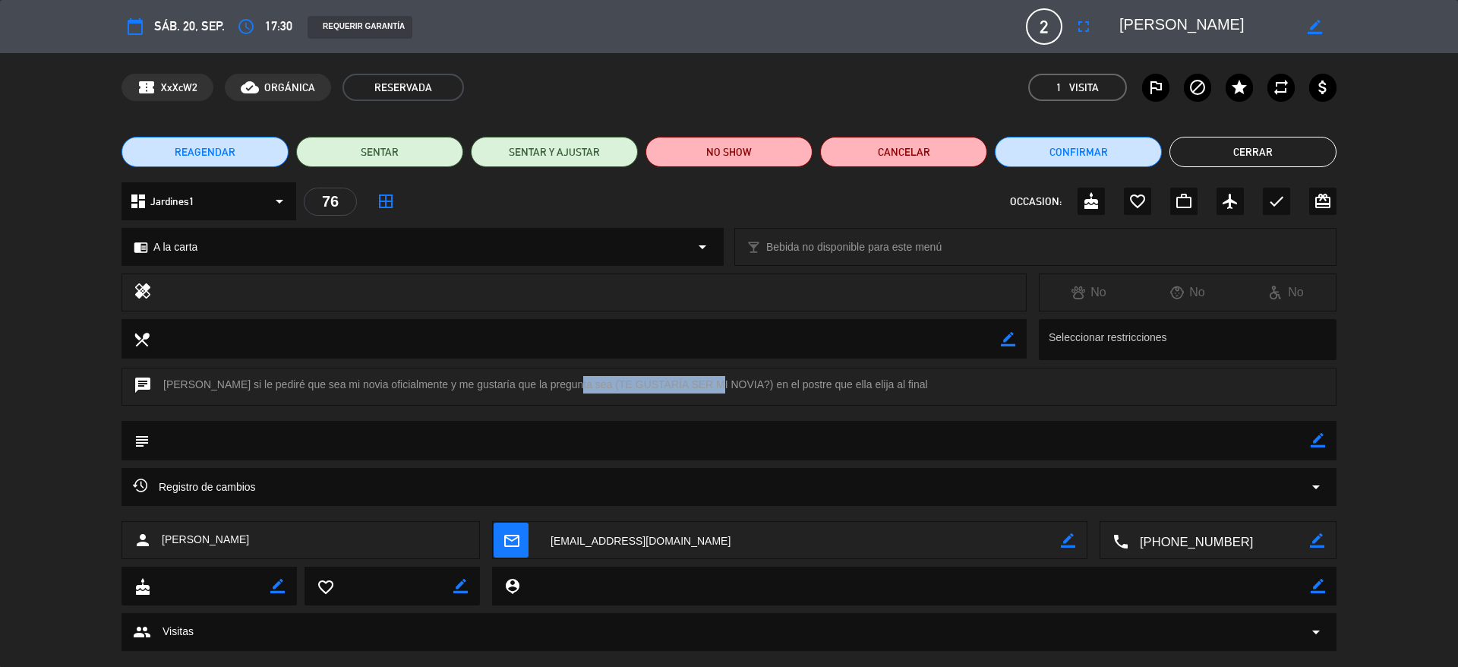
drag, startPoint x: 705, startPoint y: 386, endPoint x: 553, endPoint y: 384, distance: 151.9
click at [553, 384] on div "chat Hola si le pediré que sea mi novia oficialmente y me gustaría que la pregu…" at bounding box center [728, 386] width 1215 height 38
copy div "TE GUSTARÍA SER MI NOVIA?"
click at [1208, 137] on button "Cerrar" at bounding box center [1252, 152] width 167 height 30
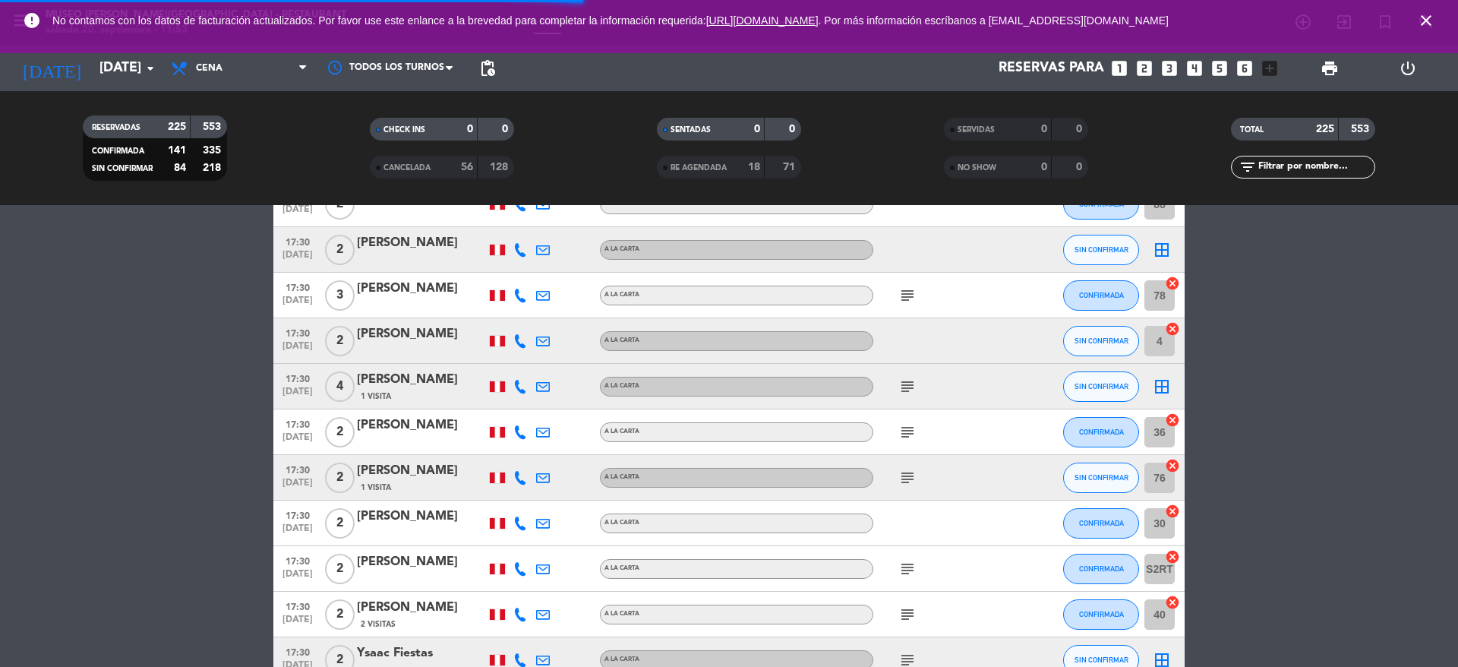
click at [912, 573] on icon "subject" at bounding box center [907, 569] width 18 height 18
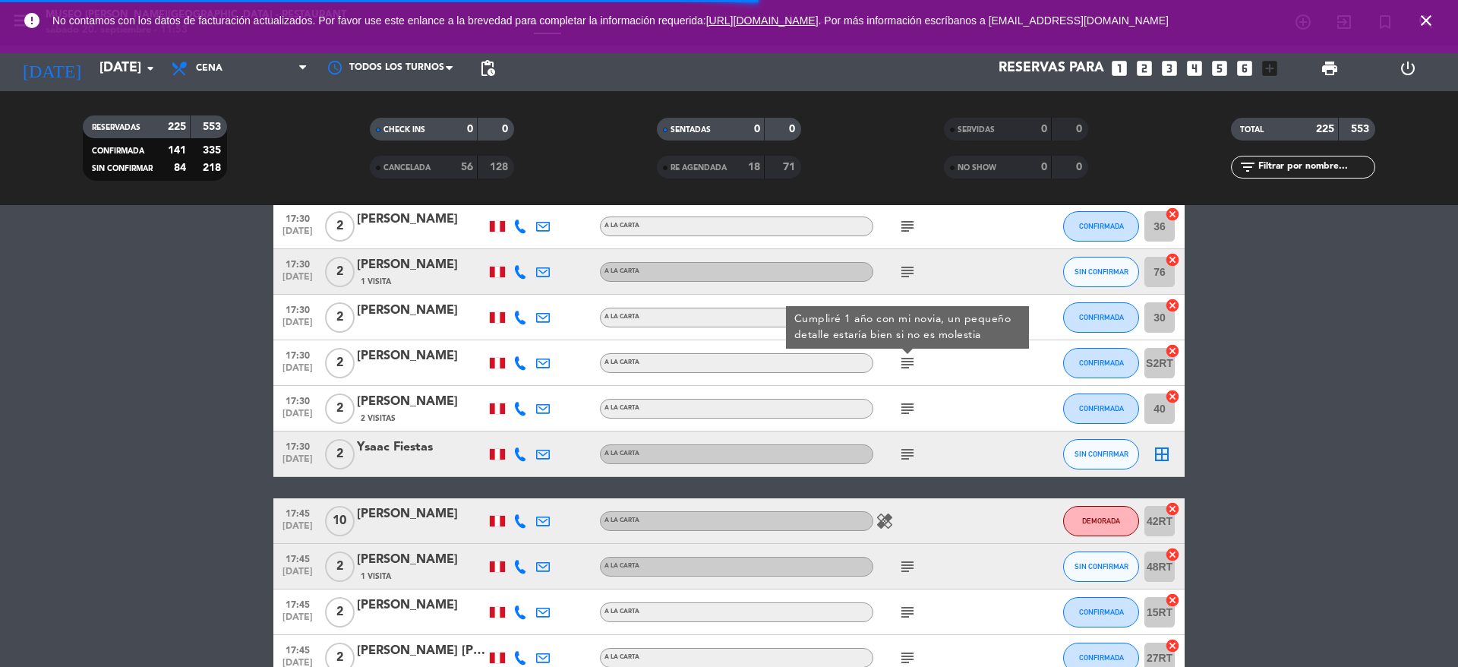
scroll to position [2257, 0]
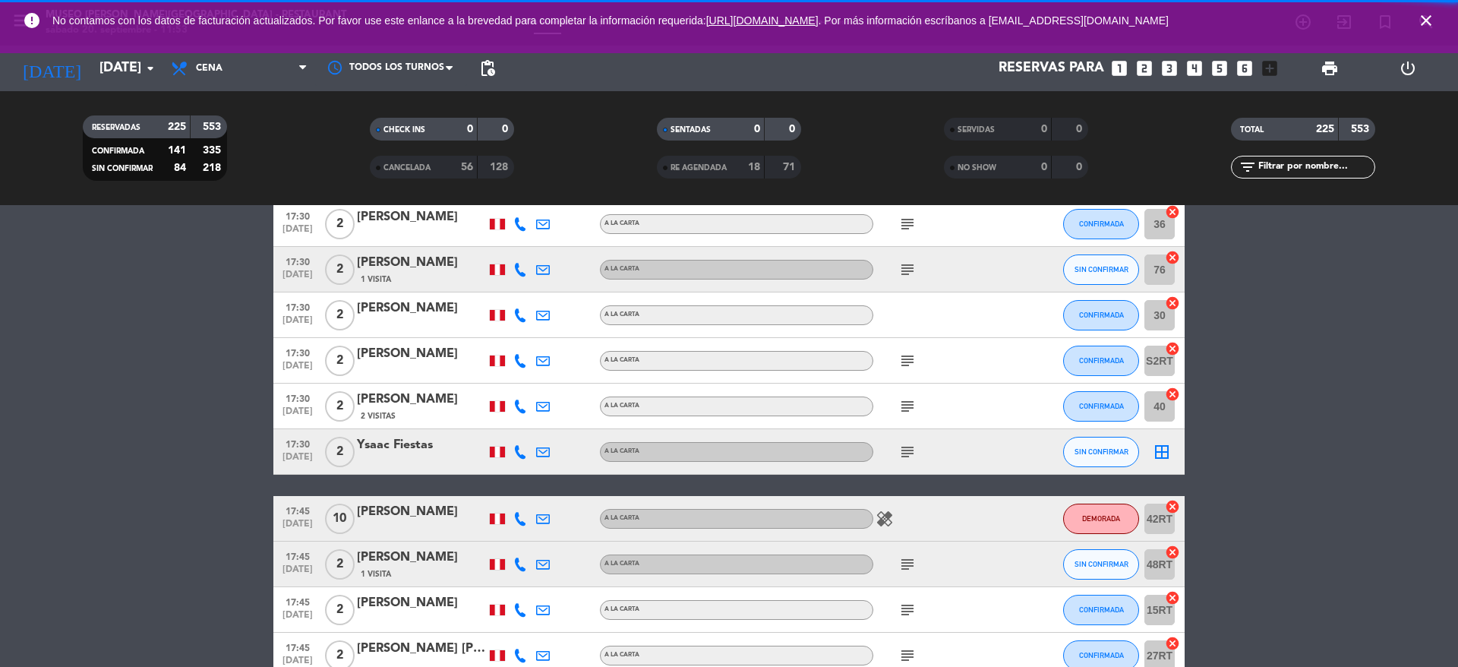
click at [910, 399] on icon "subject" at bounding box center [907, 406] width 18 height 18
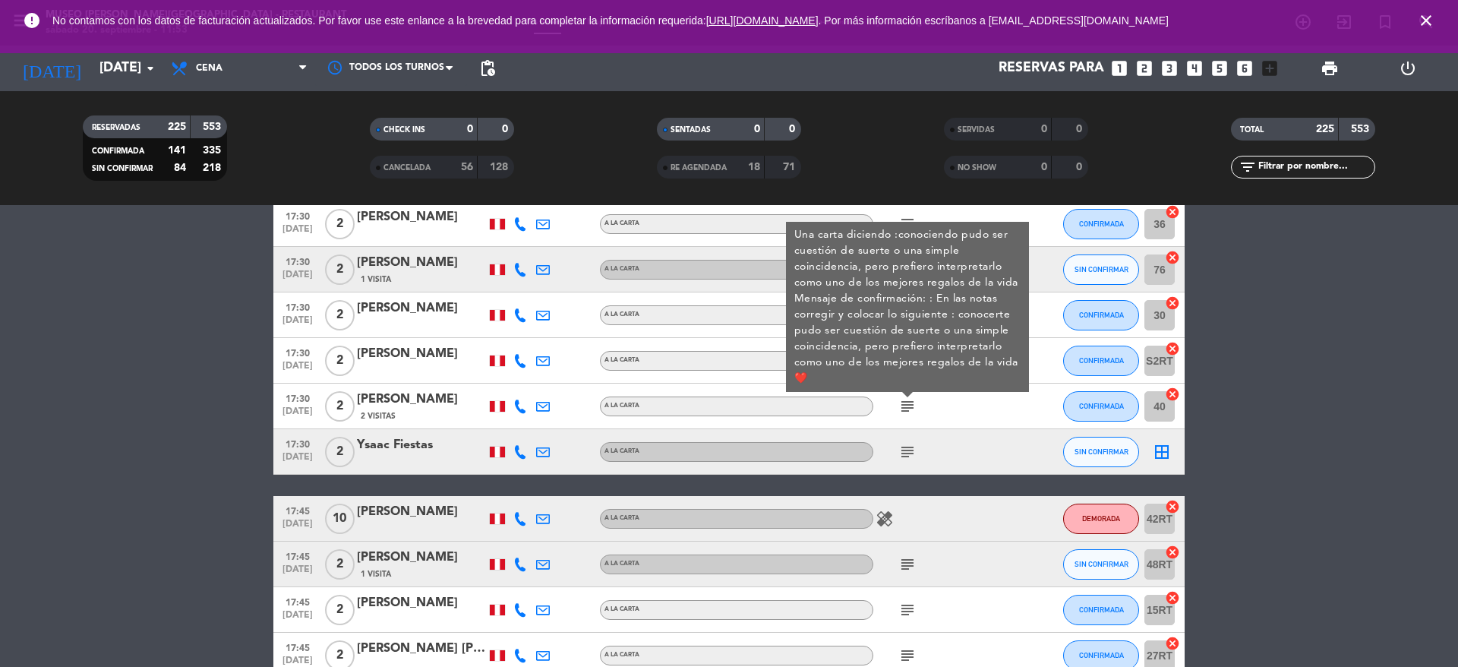
click at [443, 394] on div "yefferson [PERSON_NAME] [PERSON_NAME]" at bounding box center [421, 399] width 129 height 20
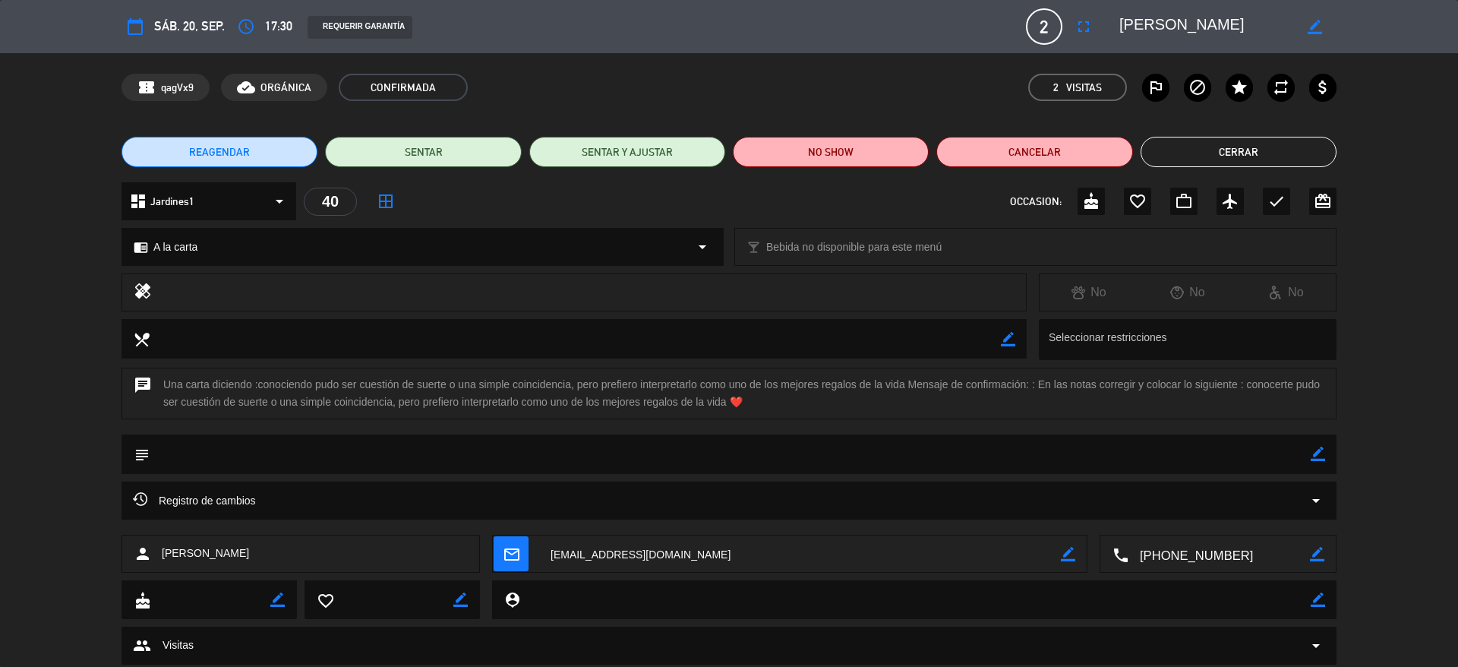
drag, startPoint x: 1264, startPoint y: 22, endPoint x: 1114, endPoint y: 27, distance: 150.4
click at [1114, 27] on div "border_color" at bounding box center [1222, 26] width 228 height 27
drag, startPoint x: 1248, startPoint y: 386, endPoint x: 983, endPoint y: 443, distance: 270.9
click at [983, 443] on div "calendar_today sáb. 20, sep. access_time 17:30 REQUERIR GARANTÍA 2 yefferson an…" at bounding box center [729, 333] width 1458 height 667
copy div "conocerte pudo ser cuestión de suerte o una simple coincidencia, pero prefiero …"
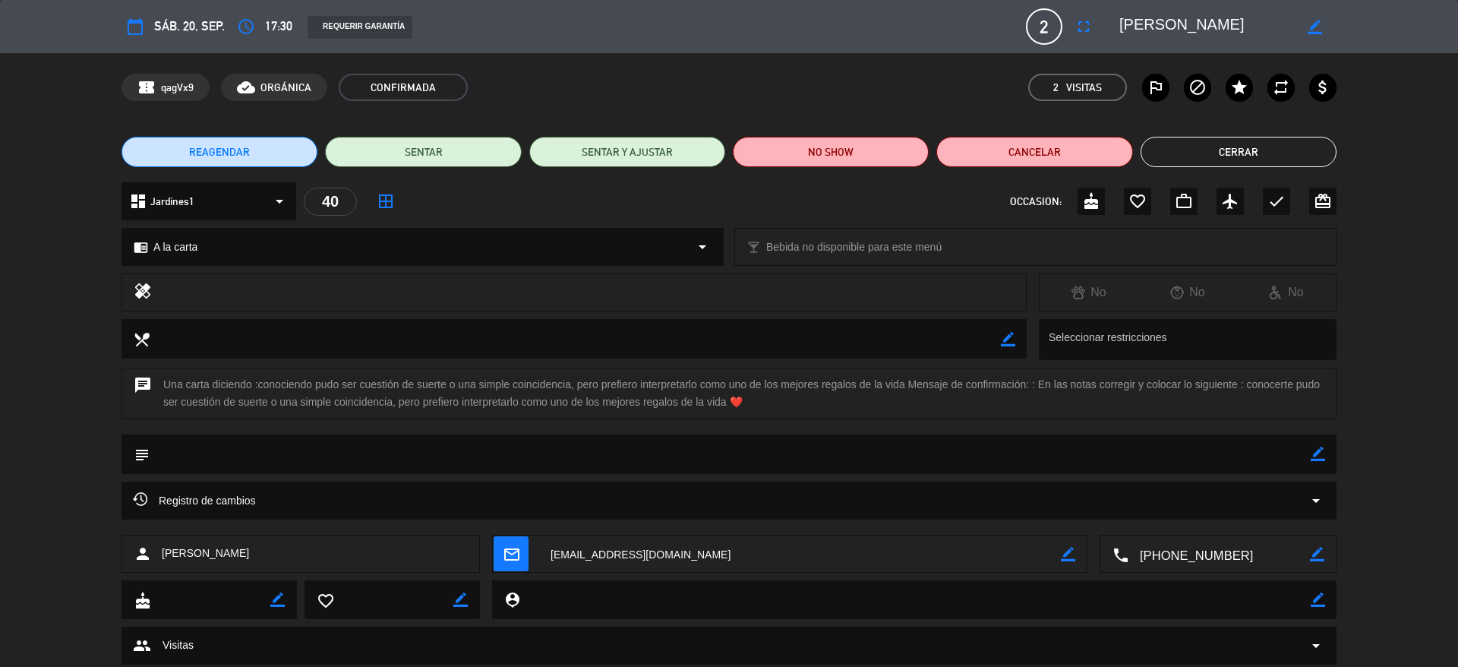
click at [1166, 143] on button "Cerrar" at bounding box center [1238, 152] width 196 height 30
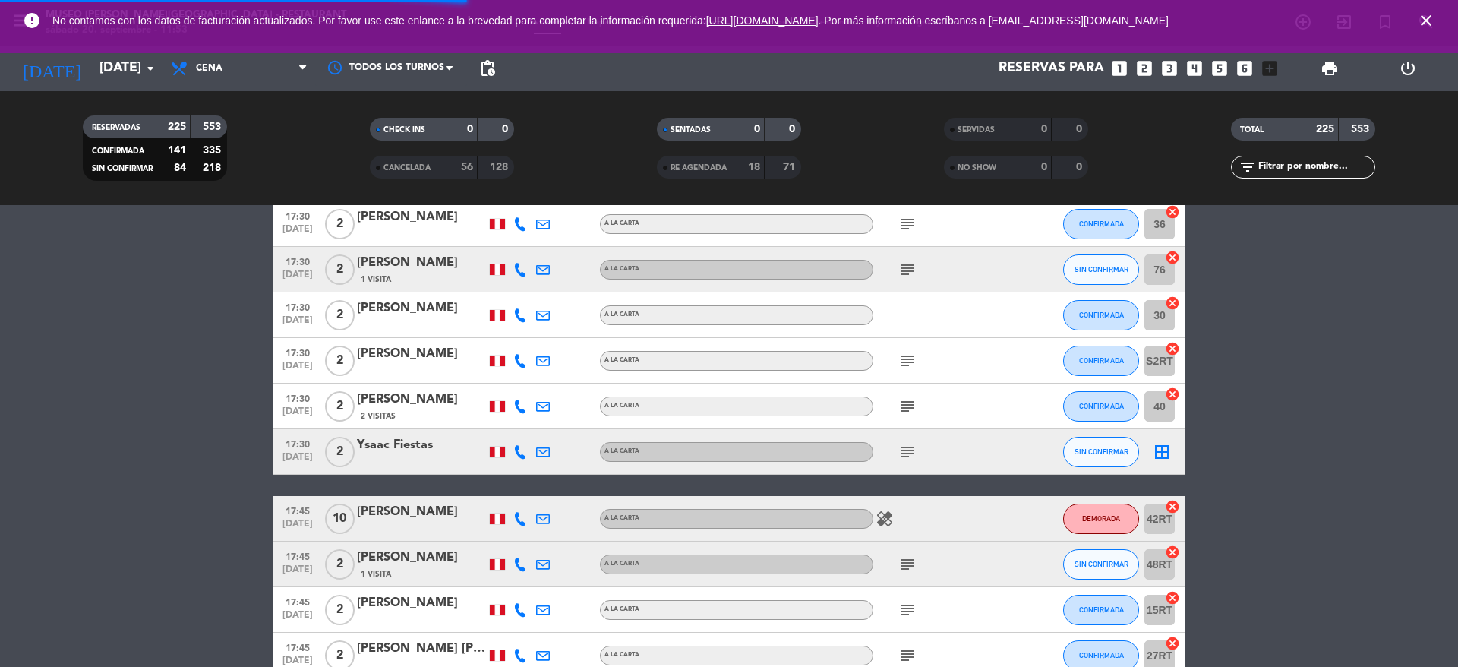
scroll to position [2300, 0]
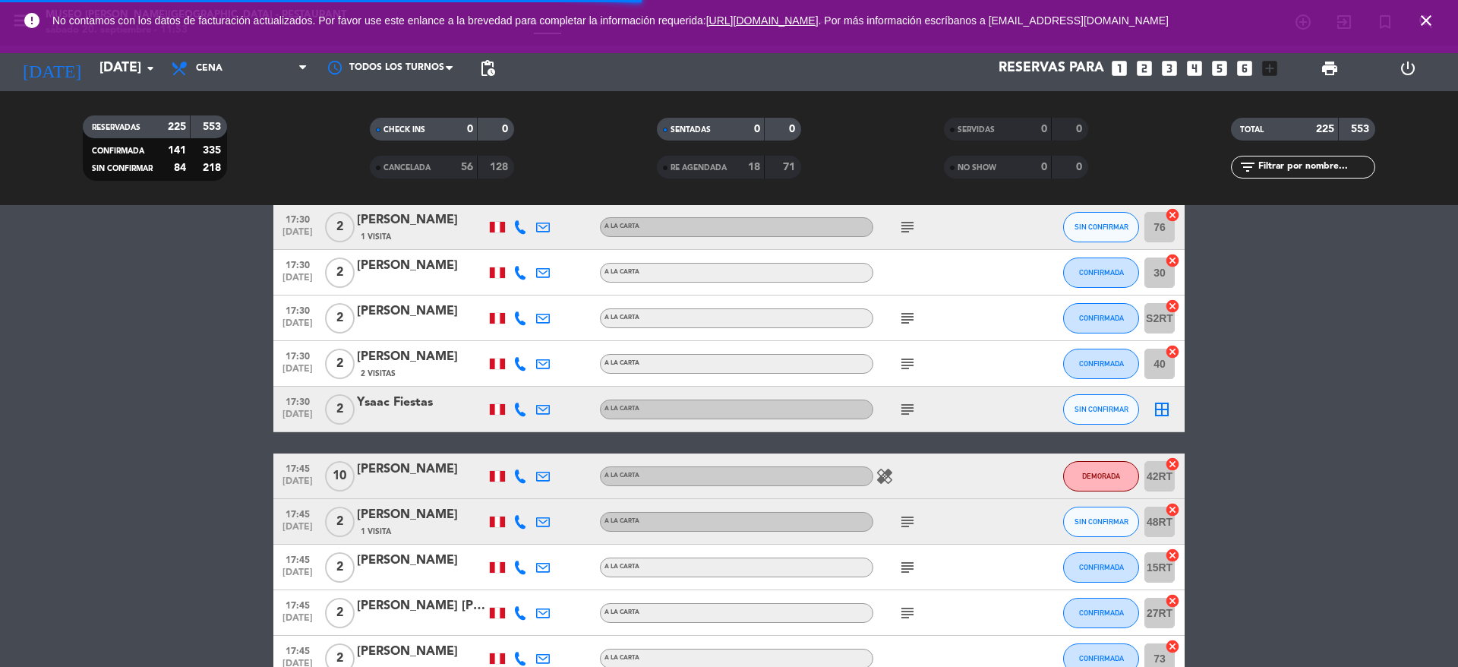
click at [902, 411] on icon "subject" at bounding box center [907, 409] width 18 height 18
click at [908, 519] on icon "subject" at bounding box center [907, 521] width 18 height 18
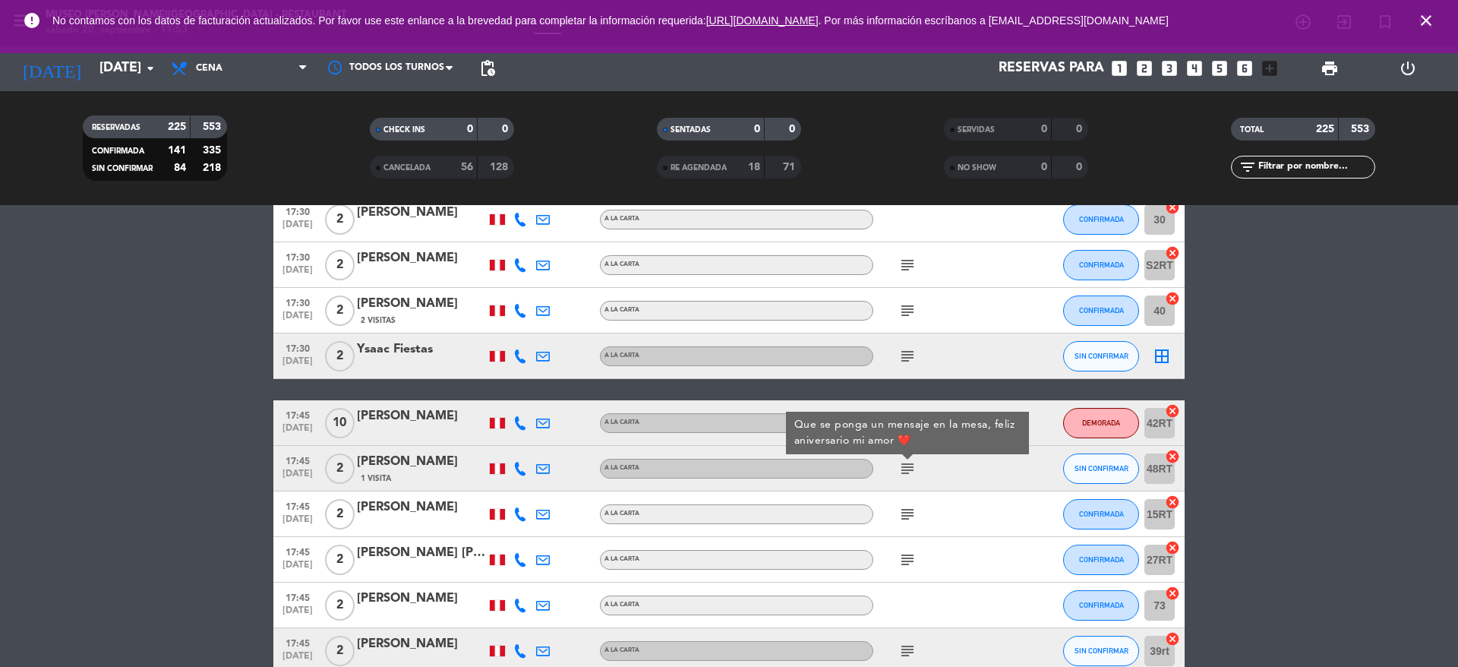
scroll to position [2355, 0]
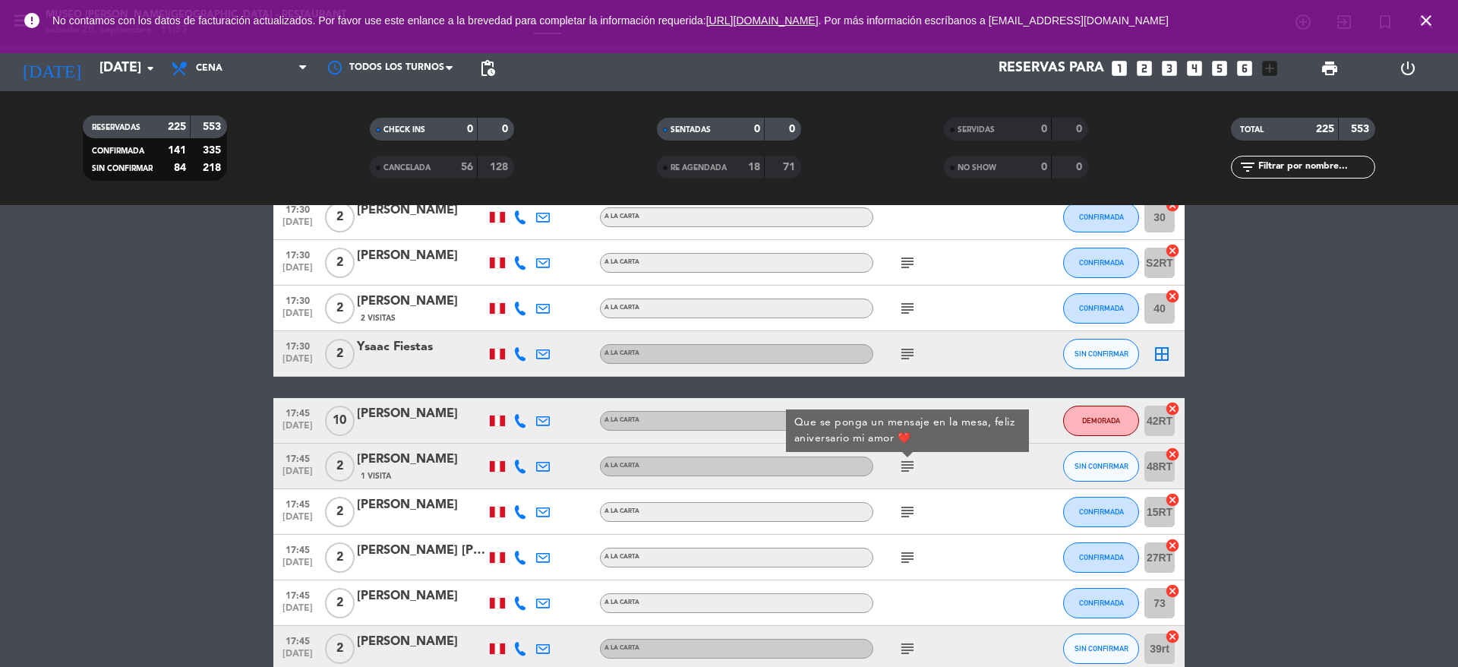
click at [389, 452] on div "[PERSON_NAME]" at bounding box center [421, 459] width 129 height 20
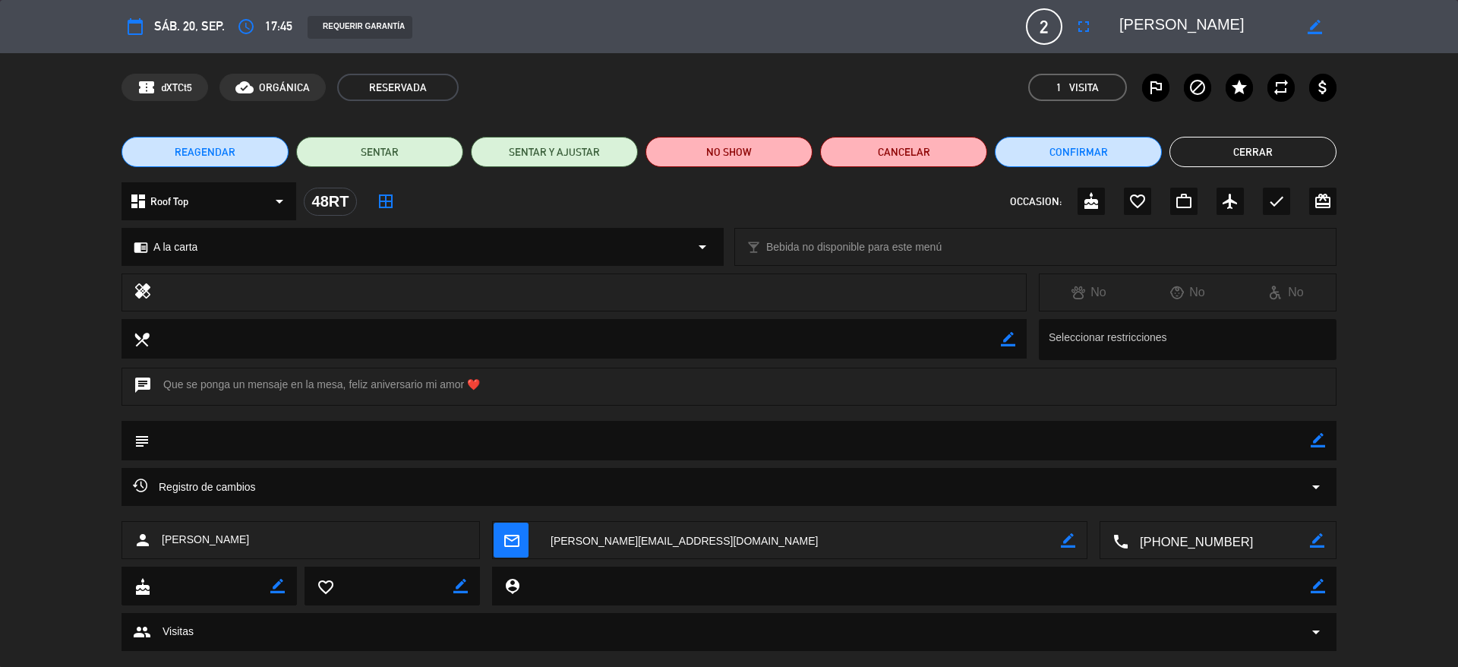
drag, startPoint x: 1217, startPoint y: 16, endPoint x: 1080, endPoint y: 21, distance: 136.8
click at [1080, 21] on div "calendar_today sáb. 20, sep. access_time 17:45 REQUERIR GARANTÍA 2 Angelo Torre…" at bounding box center [728, 26] width 1215 height 36
drag, startPoint x: 480, startPoint y: 384, endPoint x: 347, endPoint y: 383, distance: 132.9
click at [347, 383] on div "chat Que se ponga un mensaje en la mesa, feliz aniversario mi amor ❤️" at bounding box center [728, 386] width 1215 height 38
copy div "feliz aniversario mi amor ❤️"
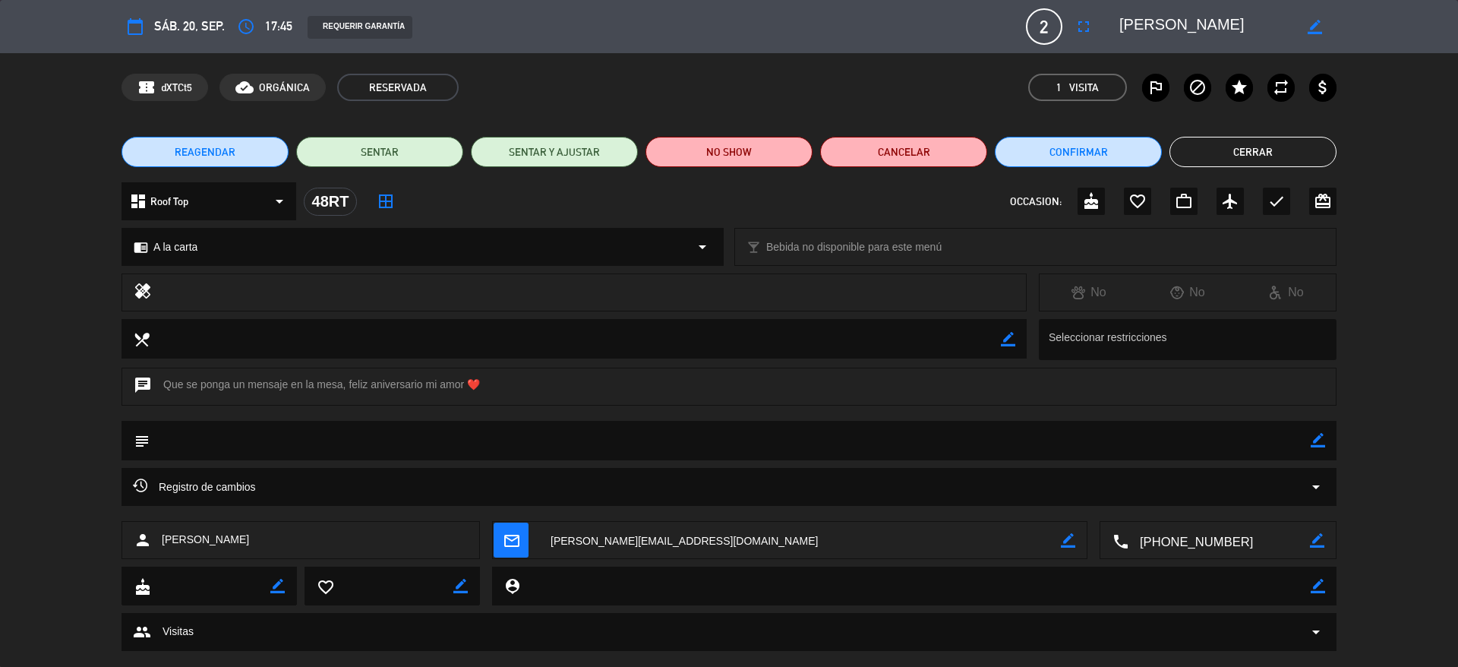
click at [1200, 147] on button "Cerrar" at bounding box center [1252, 152] width 167 height 30
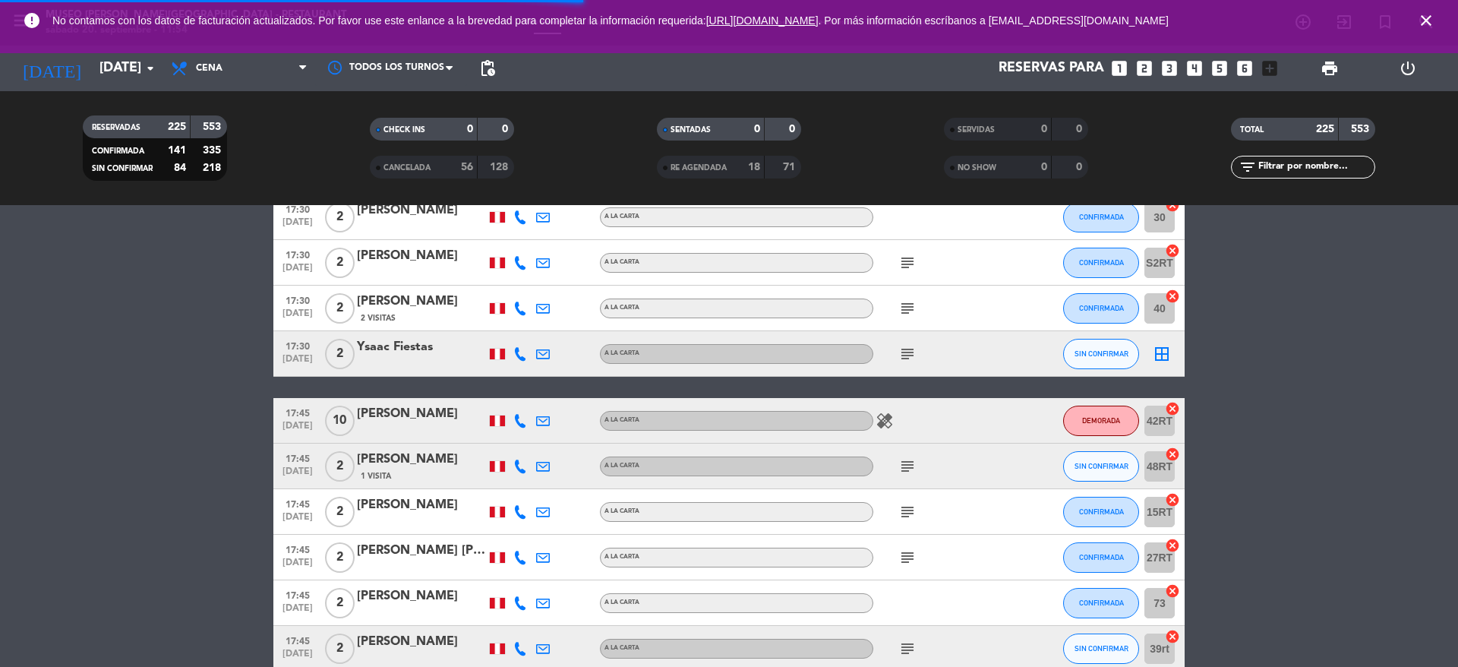
click at [904, 510] on icon "subject" at bounding box center [907, 512] width 18 height 18
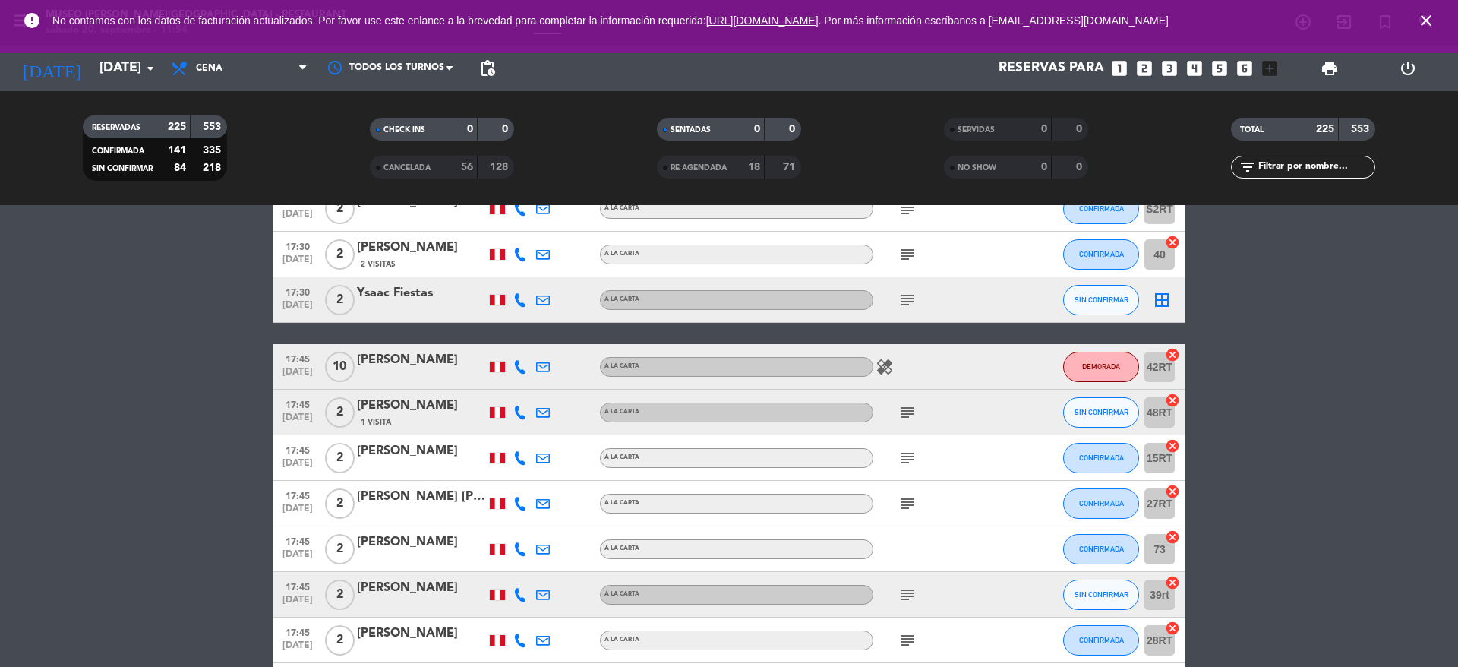
click at [904, 500] on icon "subject" at bounding box center [907, 503] width 18 height 18
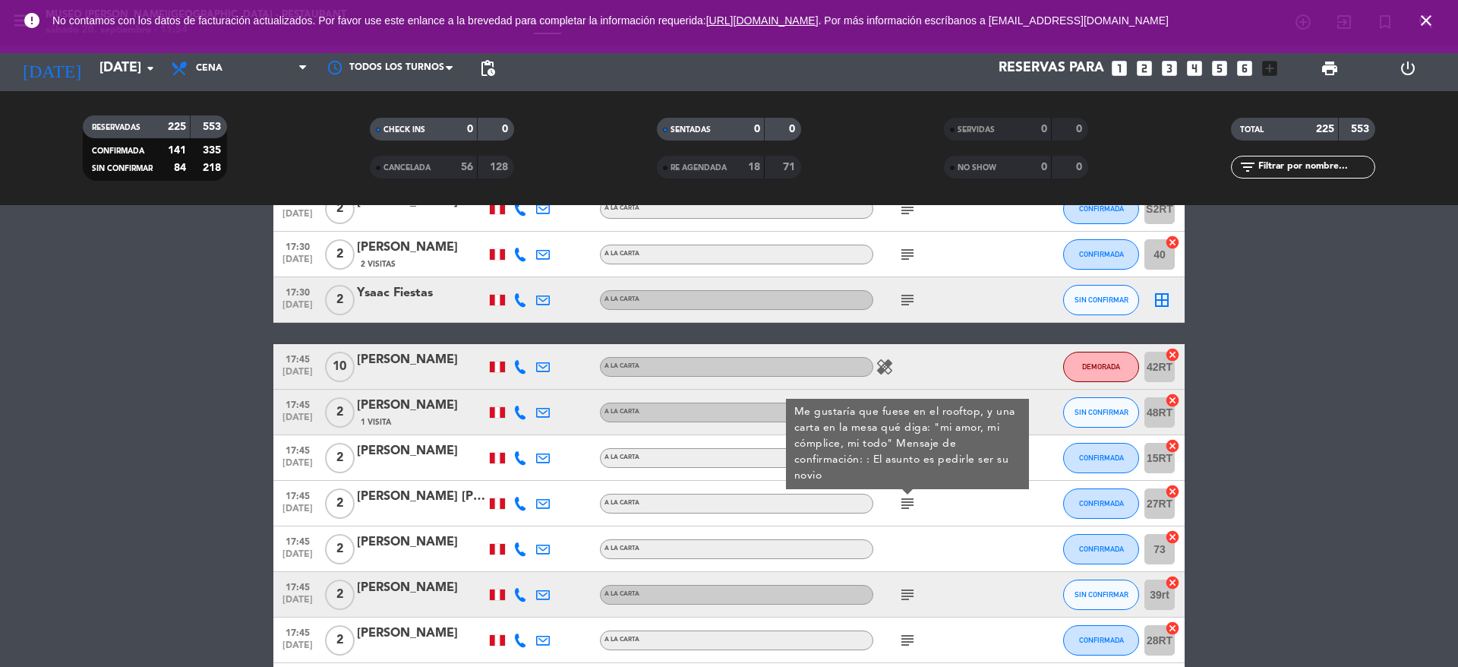
click at [434, 504] on div "[PERSON_NAME]" at bounding box center [421, 497] width 129 height 20
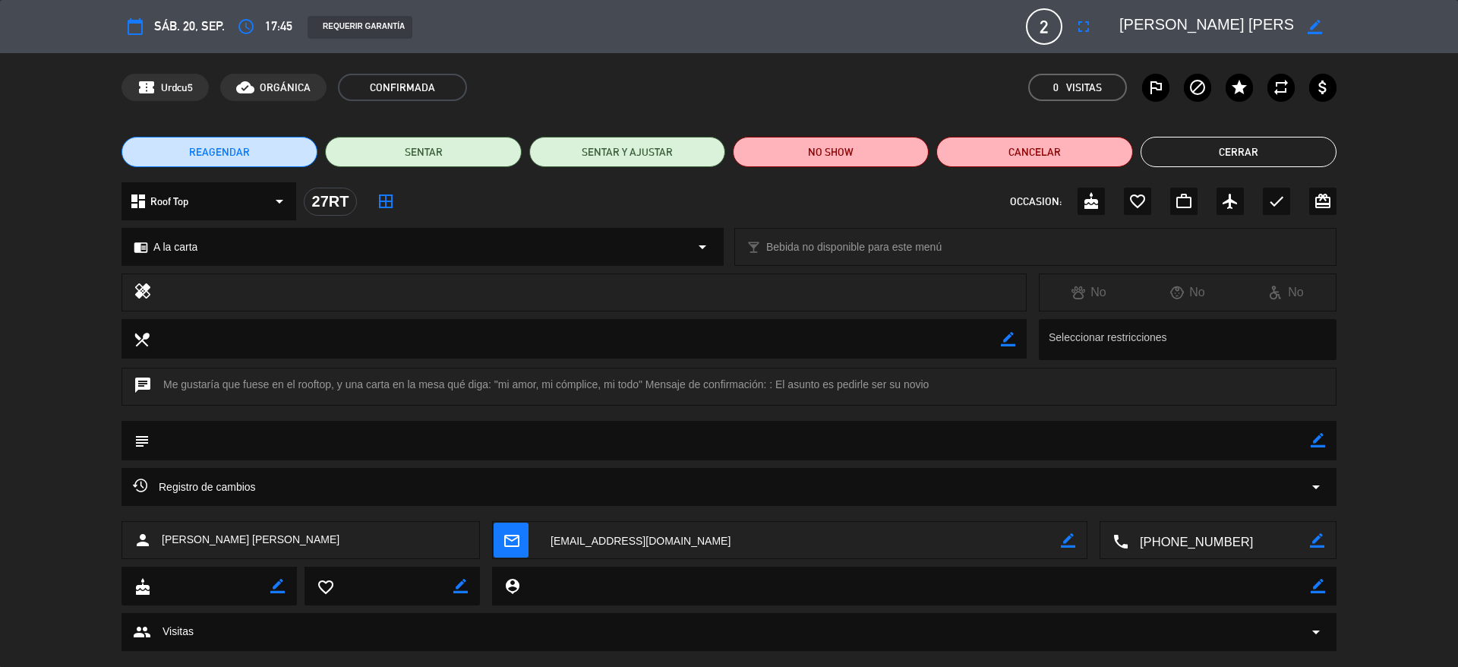
drag, startPoint x: 1255, startPoint y: 24, endPoint x: 1105, endPoint y: 27, distance: 150.4
click at [1105, 27] on editable-input "border_color" at bounding box center [1218, 26] width 235 height 27
drag, startPoint x: 641, startPoint y: 383, endPoint x: 492, endPoint y: 380, distance: 148.9
click at [492, 380] on div "chat Me gustaría que fuese en el rooftop, y una carta en la mesa qué diga: "mi …" at bounding box center [728, 386] width 1215 height 38
copy div ""mi amor, mi cómplice, mi todo""
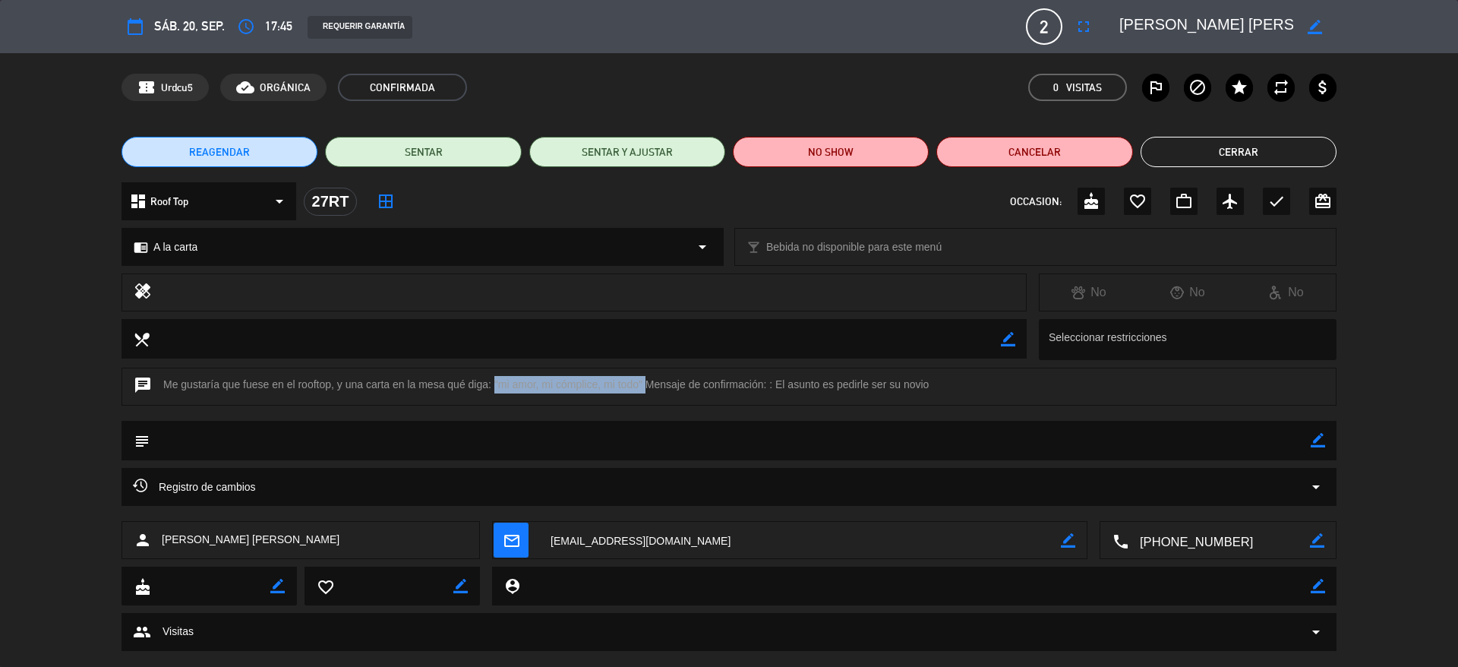
click at [1197, 155] on button "Cerrar" at bounding box center [1238, 152] width 196 height 30
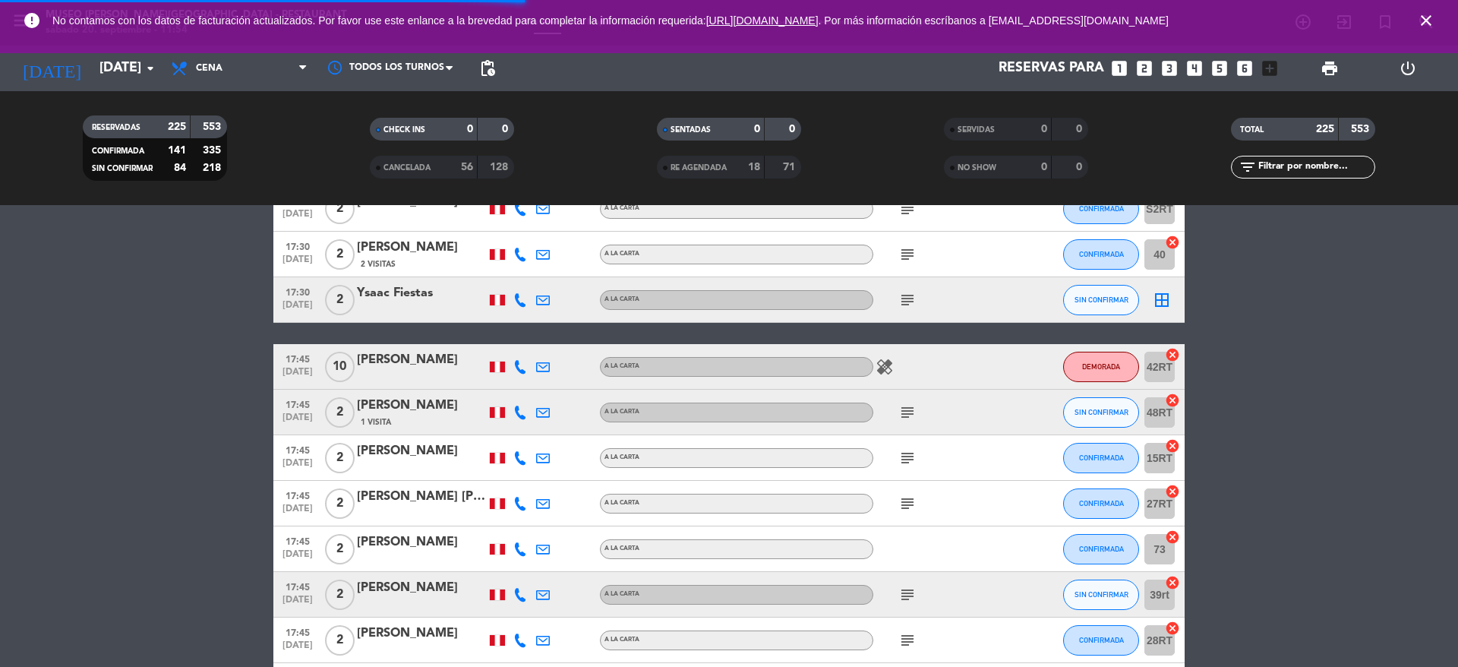
click at [897, 503] on span "subject" at bounding box center [907, 503] width 23 height 18
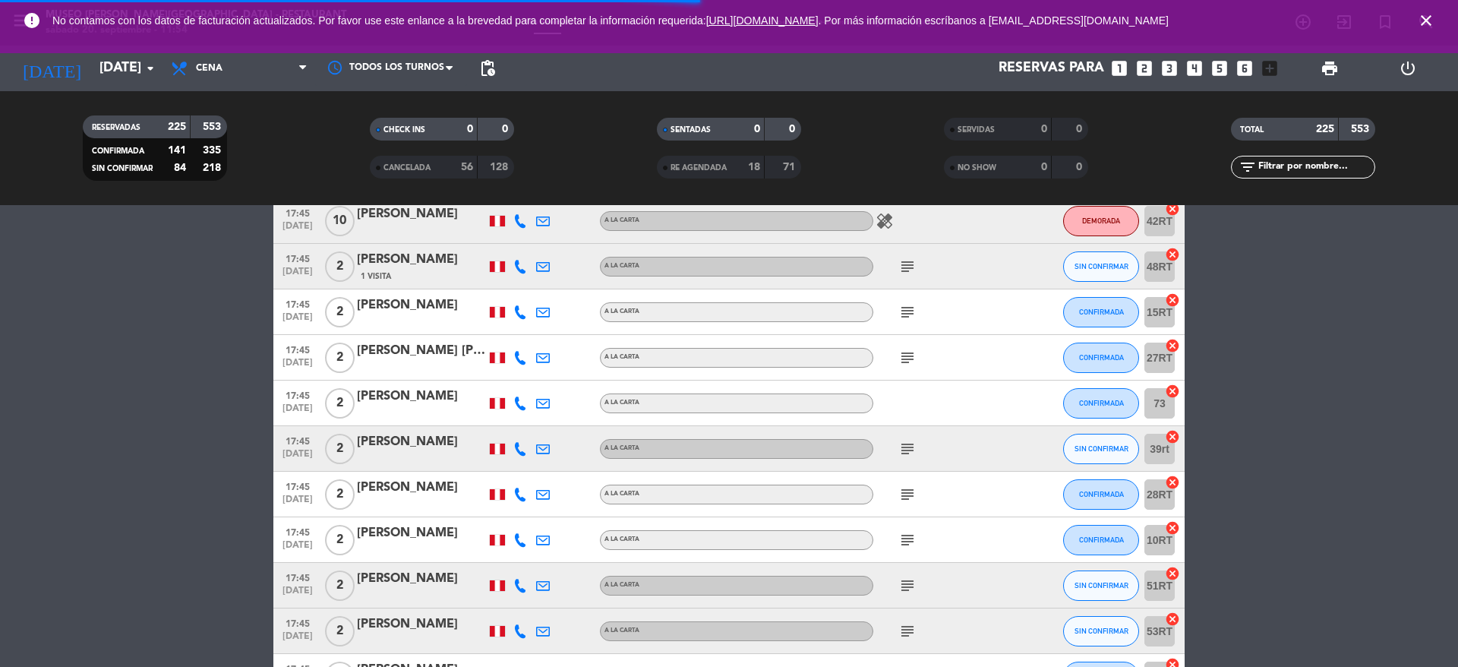
scroll to position [2603, 0]
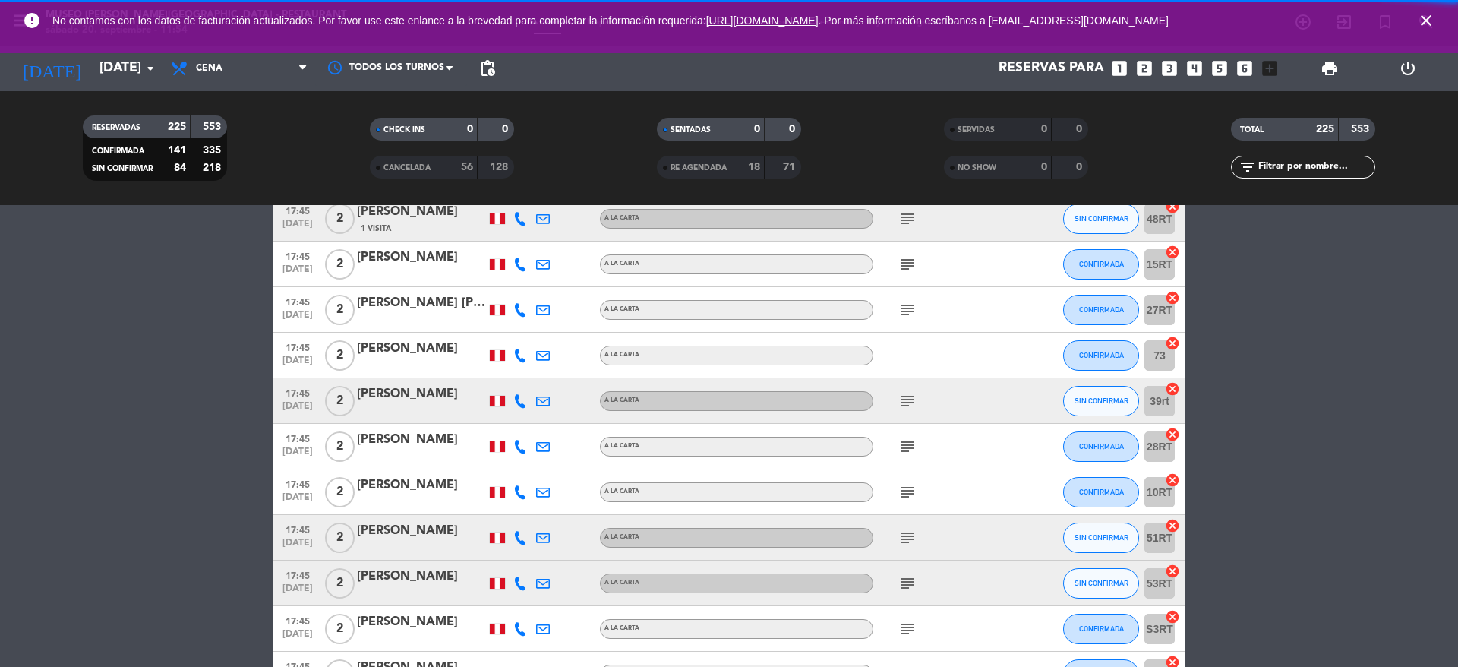
click at [904, 404] on icon "subject" at bounding box center [907, 401] width 18 height 18
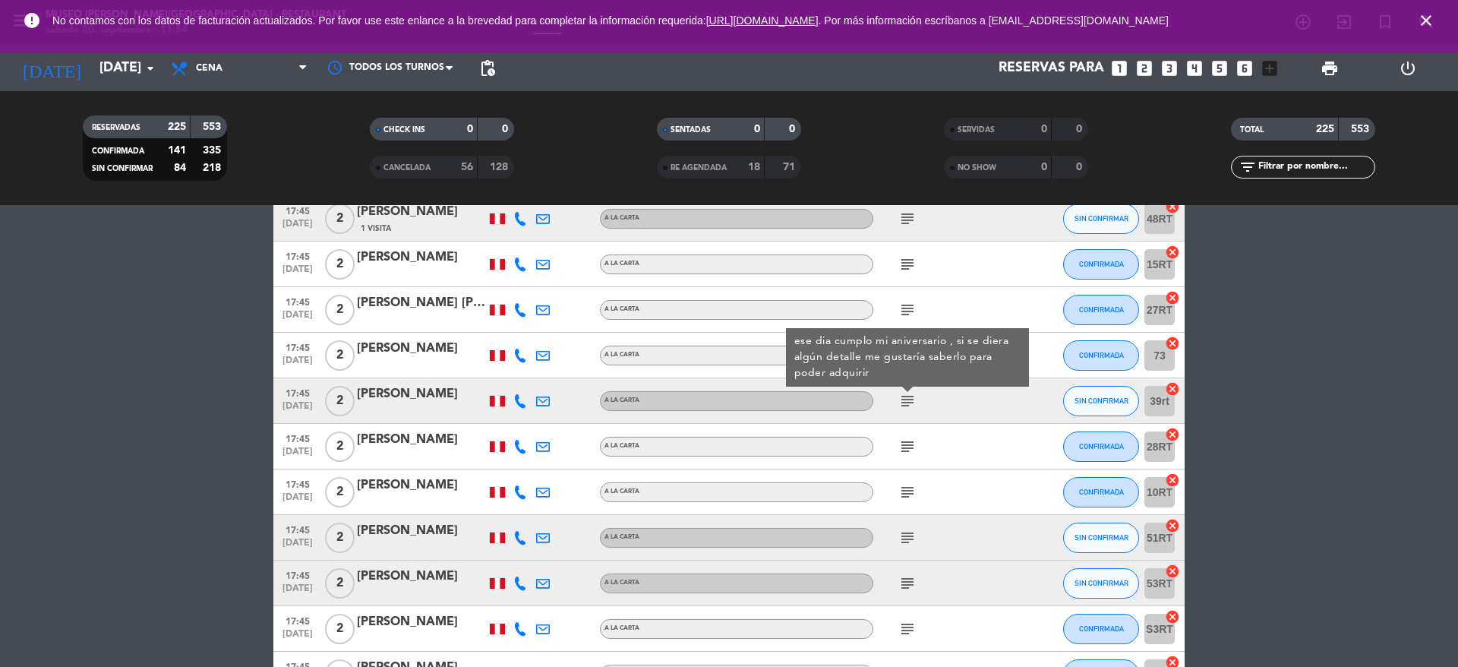
click at [907, 448] on icon "subject" at bounding box center [907, 446] width 18 height 18
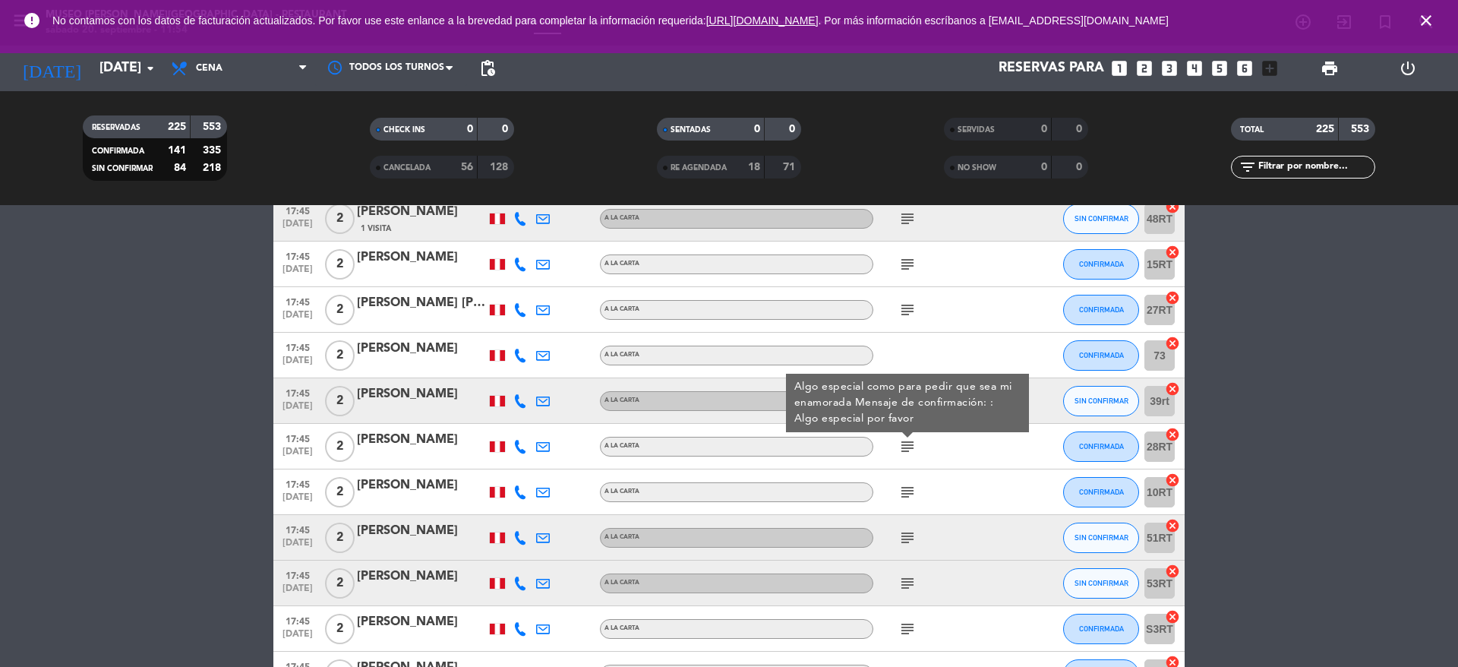
click at [907, 490] on icon "subject" at bounding box center [907, 492] width 18 height 18
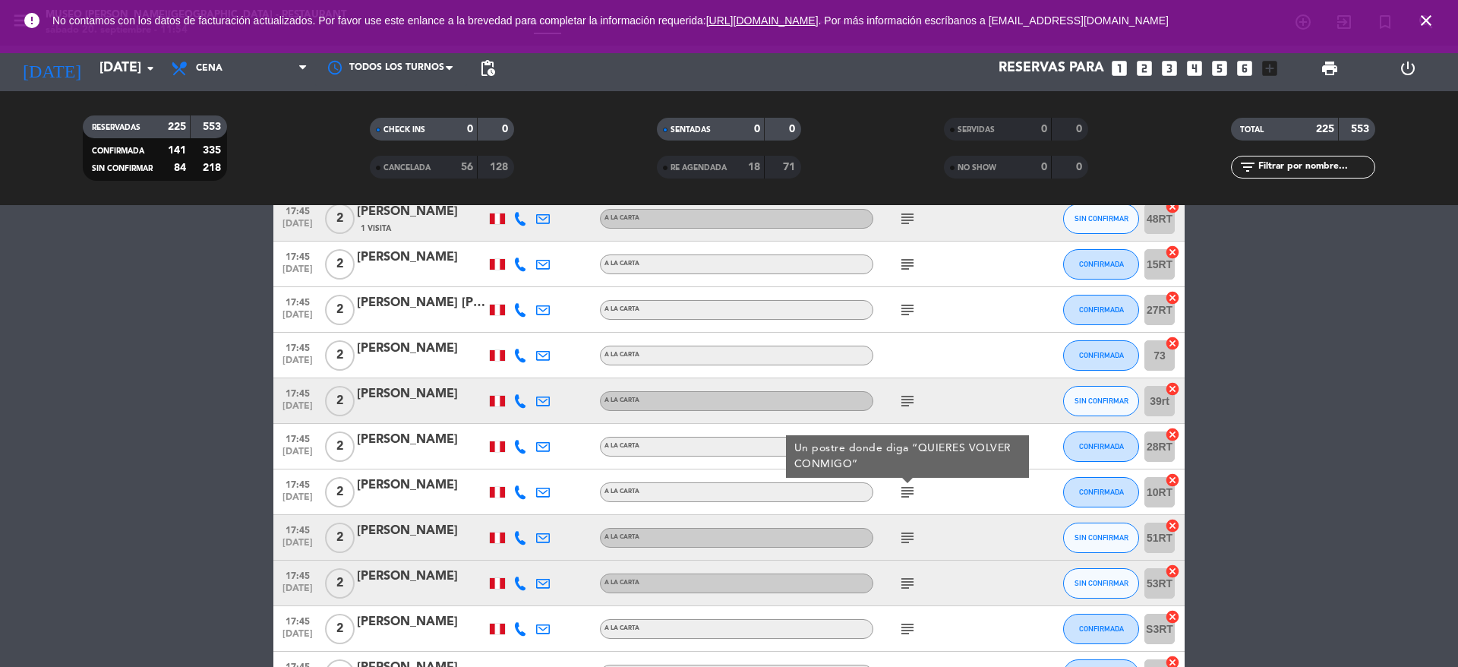
click at [429, 490] on div "[PERSON_NAME] [PERSON_NAME]" at bounding box center [421, 485] width 129 height 20
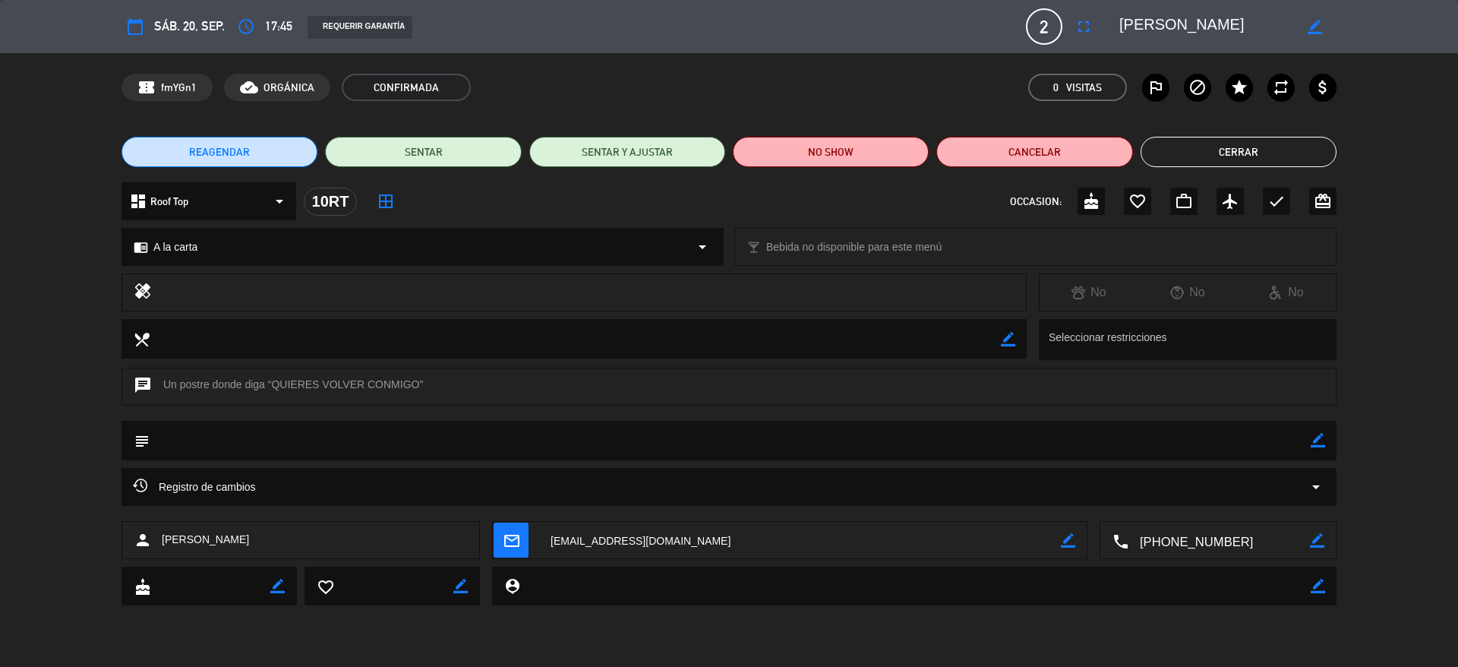
drag, startPoint x: 1244, startPoint y: 27, endPoint x: 1100, endPoint y: 25, distance: 144.3
click at [1100, 25] on div "calendar_today sáb. 20, sep. access_time 17:45 REQUERIR GARANTÍA 2 Jhonatan Abe…" at bounding box center [728, 26] width 1215 height 36
drag, startPoint x: 265, startPoint y: 380, endPoint x: 420, endPoint y: 377, distance: 154.9
click at [420, 377] on div "chat Un postre donde diga “QUIERES VOLVER CONMIGO”" at bounding box center [728, 386] width 1215 height 38
copy div "“QUIERES VOLVER CONMIGO"
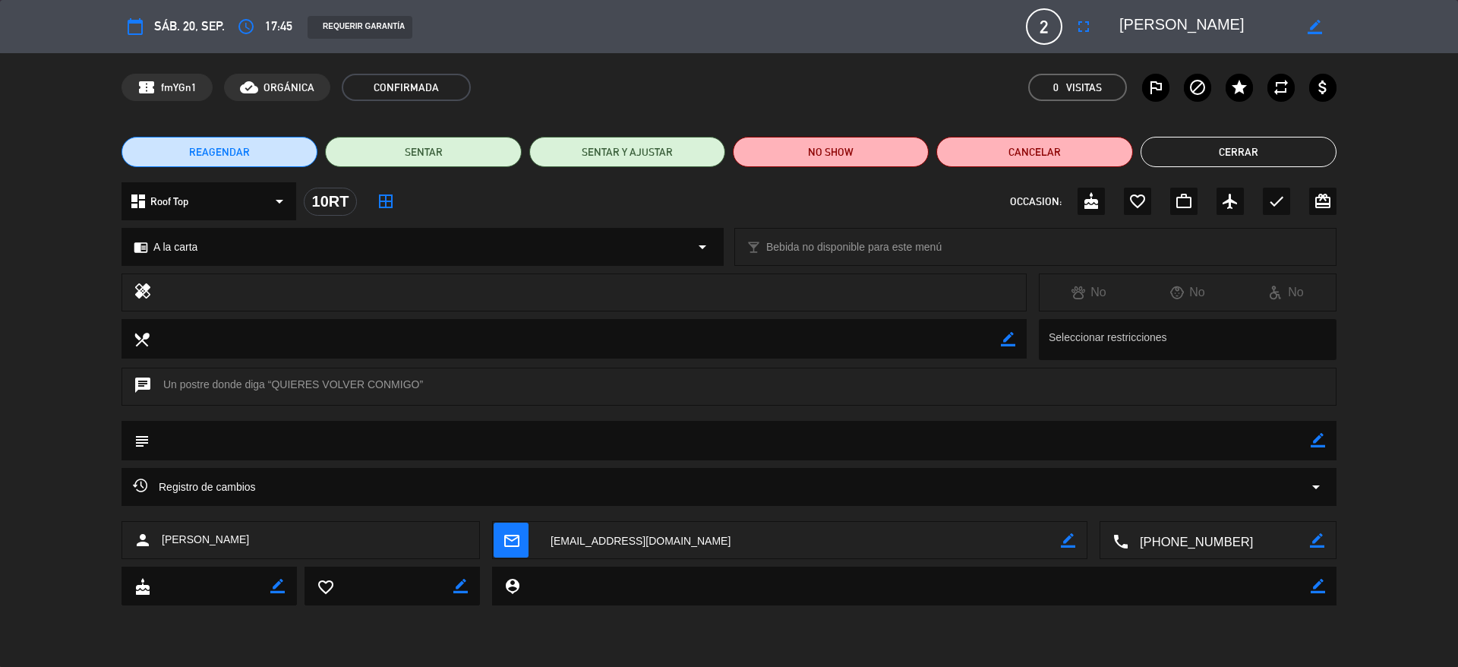
click at [430, 386] on div "chat Un postre donde diga “QUIERES VOLVER CONMIGO”" at bounding box center [728, 386] width 1215 height 38
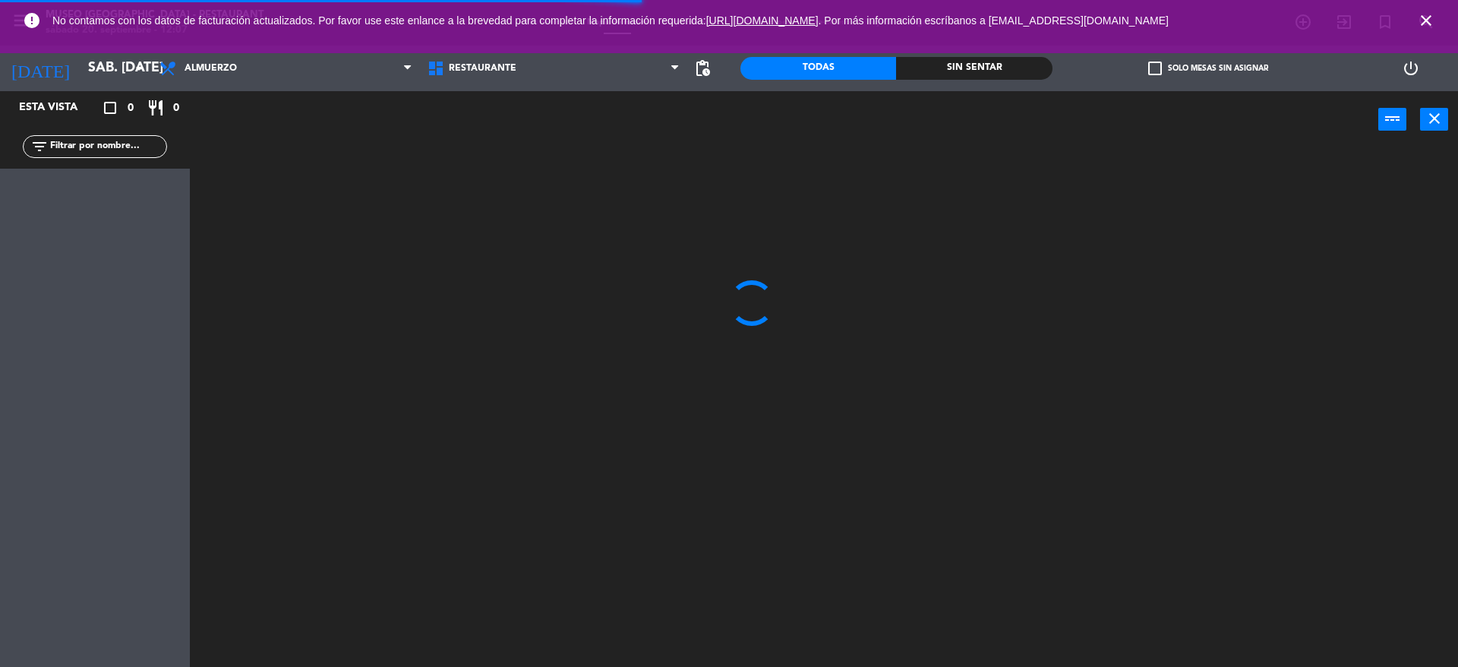
click at [1431, 11] on icon "close" at bounding box center [1426, 20] width 18 height 18
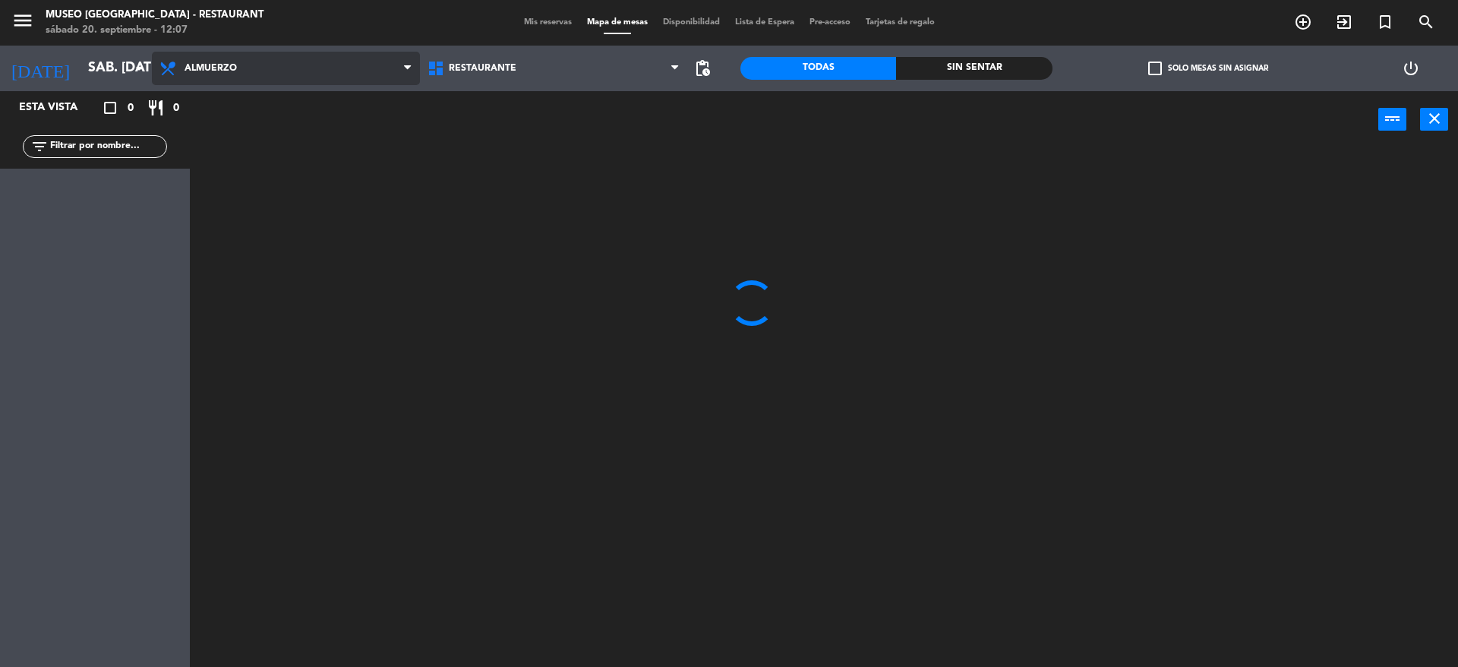
click at [213, 74] on span "Almuerzo" at bounding box center [286, 68] width 268 height 33
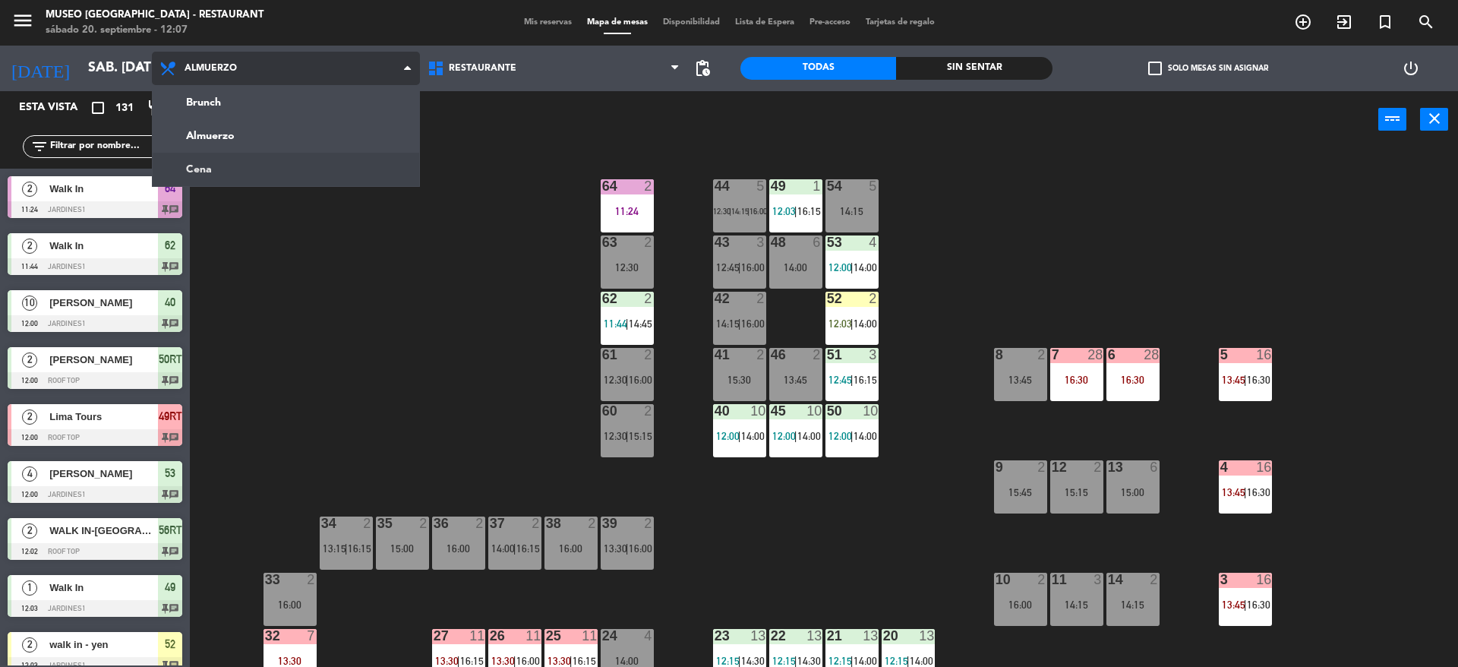
click at [210, 163] on ng-component "menu [GEOGRAPHIC_DATA] - Restaurant sábado 20. septiembre - 12:07 Mis reservas …" at bounding box center [729, 335] width 1458 height 670
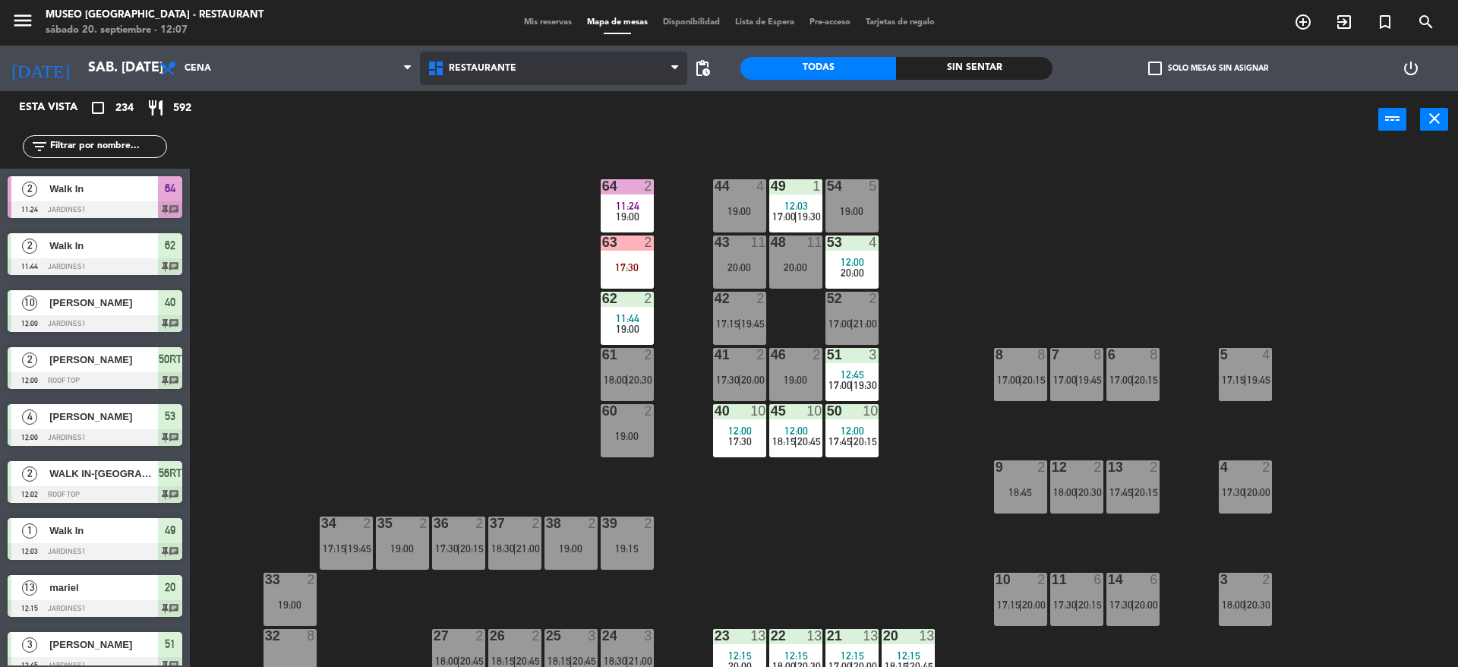
click at [547, 72] on span "Restaurante" at bounding box center [554, 68] width 268 height 33
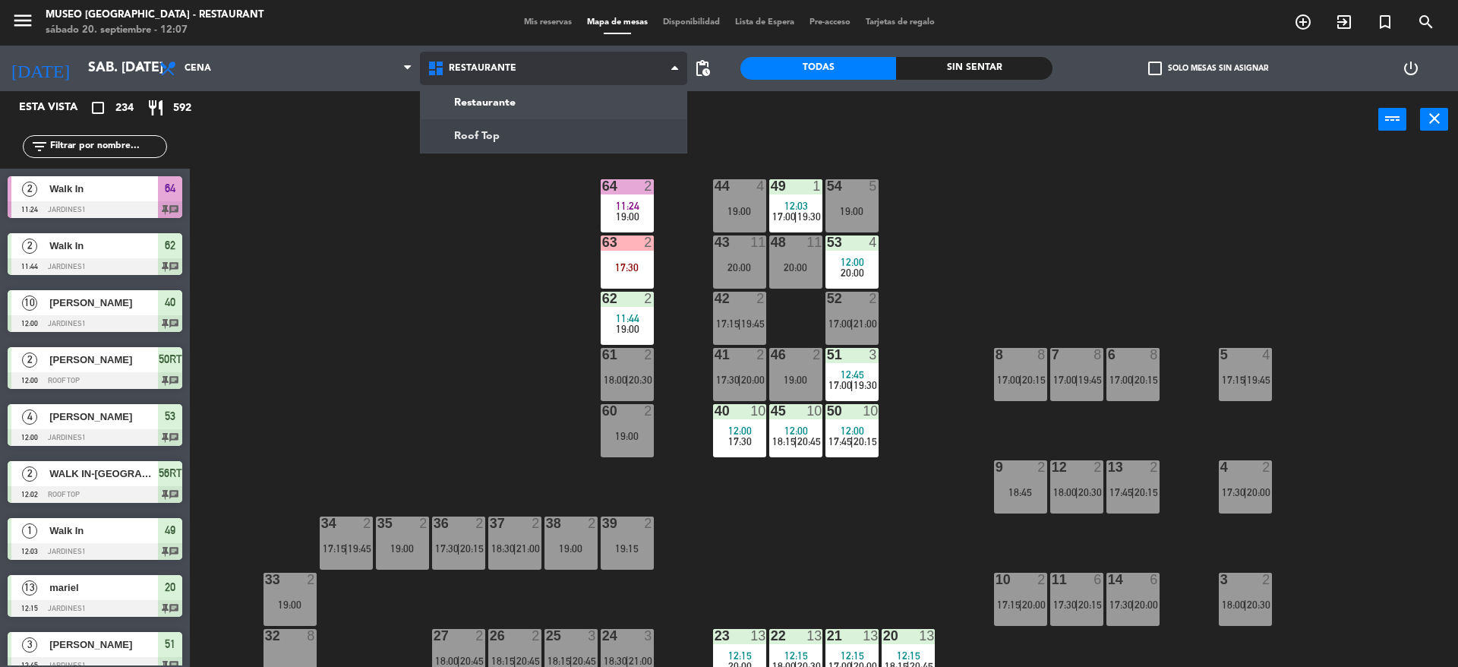
click at [499, 141] on ng-component "menu [GEOGRAPHIC_DATA] - Restaurant sábado 20. septiembre - 12:07 Mis reservas …" at bounding box center [729, 335] width 1458 height 670
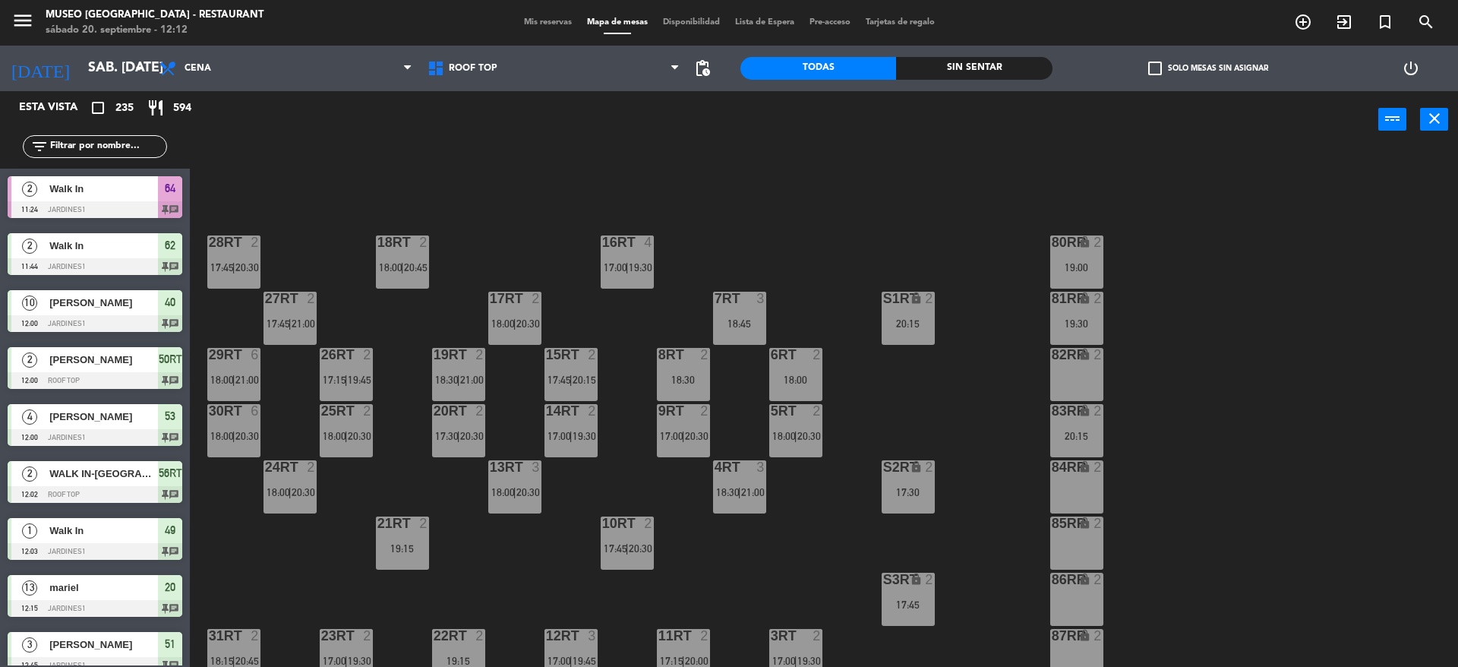
click at [936, 394] on div "18RT 2 18:00 | 20:45 16RT 4 17:00 | 19:30 28RT 2 17:45 | 20:30 80RR lock 2 19:0…" at bounding box center [830, 411] width 1253 height 519
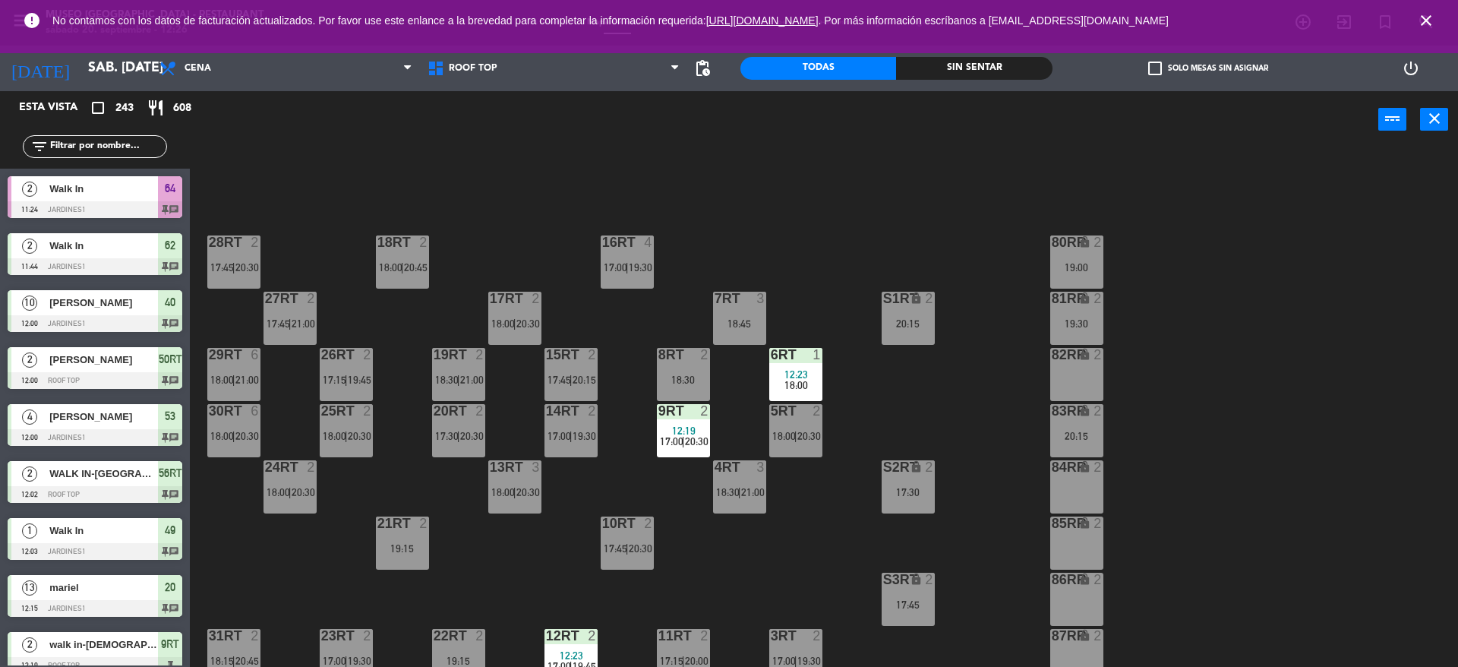
scroll to position [629, 0]
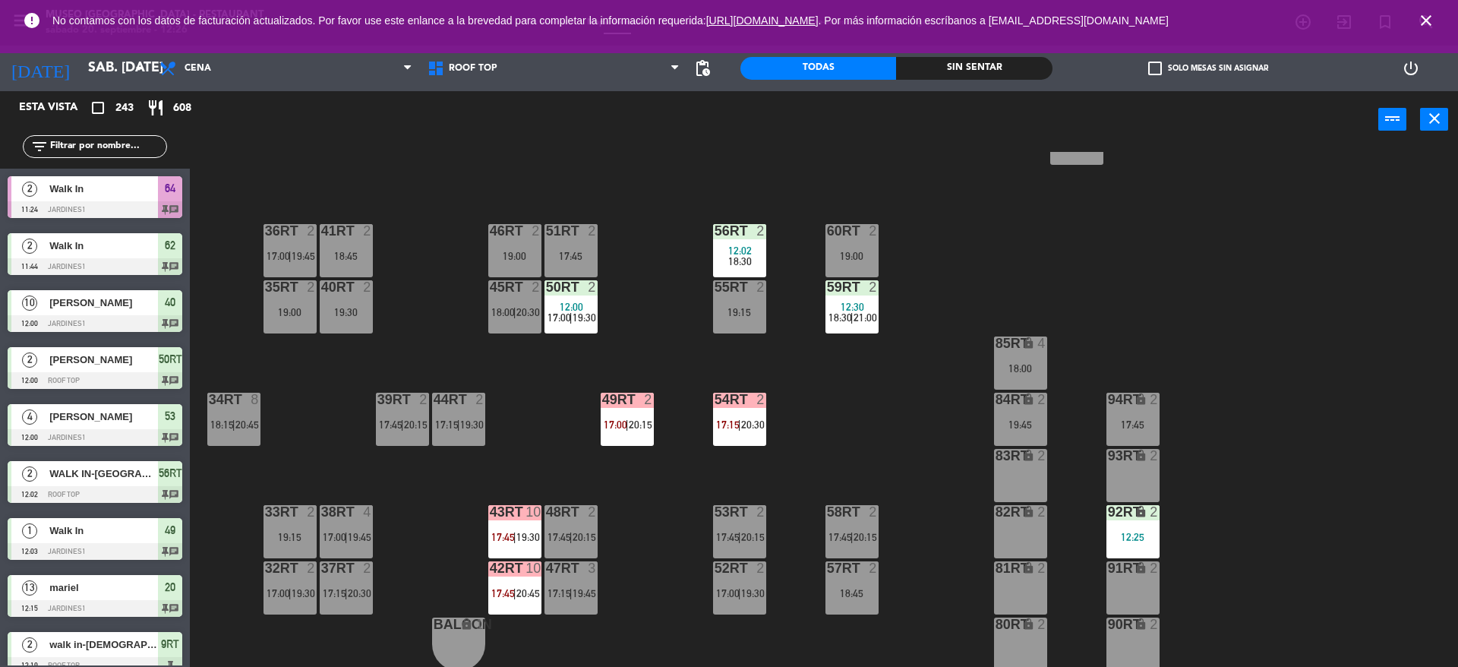
click at [142, 150] on input "text" at bounding box center [108, 146] width 118 height 17
paste input "[PERSON_NAME]"
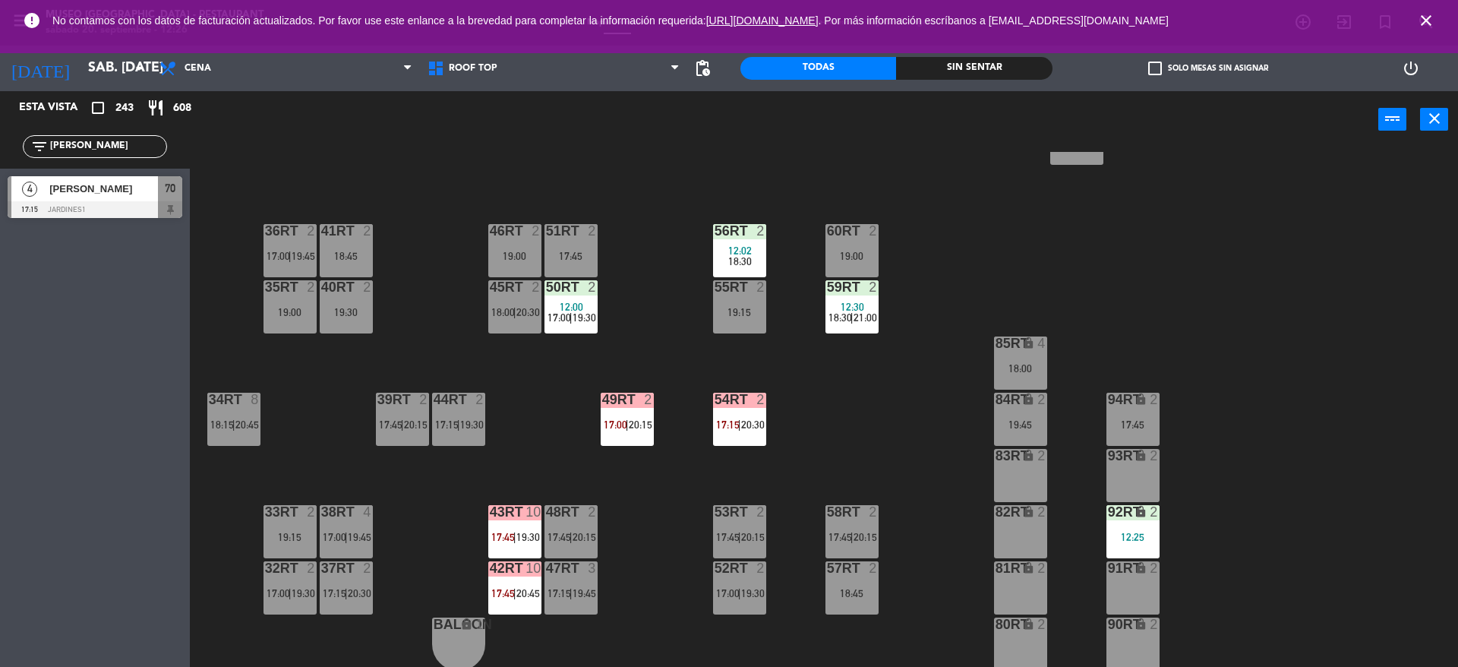
type input "[PERSON_NAME]"
click at [902, 437] on div "18RT 2 18:00 | 20:45 16RT 4 17:00 | 19:30 28RT 2 17:45 | 20:30 80RR lock 2 19:0…" at bounding box center [830, 411] width 1253 height 519
click at [869, 471] on div "18RT 2 18:00 | 20:45 16RT 4 17:00 | 19:30 28RT 2 17:45 | 20:30 80RR lock 2 19:0…" at bounding box center [830, 411] width 1253 height 519
click at [570, 602] on div "47RT 3 17:15 | 19:45" at bounding box center [570, 587] width 53 height 53
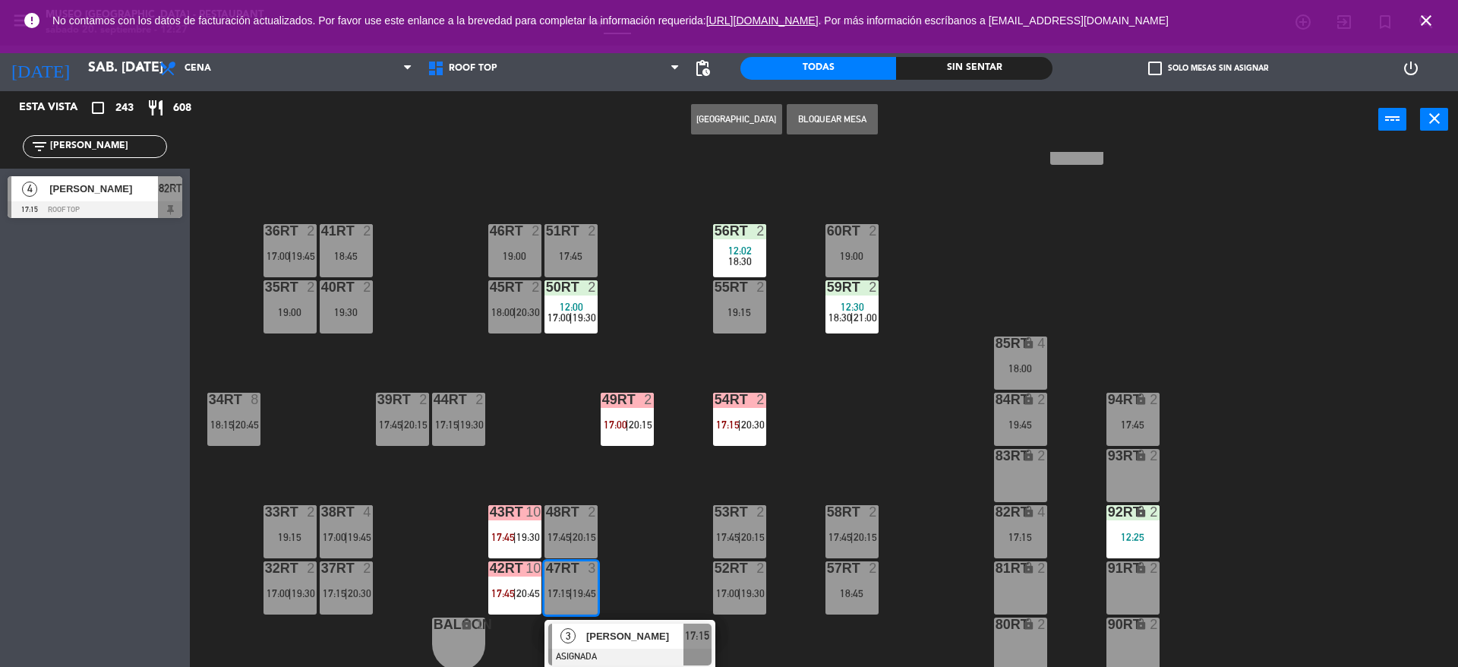
click at [583, 648] on div at bounding box center [629, 656] width 163 height 17
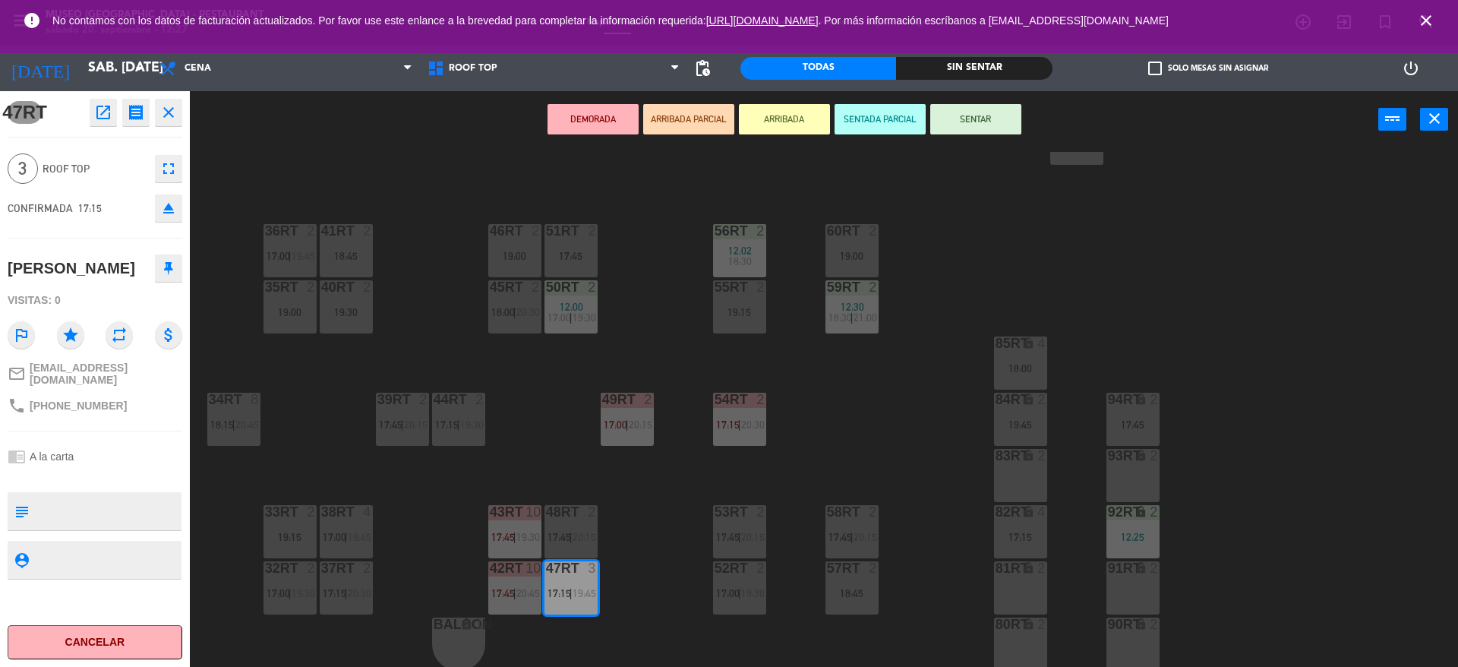
click at [176, 214] on icon "eject" at bounding box center [168, 208] width 18 height 18
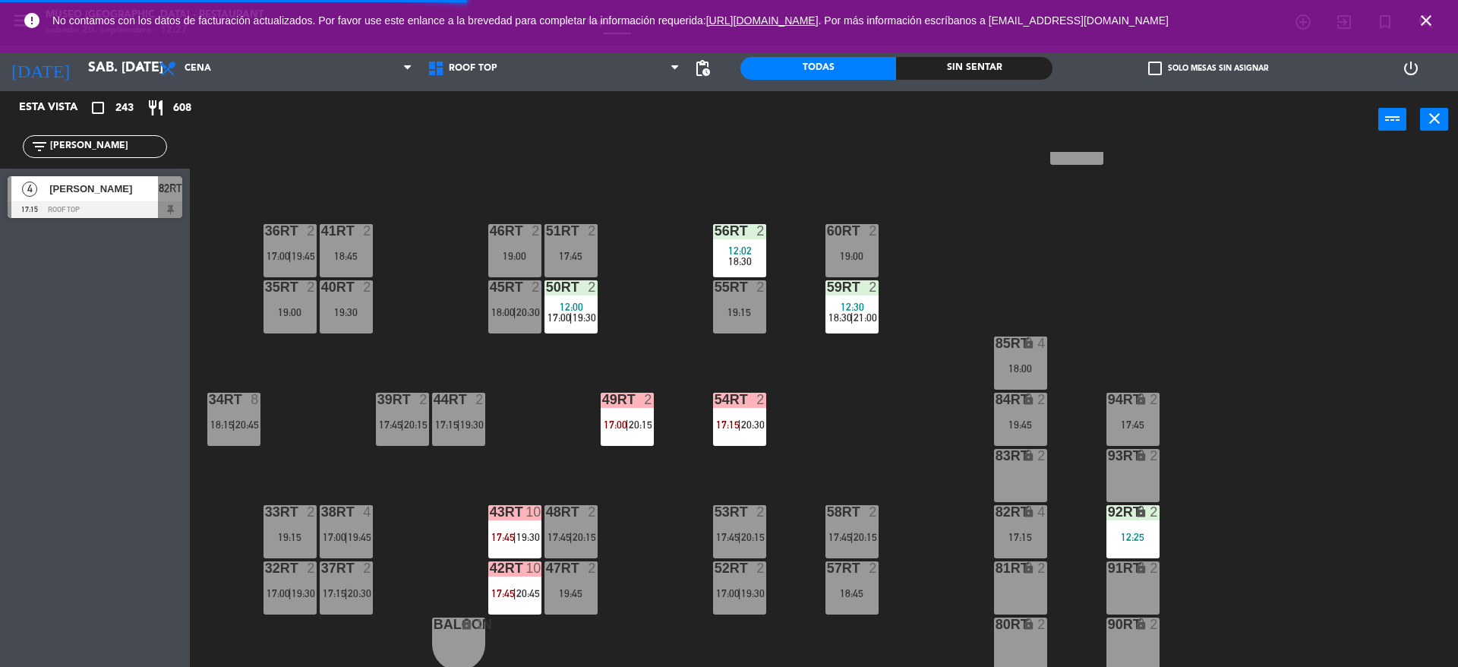
click at [576, 603] on div "47RT 2 19:45" at bounding box center [570, 587] width 53 height 53
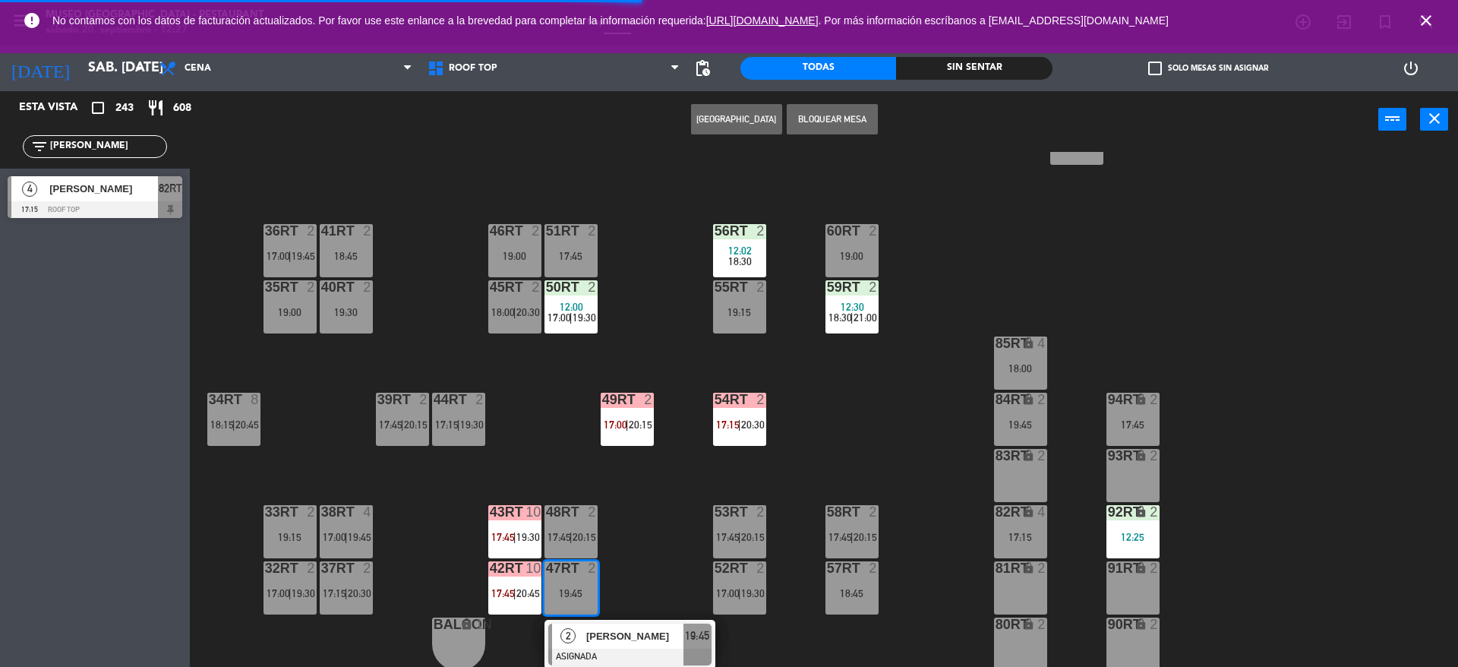
click at [1024, 534] on div "17:15" at bounding box center [1020, 536] width 53 height 11
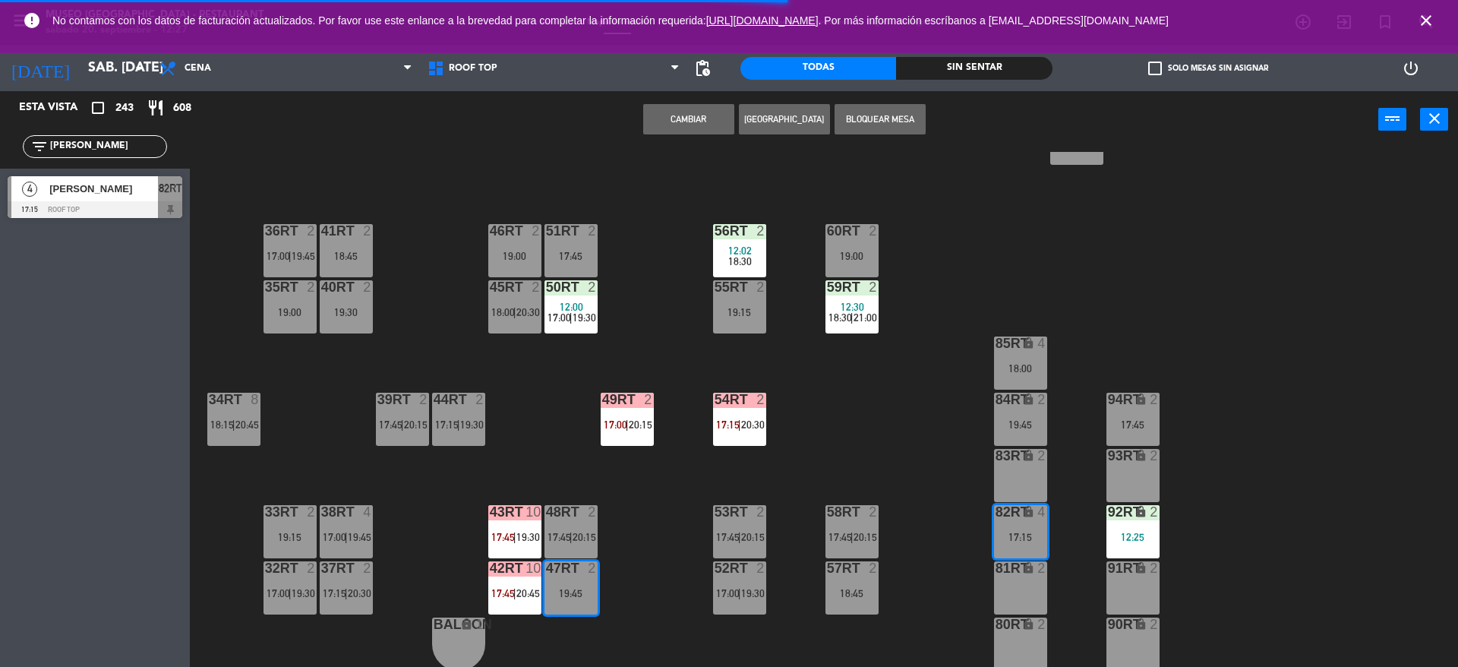
click at [690, 129] on button "Cambiar" at bounding box center [688, 119] width 91 height 30
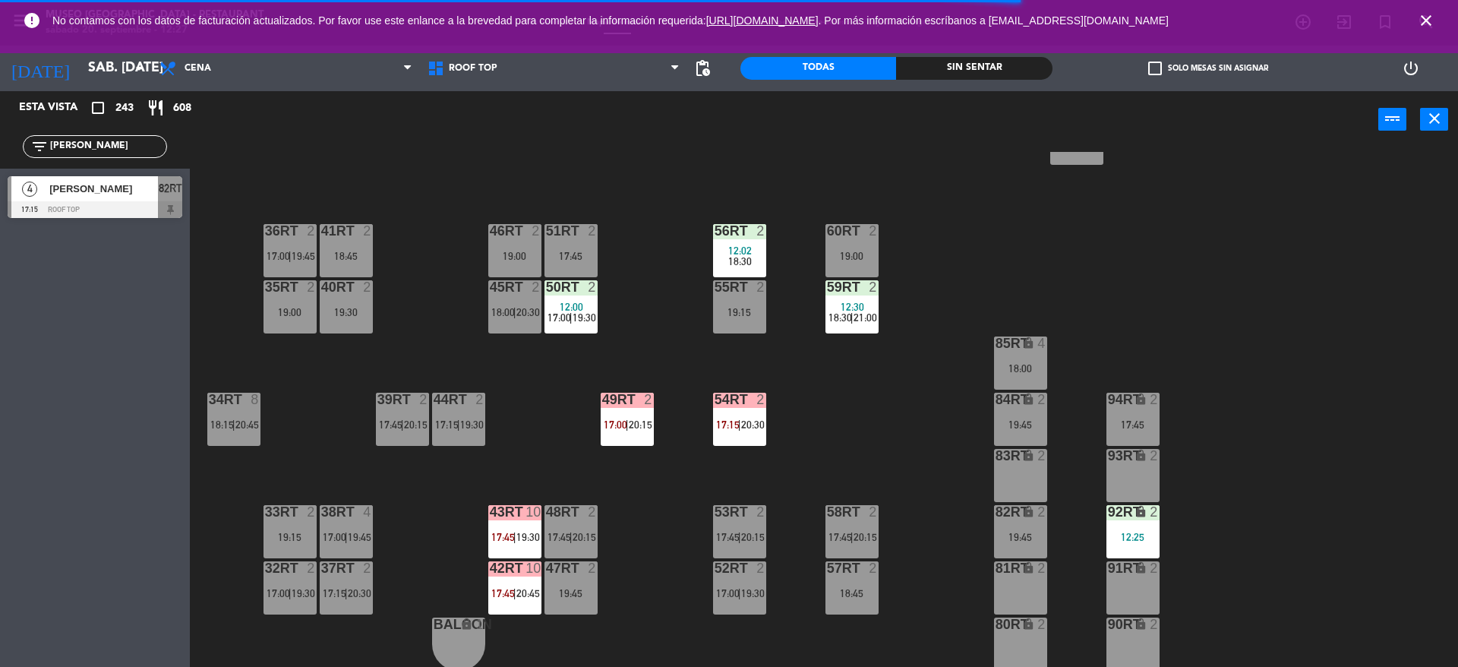
click at [696, 156] on div "18RT 2 18:00 | 20:45 16RT 4 17:00 | 19:30 28RT 2 17:45 | 20:30 80RR lock 2 19:0…" at bounding box center [830, 411] width 1253 height 519
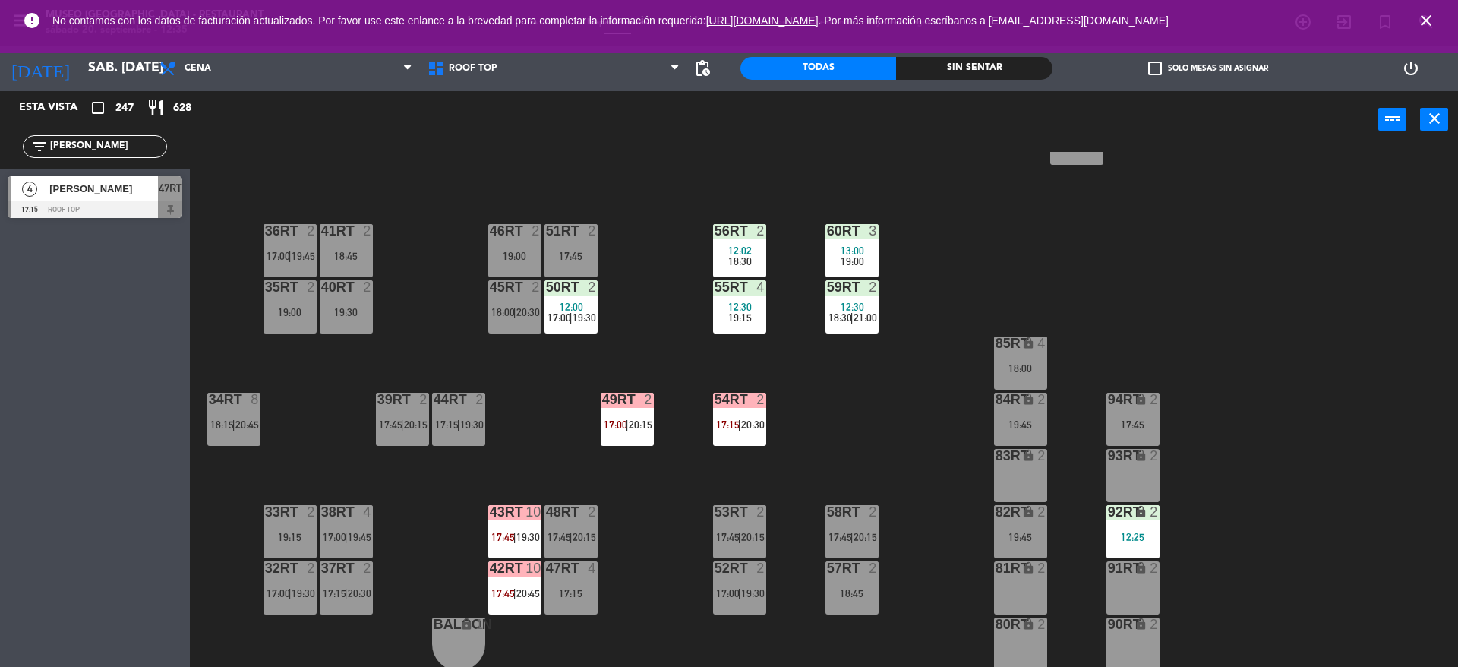
drag, startPoint x: 145, startPoint y: 150, endPoint x: 0, endPoint y: 122, distance: 147.7
click at [0, 122] on div "Esta vista crop_square 247 restaurant 628 filter_list [PERSON_NAME] 4 [PERSON_N…" at bounding box center [95, 158] width 190 height 134
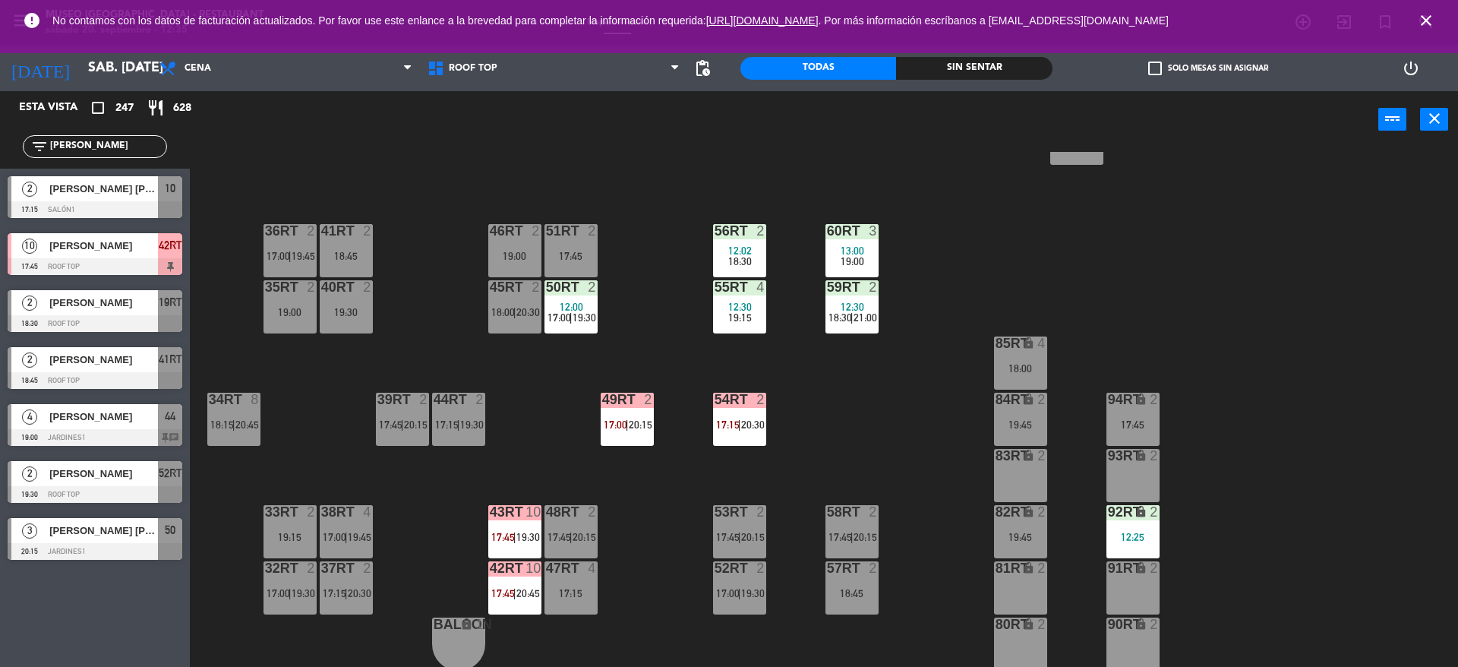
type input "[PERSON_NAME]"
click at [317, 128] on div "power_input close" at bounding box center [784, 120] width 1188 height 58
click at [110, 251] on span "[PERSON_NAME]" at bounding box center [103, 246] width 109 height 16
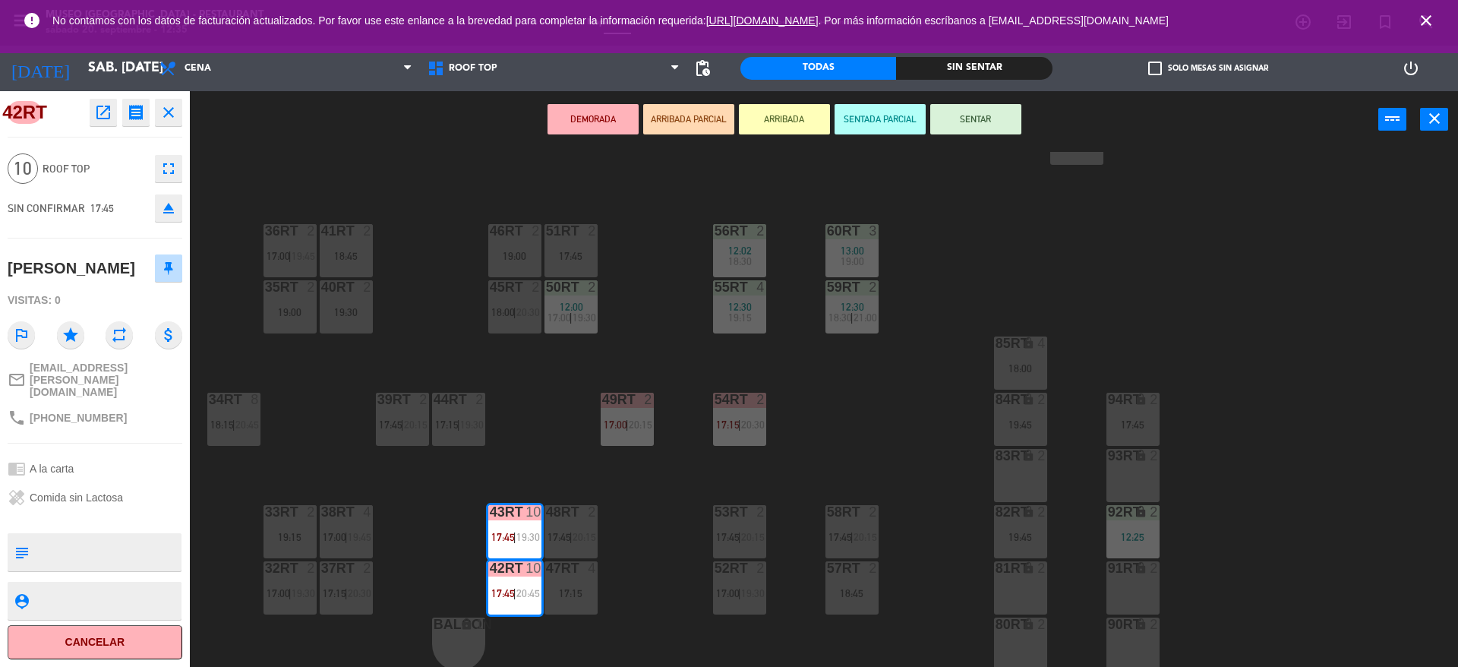
click at [317, 472] on div "18RT 2 18:00 | 20:45 16RT 4 17:00 | 19:30 28RT 2 17:45 | 20:30 80RR lock 2 19:0…" at bounding box center [830, 411] width 1253 height 519
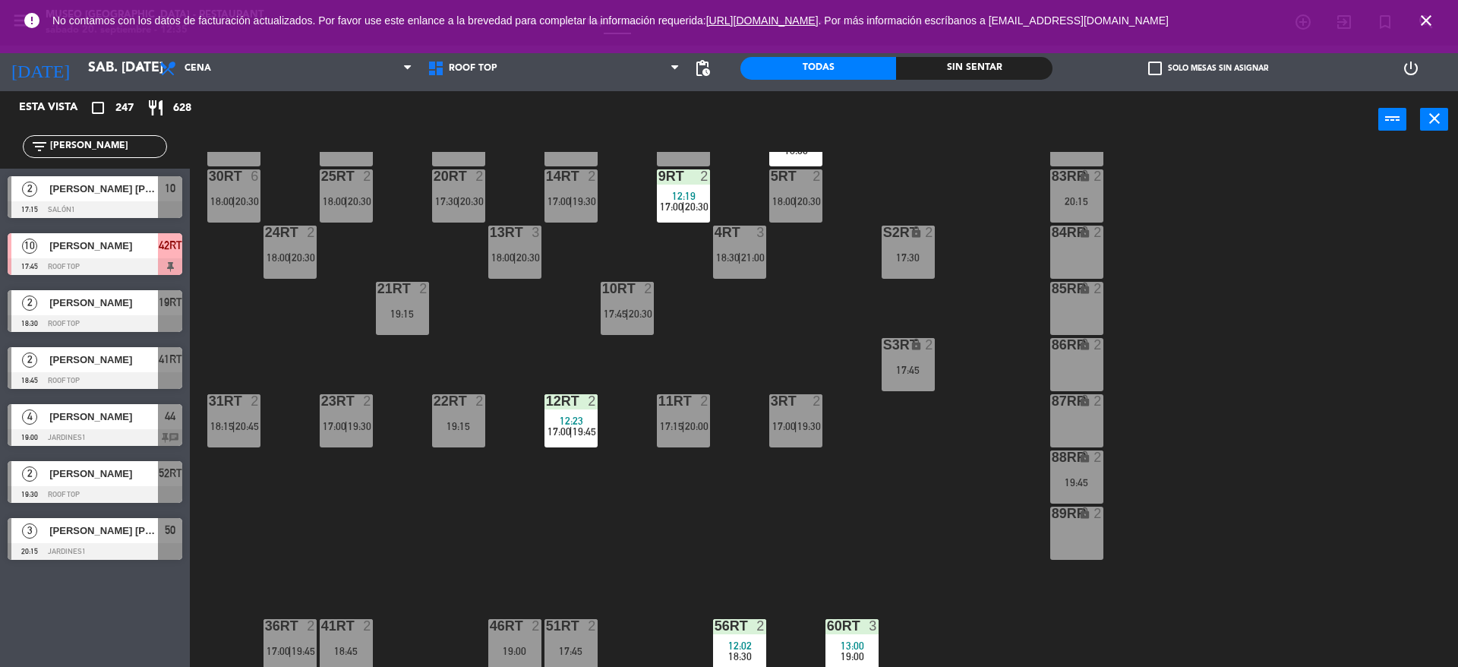
scroll to position [0, 0]
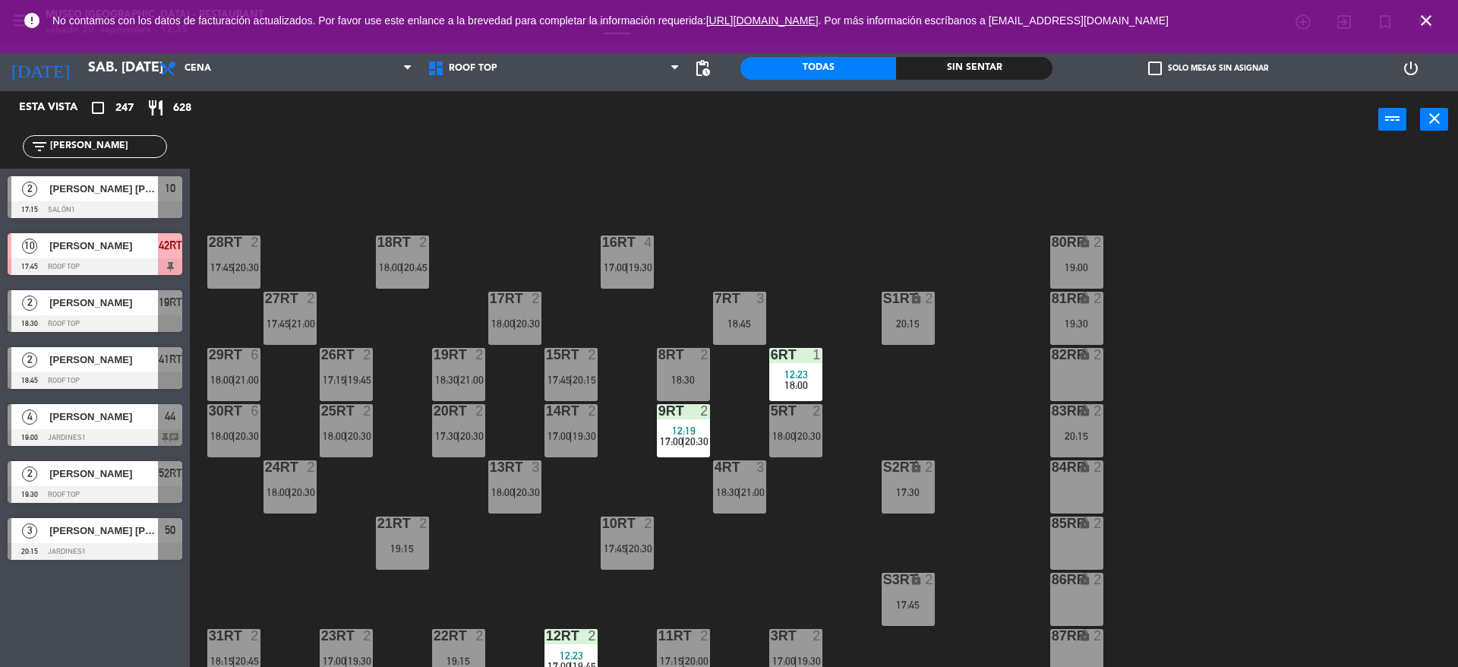
click at [389, 522] on div at bounding box center [401, 523] width 25 height 14
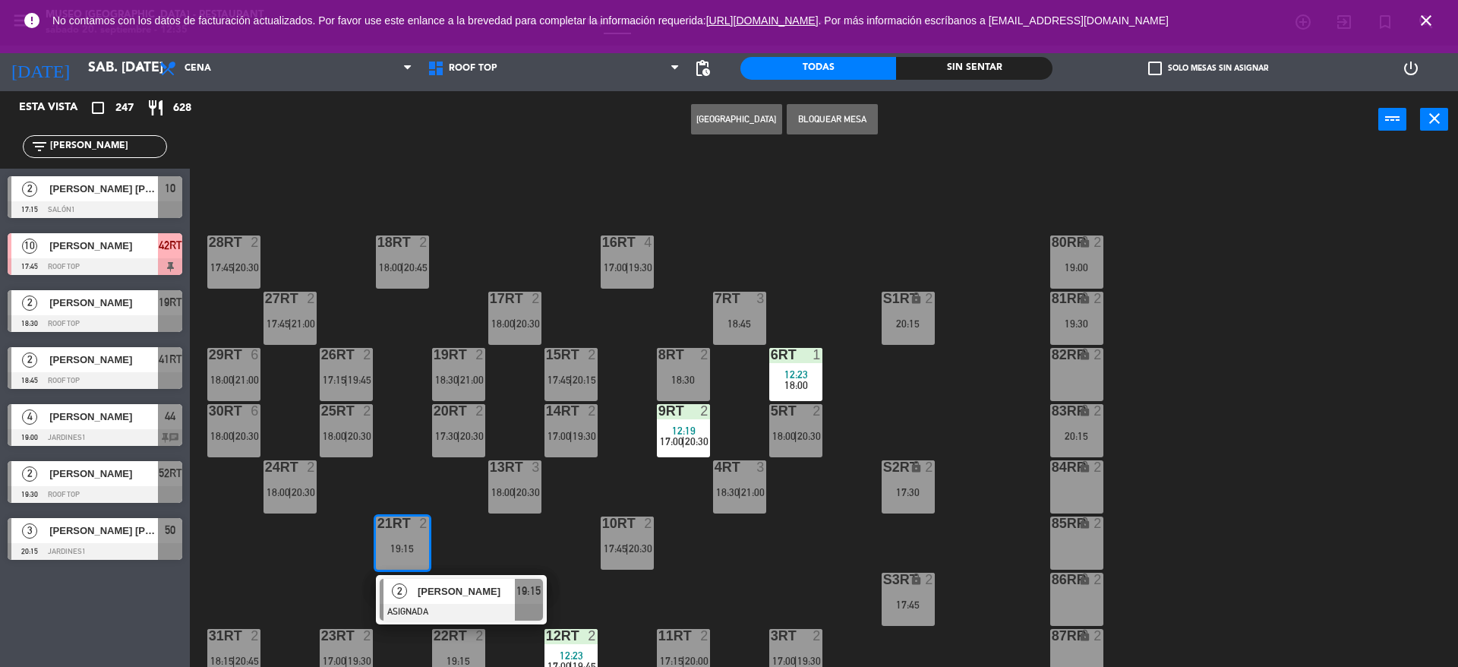
click at [311, 558] on div "18RT 2 18:00 | 20:45 16RT 4 17:00 | 19:30 28RT 2 17:45 | 20:30 80RR lock 2 19:0…" at bounding box center [830, 411] width 1253 height 519
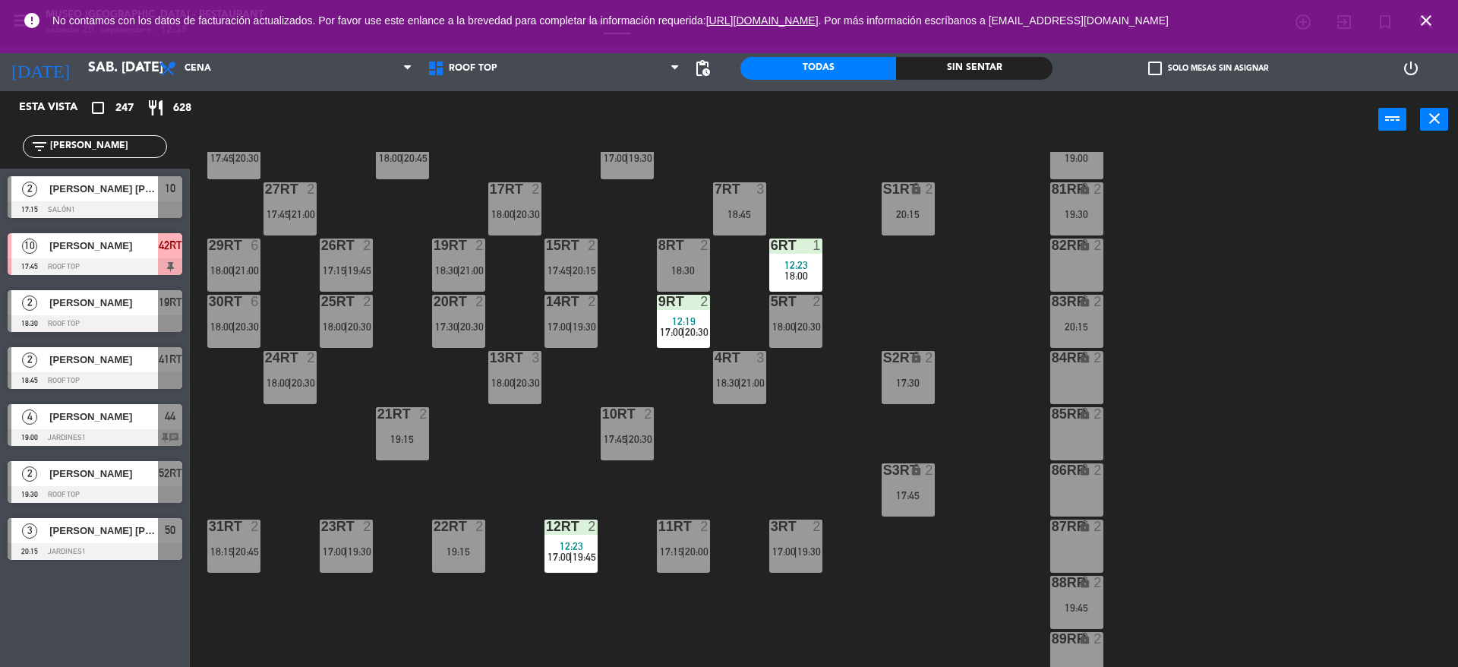
scroll to position [112, 0]
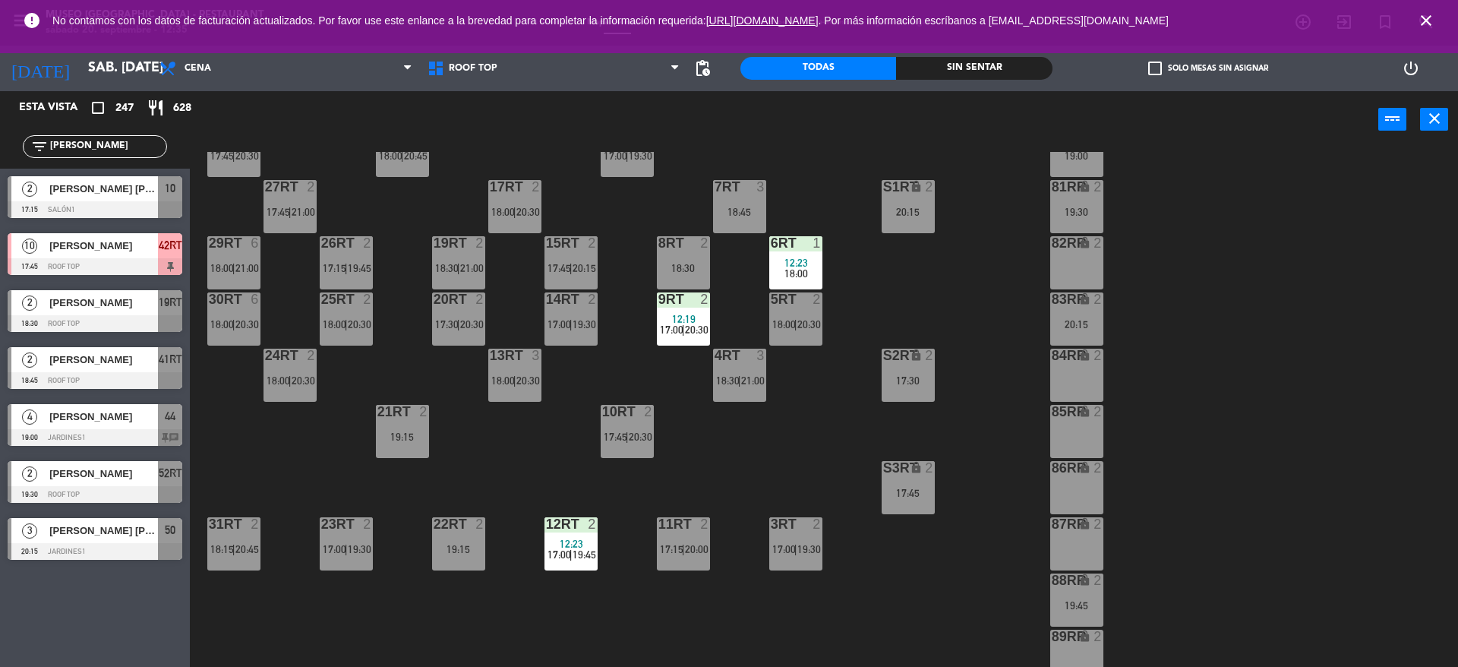
click at [311, 558] on div "18RT 2 18:00 | 20:45 16RT 4 17:00 | 19:30 28RT 2 17:45 | 20:30 80RR lock 2 19:0…" at bounding box center [830, 411] width 1253 height 519
click at [289, 217] on span "|" at bounding box center [290, 212] width 3 height 12
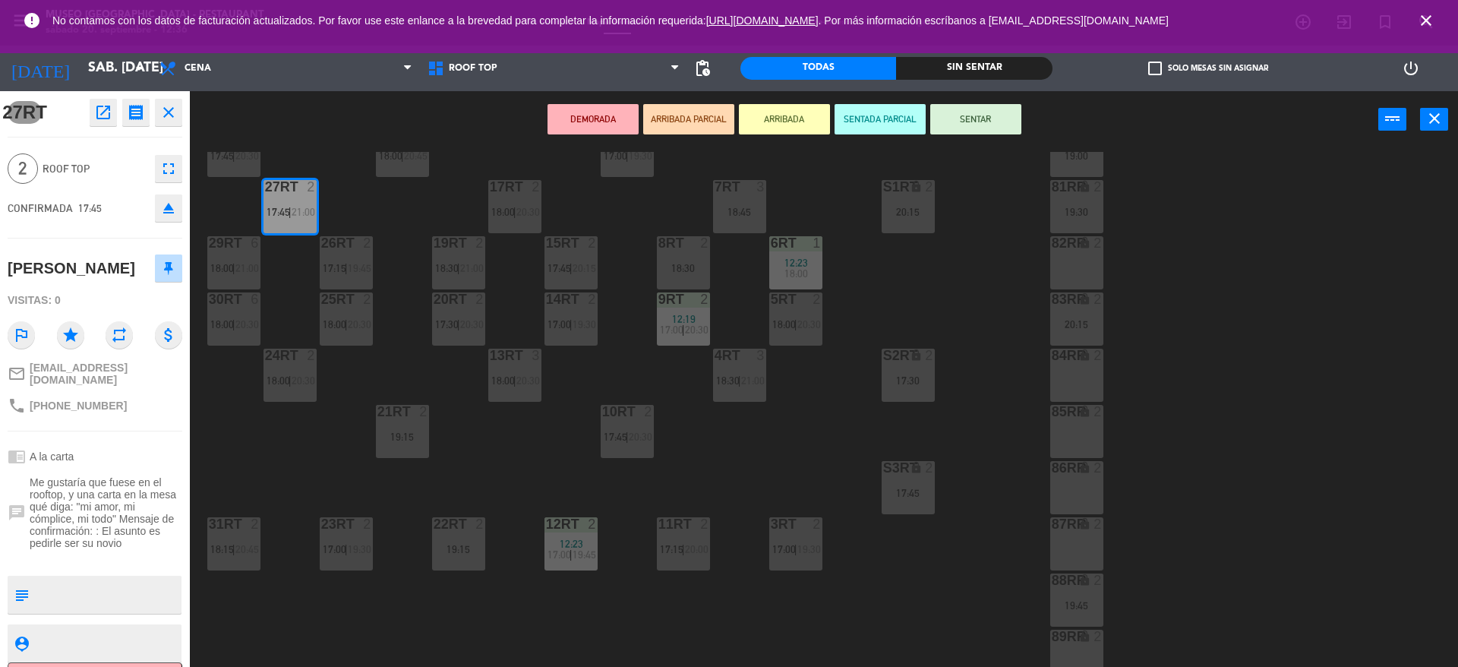
click at [671, 276] on div "8RT 2 18:30" at bounding box center [683, 262] width 53 height 53
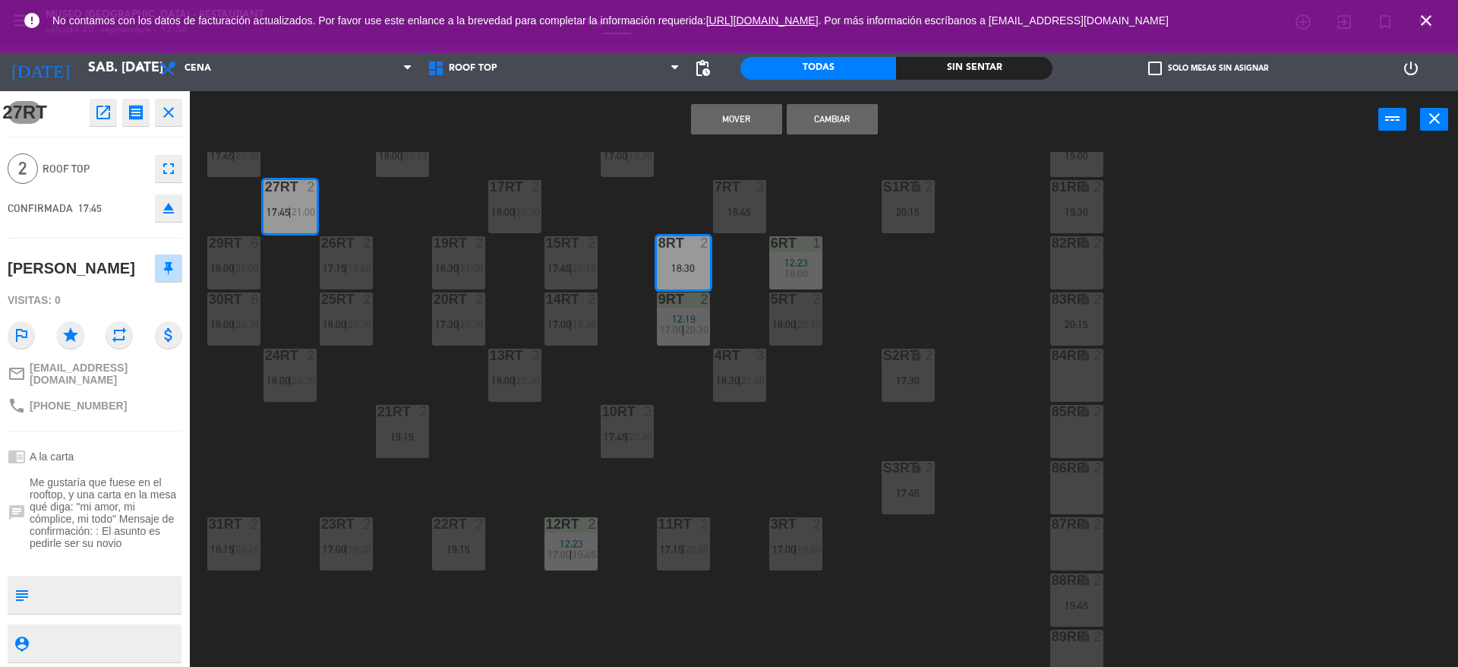
click at [725, 129] on button "Mover" at bounding box center [736, 119] width 91 height 30
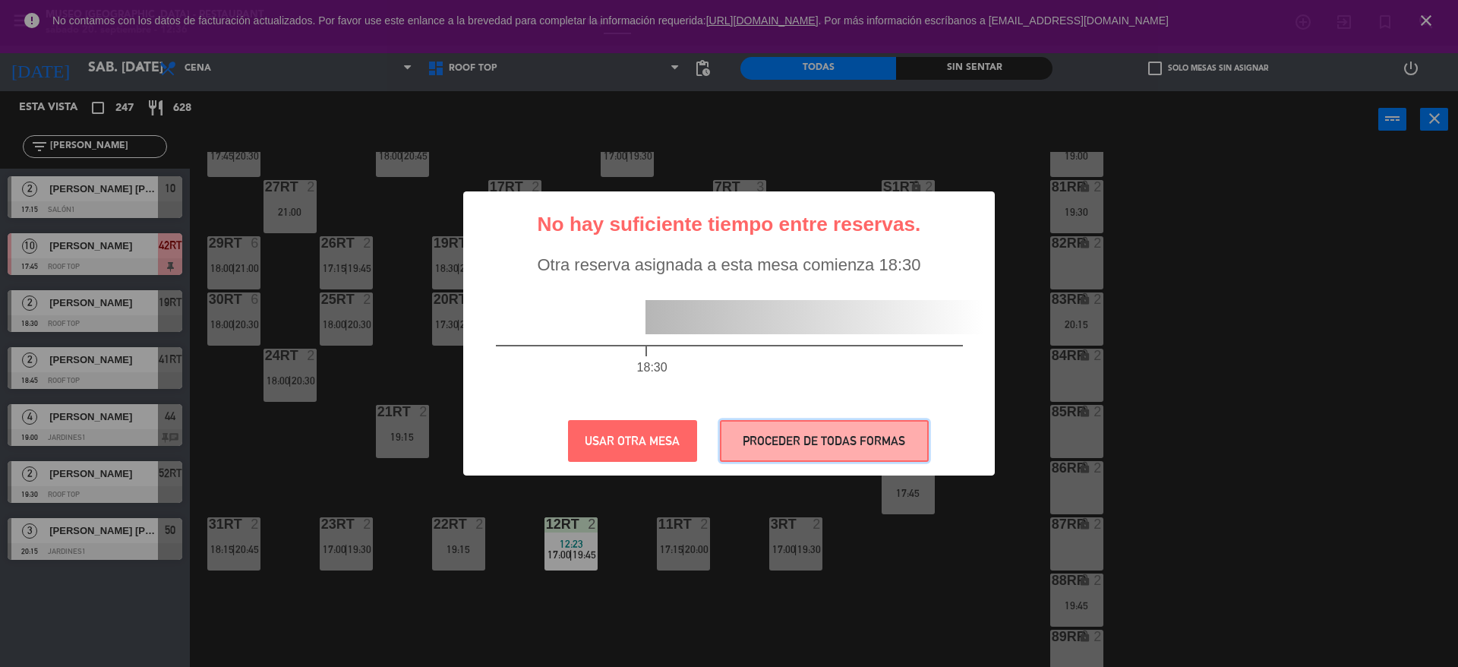
click at [784, 456] on button "PROCEDER DE TODAS FORMAS" at bounding box center [824, 441] width 209 height 42
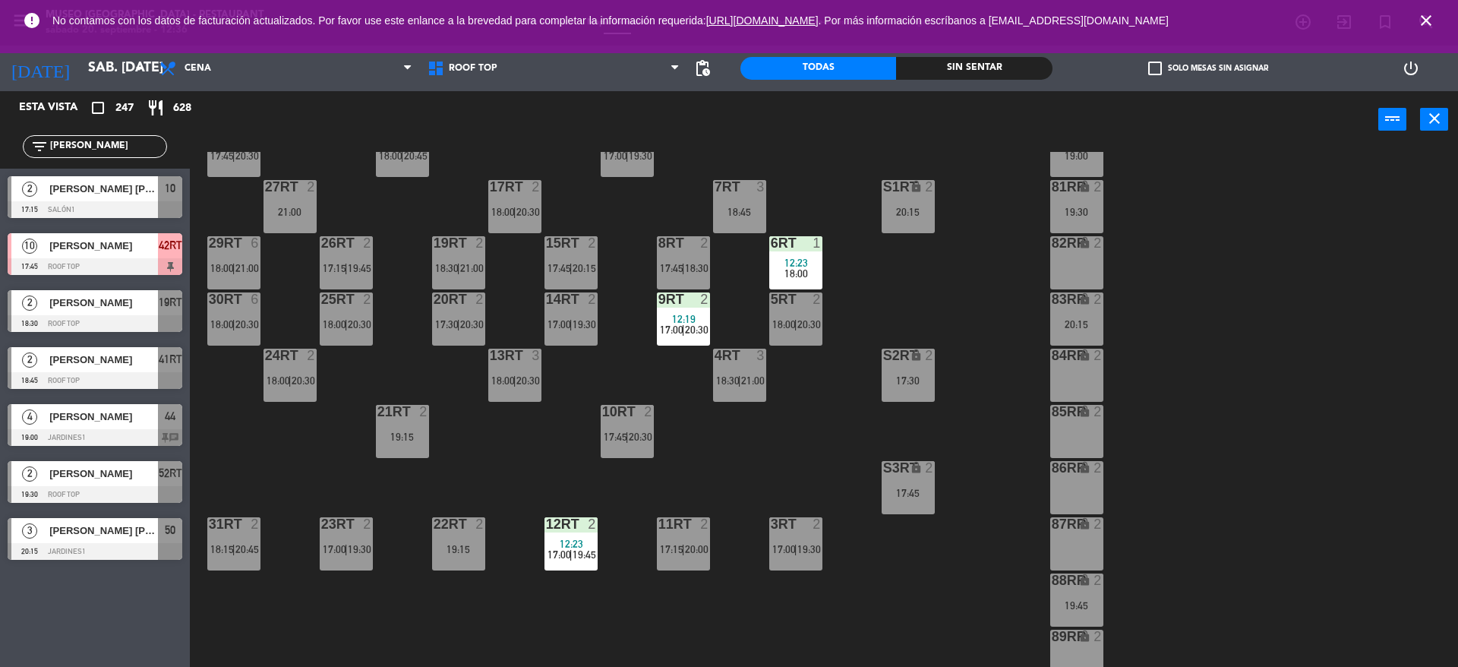
click at [989, 471] on div "18RT 2 18:00 | 20:45 16RT 4 17:00 | 19:30 28RT 2 17:45 | 20:30 80RR lock 2 19:0…" at bounding box center [830, 411] width 1253 height 519
